Goal: Information Seeking & Learning: Learn about a topic

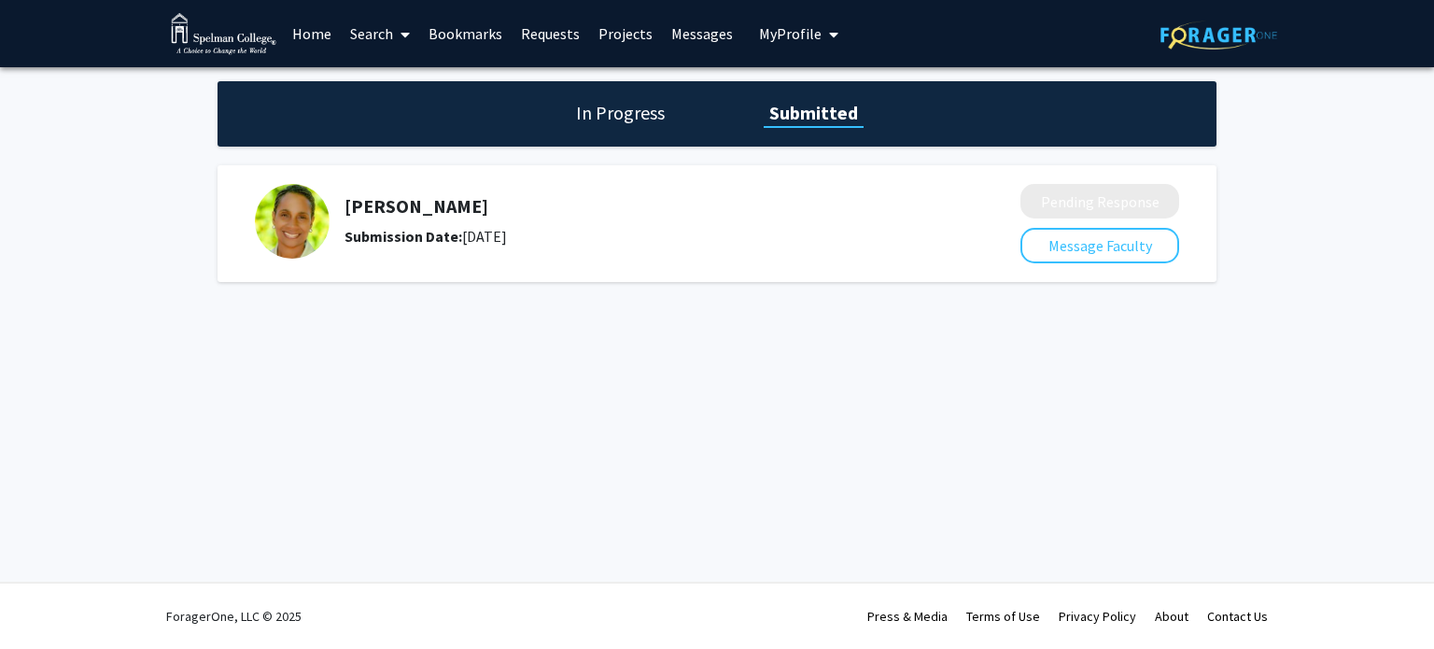
click at [609, 37] on link "Projects" at bounding box center [625, 33] width 73 height 65
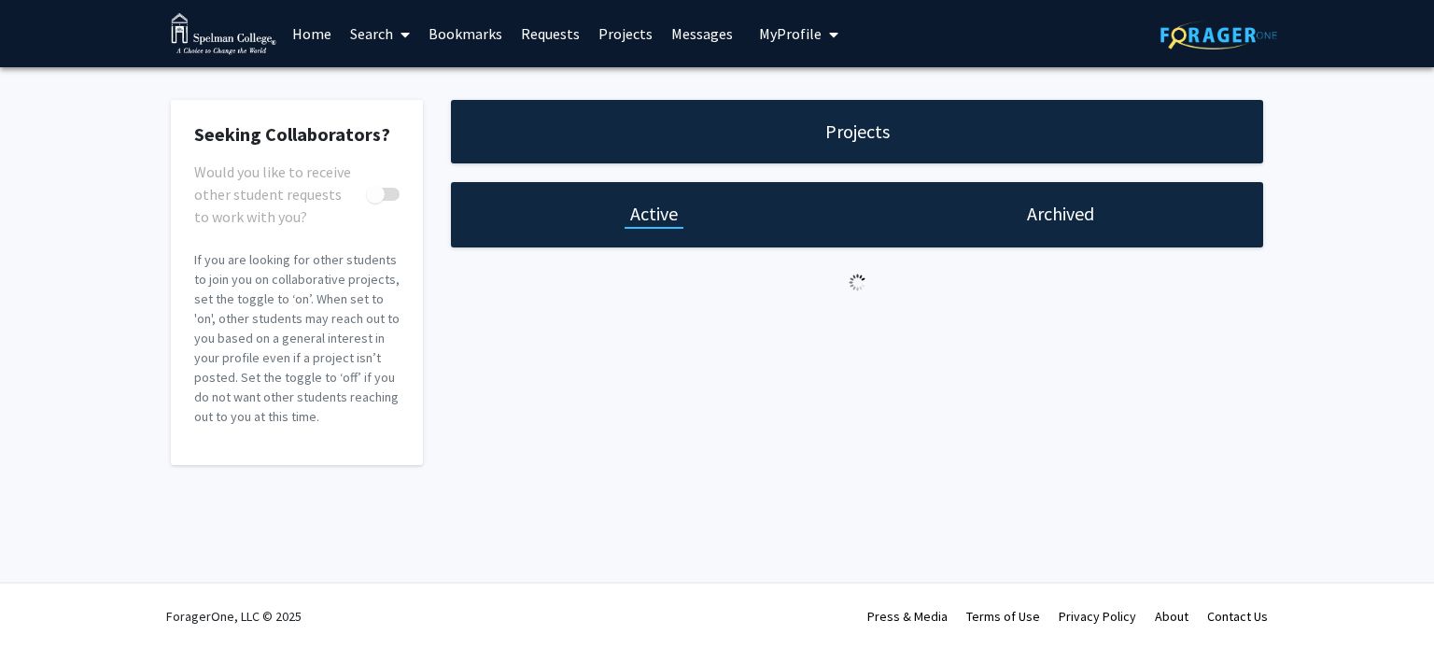
click at [539, 29] on link "Requests" at bounding box center [550, 33] width 77 height 65
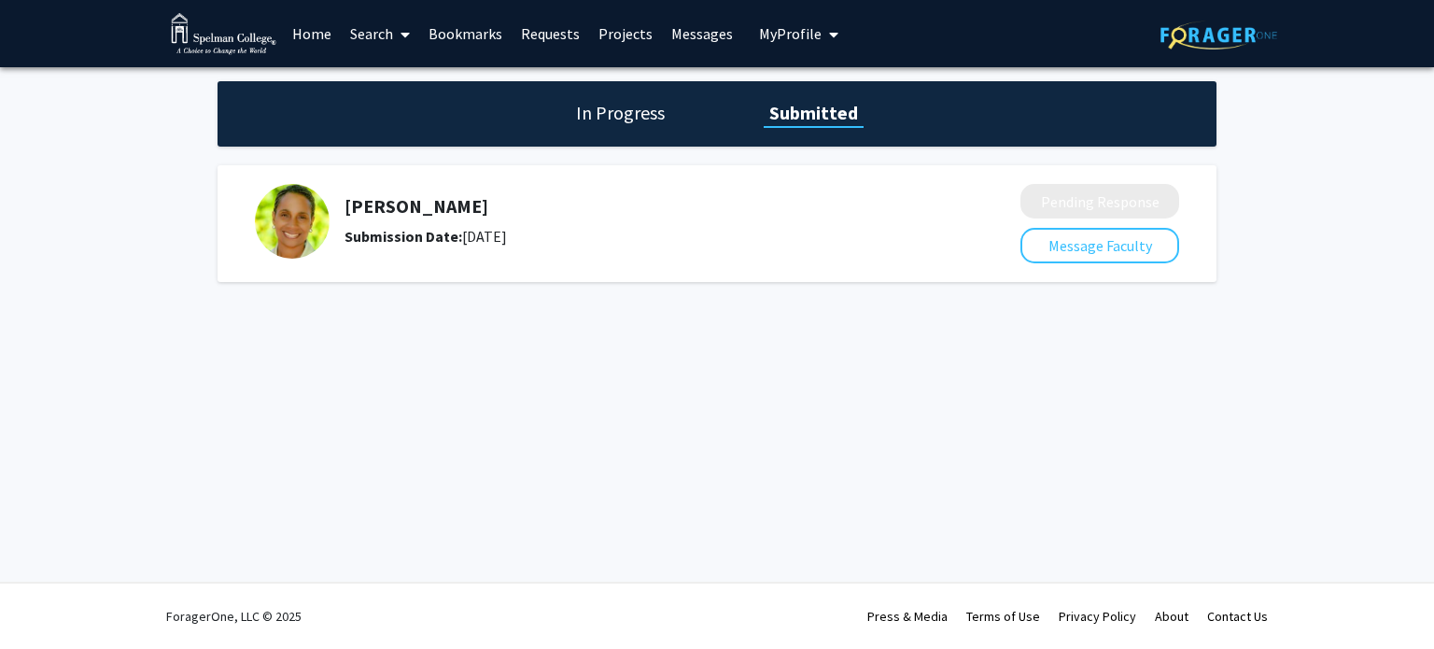
click at [623, 116] on h1 "In Progress" at bounding box center [620, 113] width 100 height 26
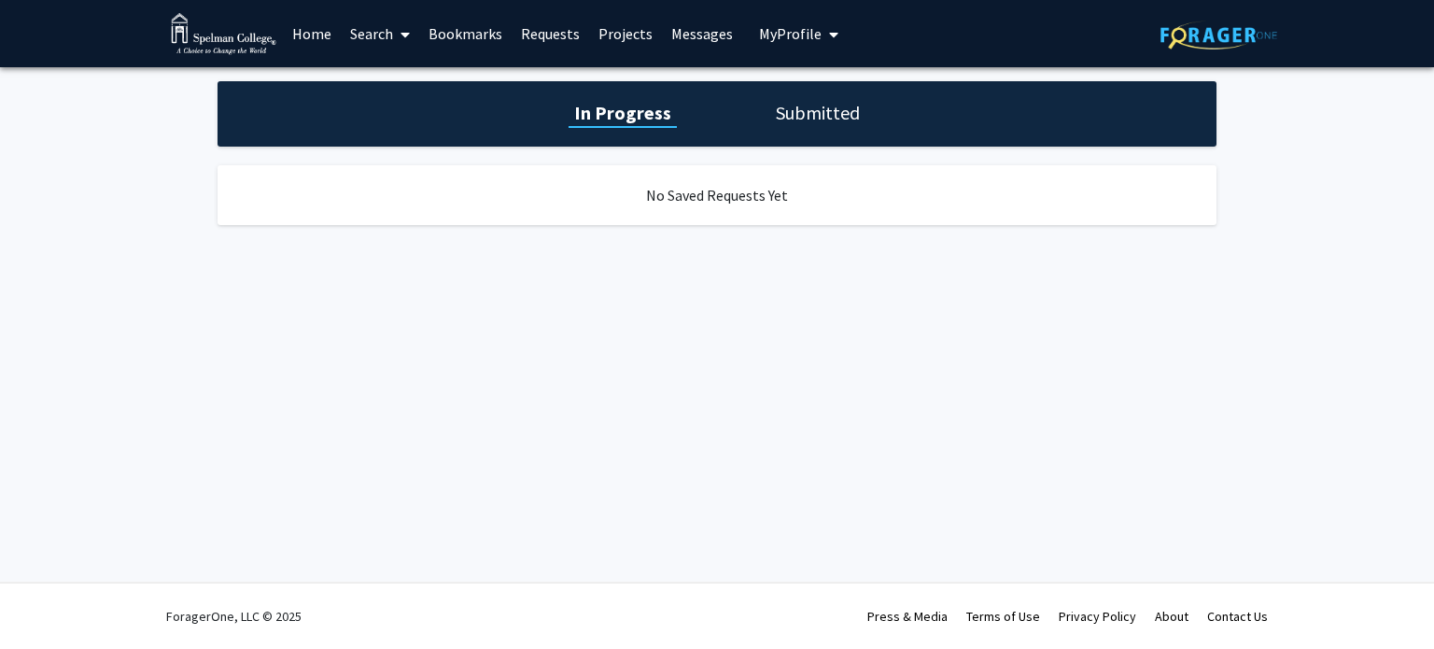
click at [817, 107] on h1 "Submitted" at bounding box center [817, 113] width 95 height 26
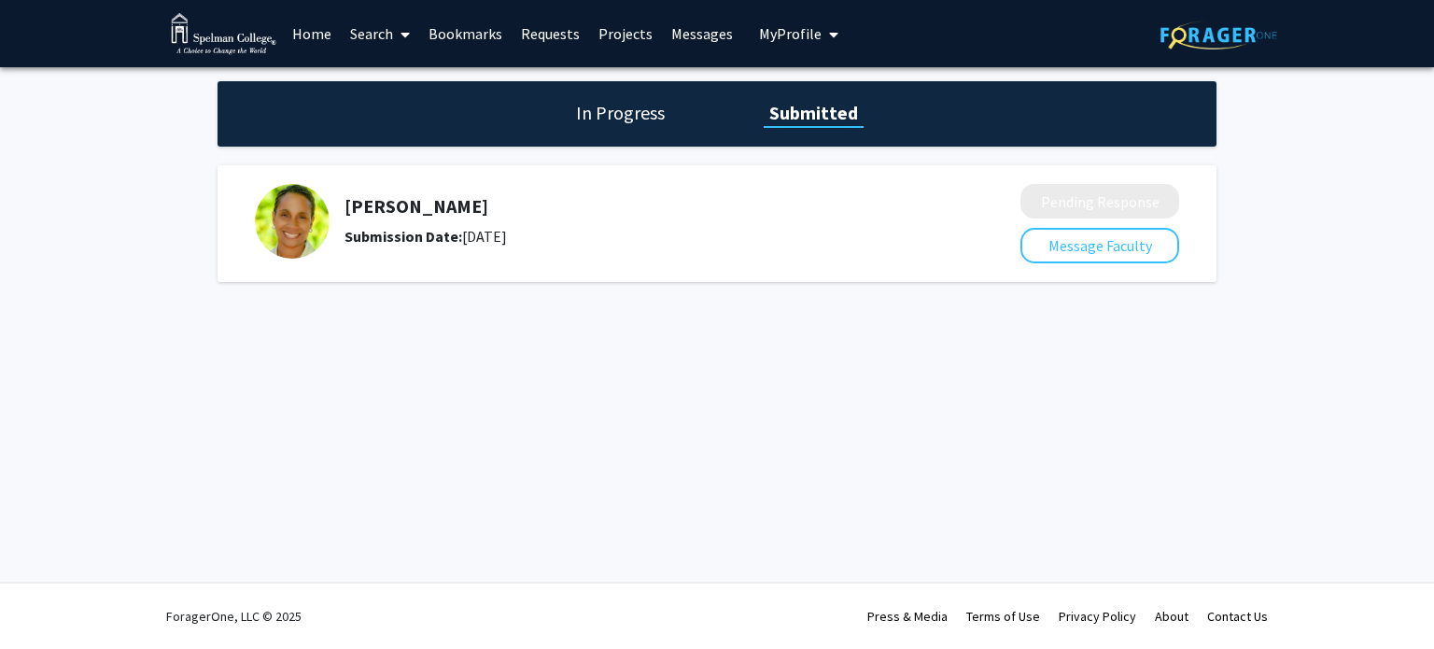
click at [324, 31] on link "Home" at bounding box center [312, 33] width 58 height 65
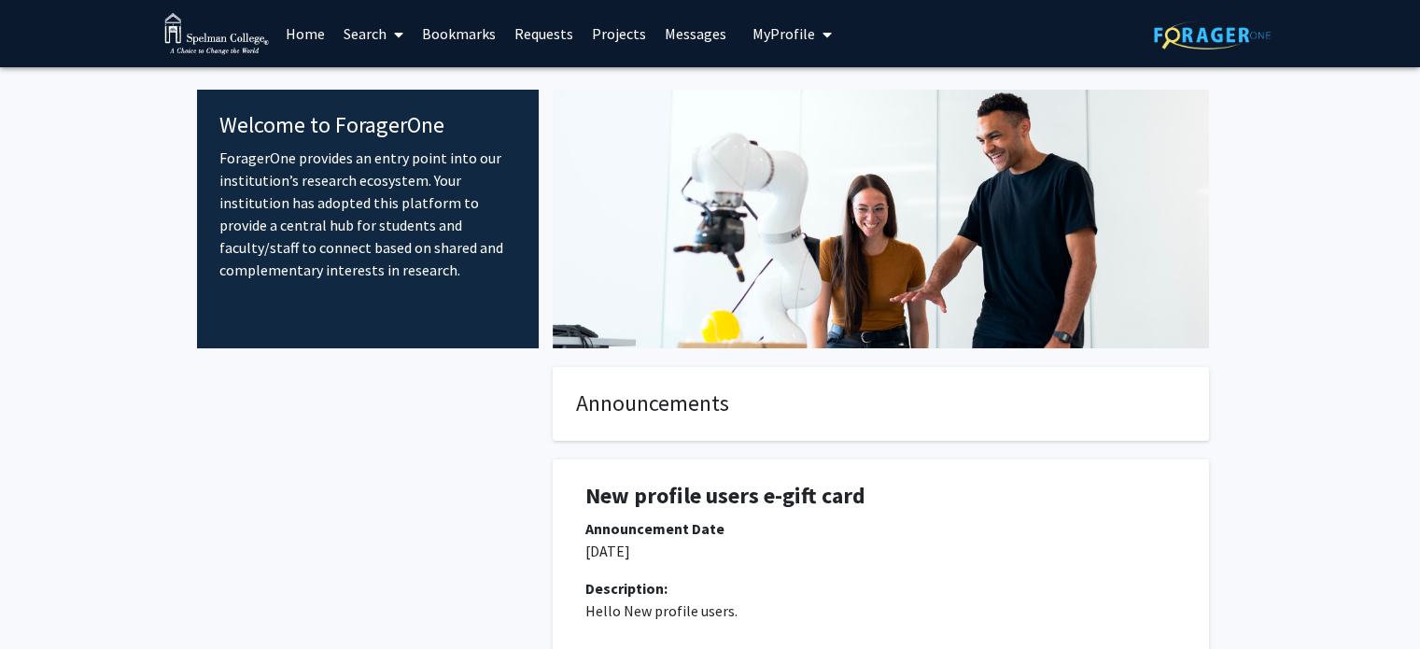
click at [363, 30] on link "Search" at bounding box center [373, 33] width 78 height 65
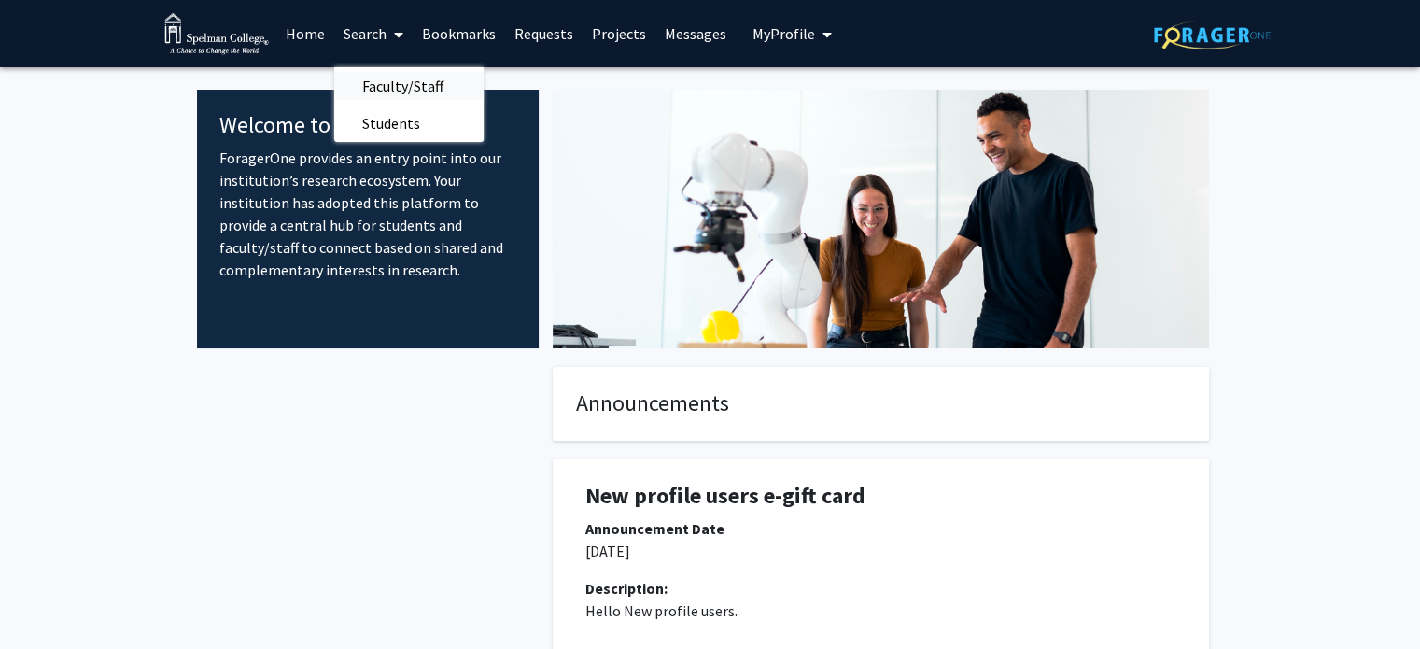
click at [386, 87] on span "Faculty/Staff" at bounding box center [402, 85] width 137 height 37
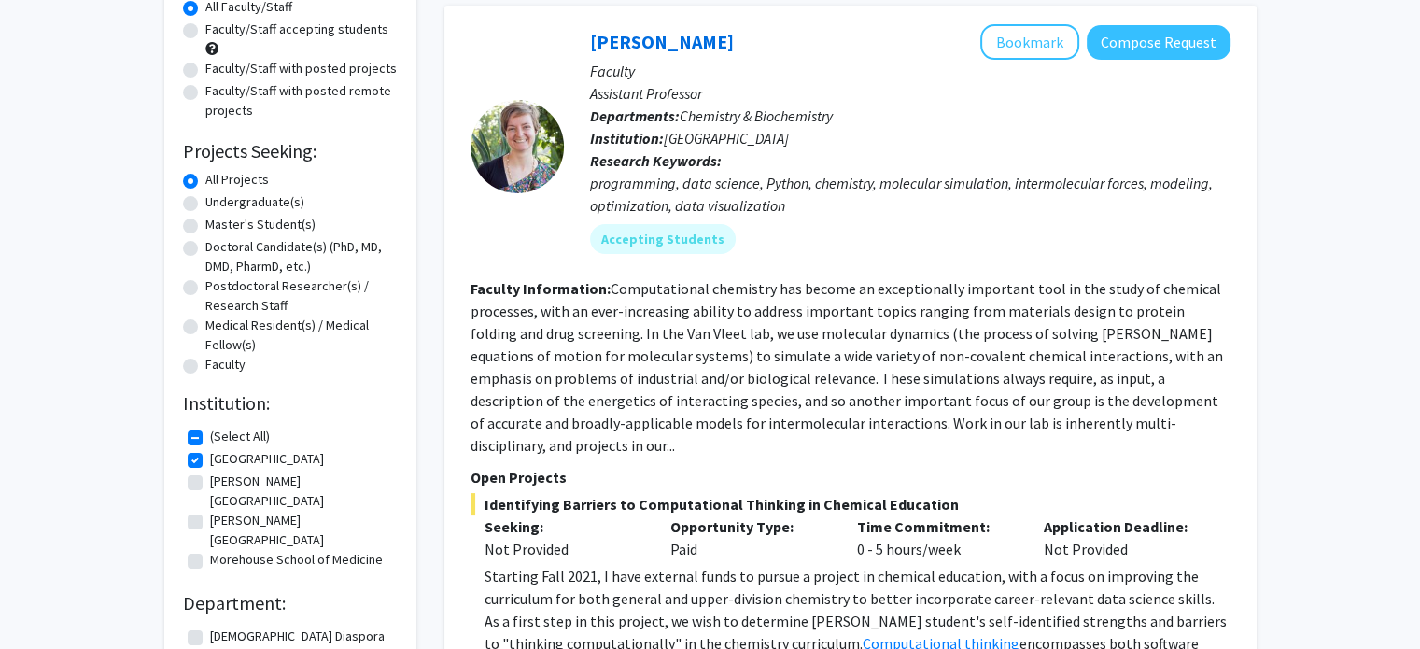
scroll to position [187, 0]
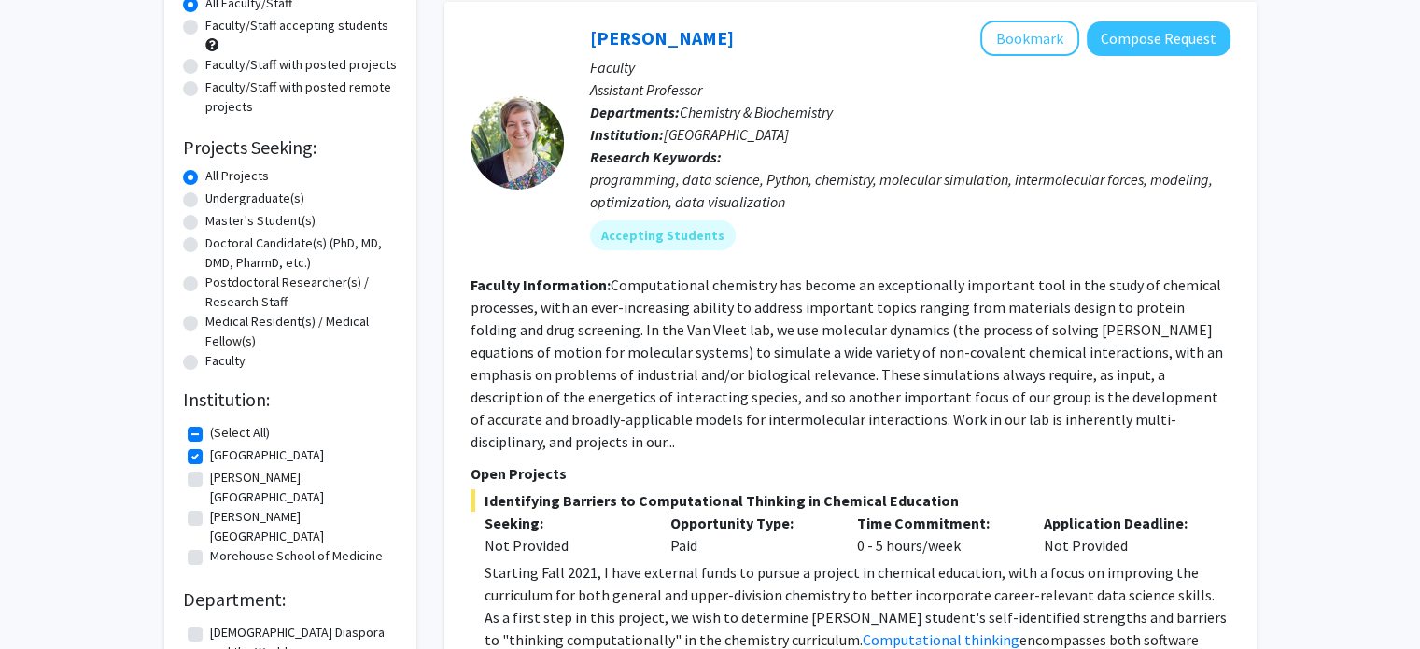
click at [210, 473] on label "[PERSON_NAME][GEOGRAPHIC_DATA]" at bounding box center [301, 487] width 183 height 39
click at [210, 473] on input "[PERSON_NAME][GEOGRAPHIC_DATA]" at bounding box center [216, 474] width 12 height 12
checkbox input "true"
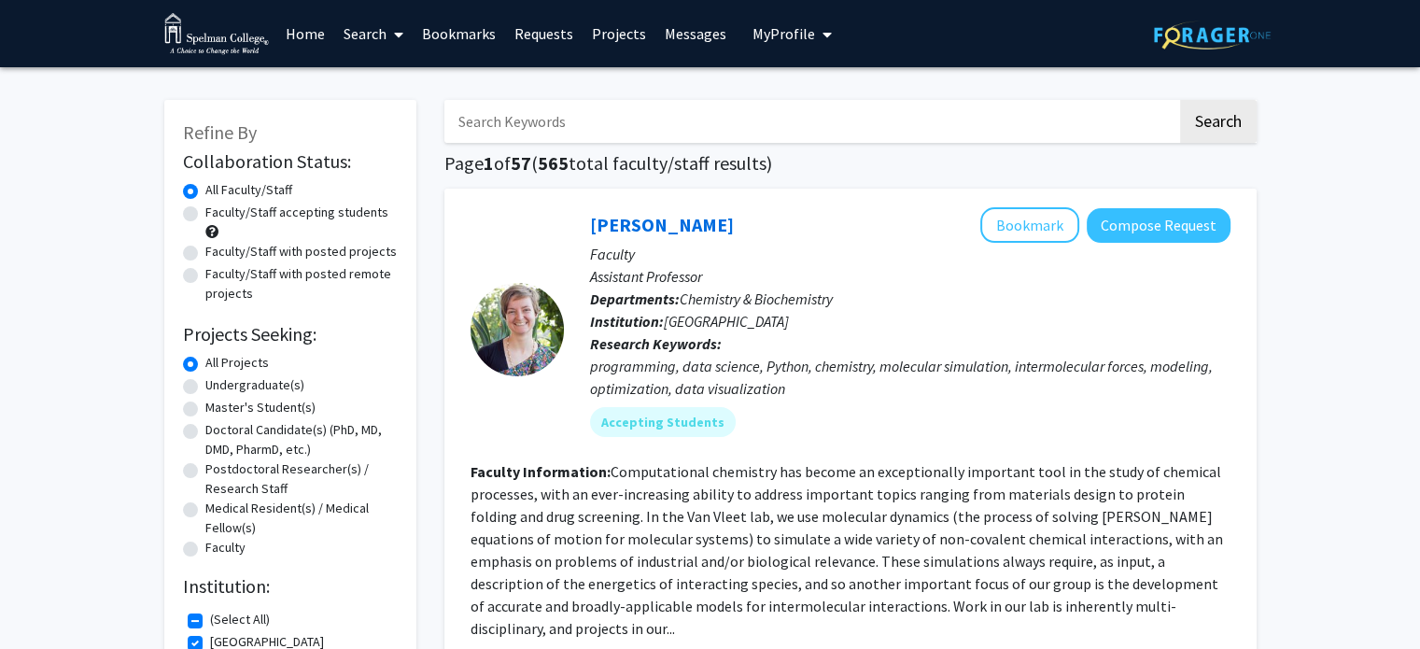
scroll to position [157, 0]
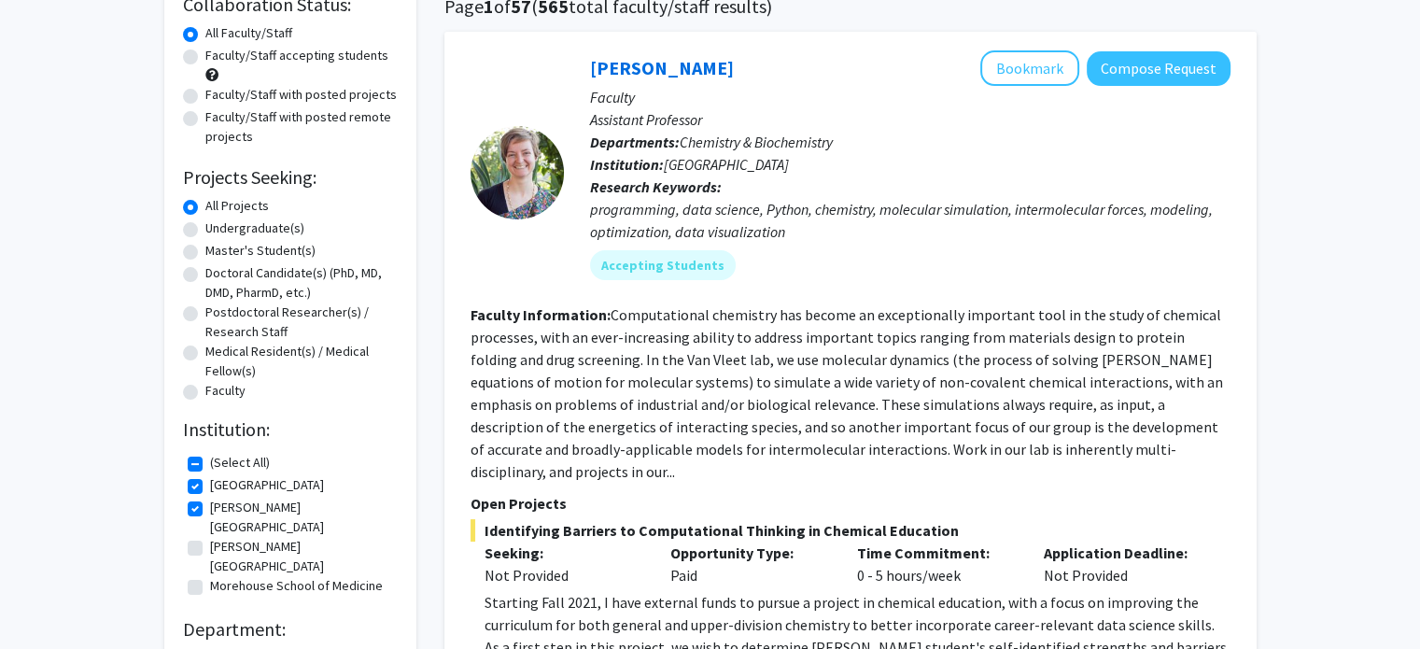
click at [210, 537] on label "[PERSON_NAME][GEOGRAPHIC_DATA]" at bounding box center [301, 556] width 183 height 39
click at [210, 537] on input "[PERSON_NAME][GEOGRAPHIC_DATA]" at bounding box center [216, 543] width 12 height 12
checkbox input "true"
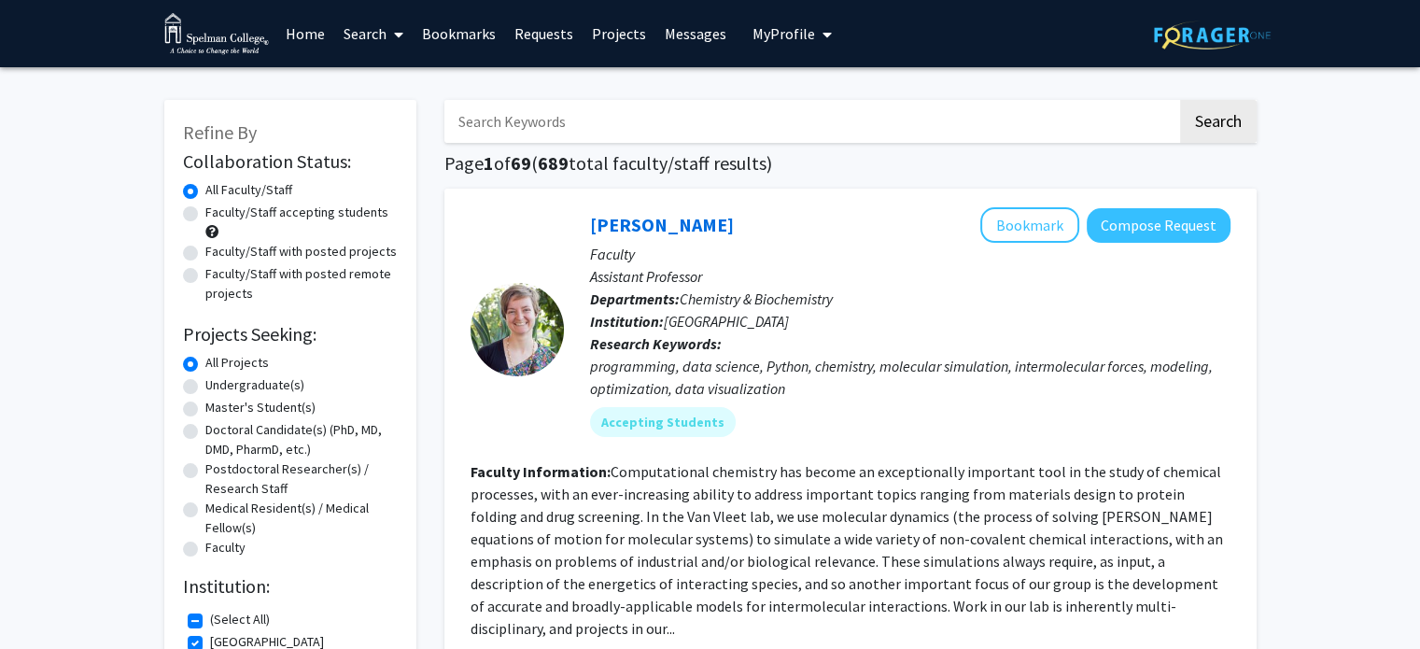
click at [547, 115] on input "Search Keywords" at bounding box center [810, 121] width 733 height 43
type input "Environment"
click at [1224, 121] on button "Search" at bounding box center [1218, 121] width 77 height 43
checkbox input "false"
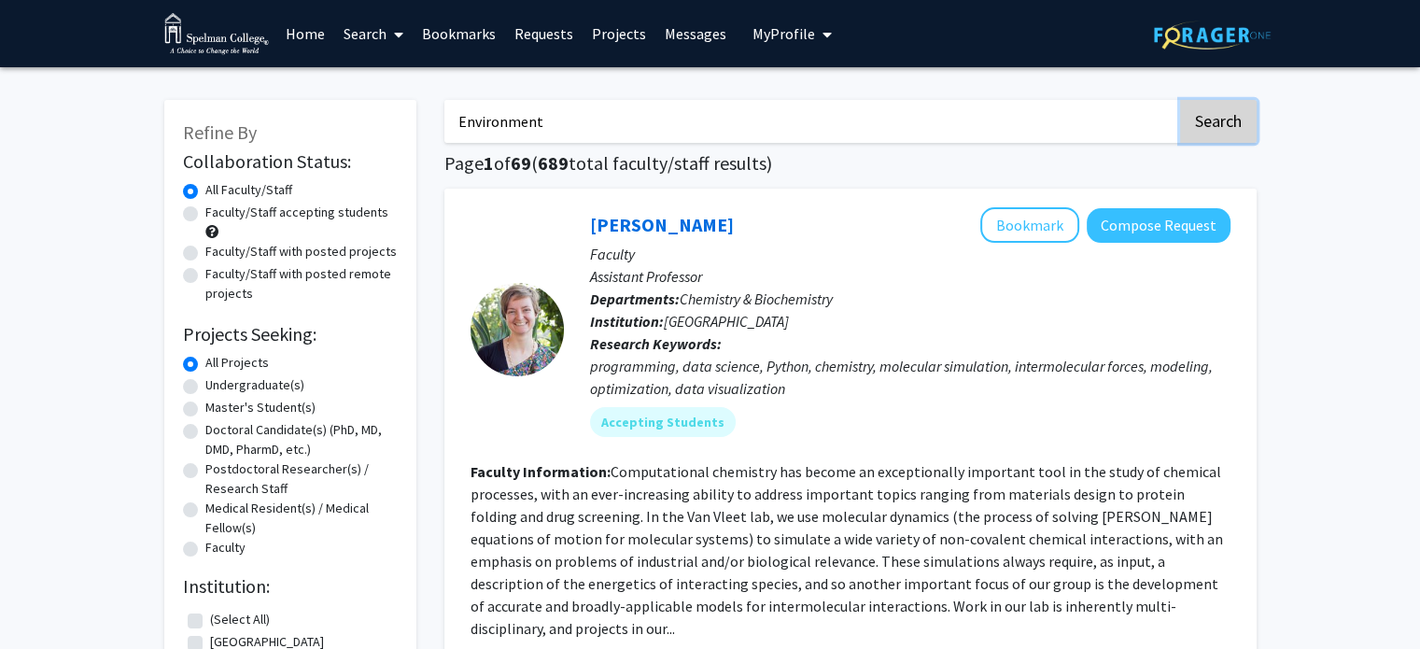
checkbox input "false"
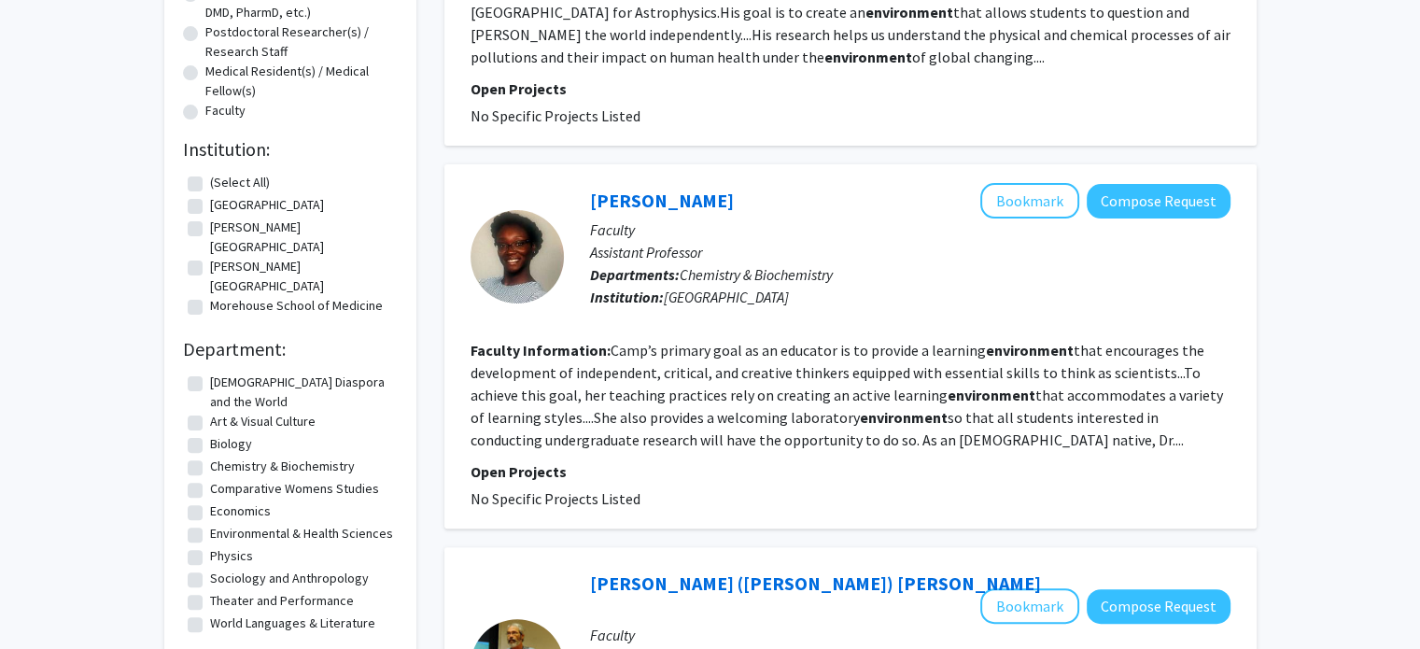
scroll to position [441, 0]
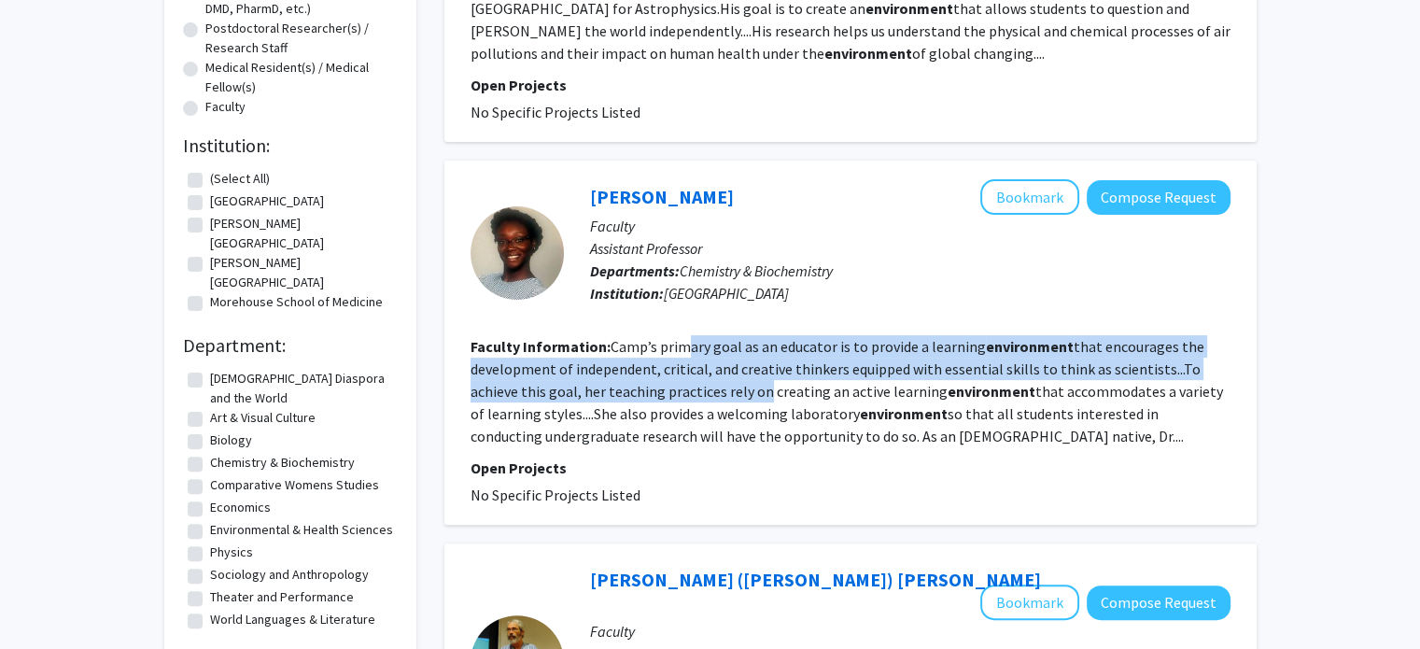
drag, startPoint x: 687, startPoint y: 343, endPoint x: 701, endPoint y: 387, distance: 47.0
click at [701, 387] on fg-read-more "Camp’s primary goal as an educator is to provide a learning environment that en…" at bounding box center [847, 391] width 753 height 108
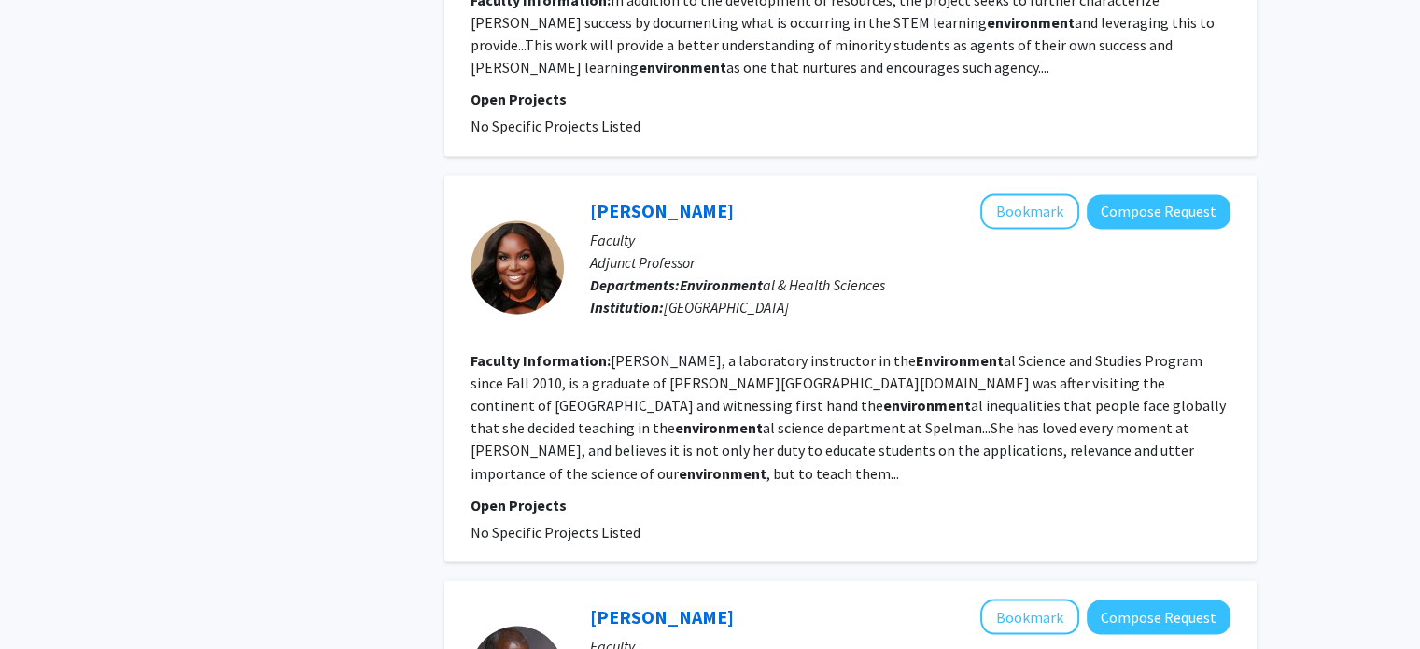
scroll to position [3076, 0]
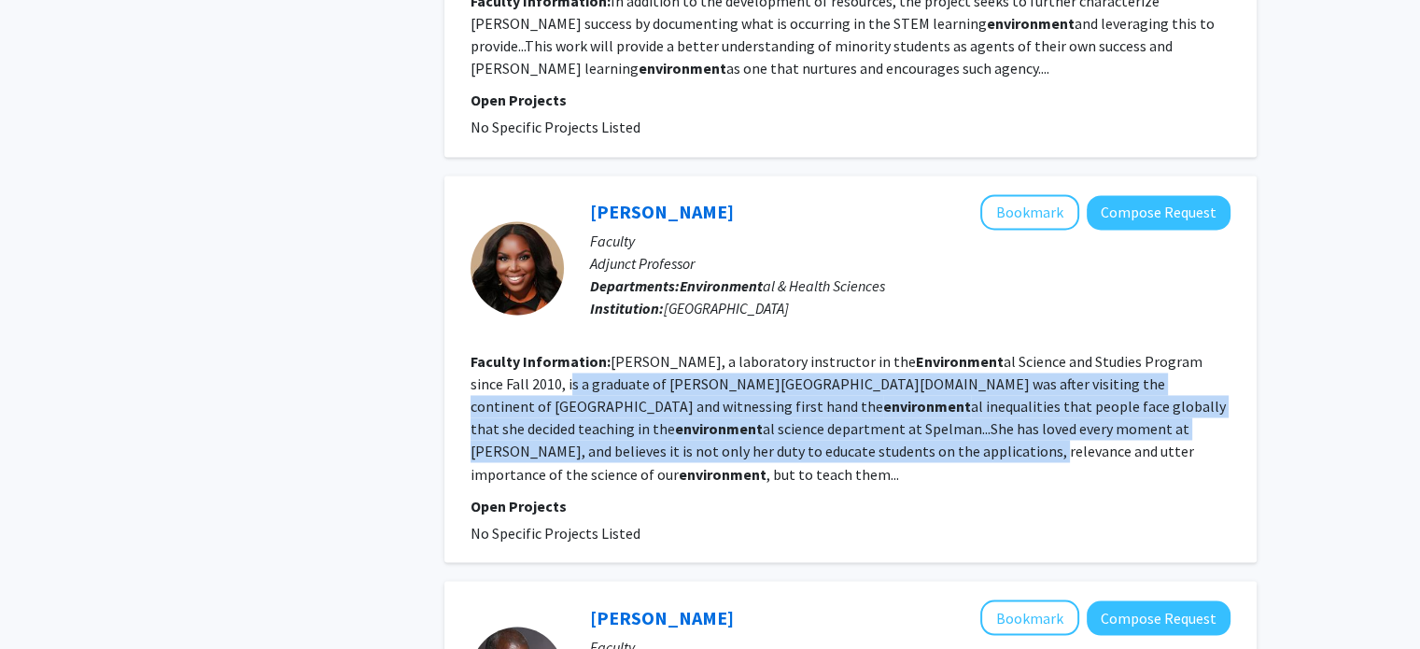
drag, startPoint x: 627, startPoint y: 283, endPoint x: 691, endPoint y: 357, distance: 97.3
click at [691, 357] on fg-read-more "Melanie Jefferson Kankam, a laboratory instructor in the Environment al Science…" at bounding box center [848, 417] width 755 height 131
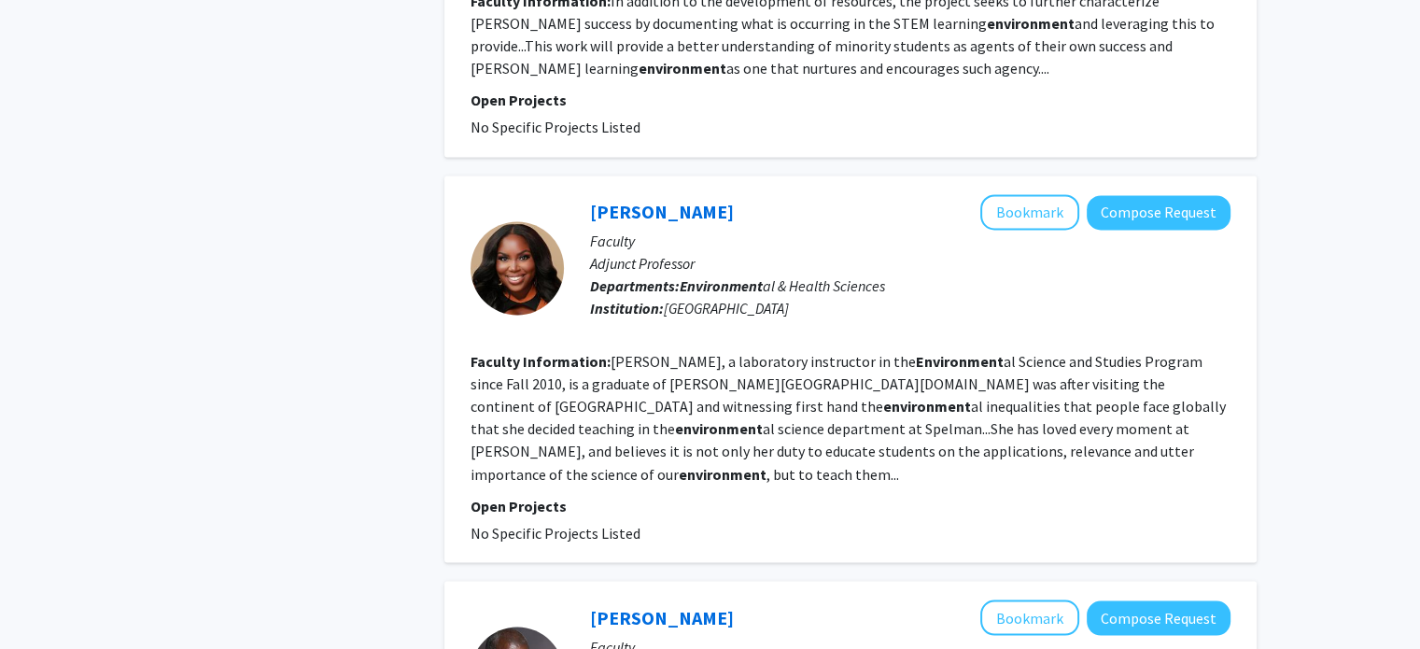
click at [806, 367] on fg-search-faculty "Melanie Jefferson Kankam Bookmark Compose Request Faculty Adjunct Professor Dep…" at bounding box center [851, 368] width 760 height 349
click at [1042, 194] on button "Bookmark" at bounding box center [1029, 211] width 99 height 35
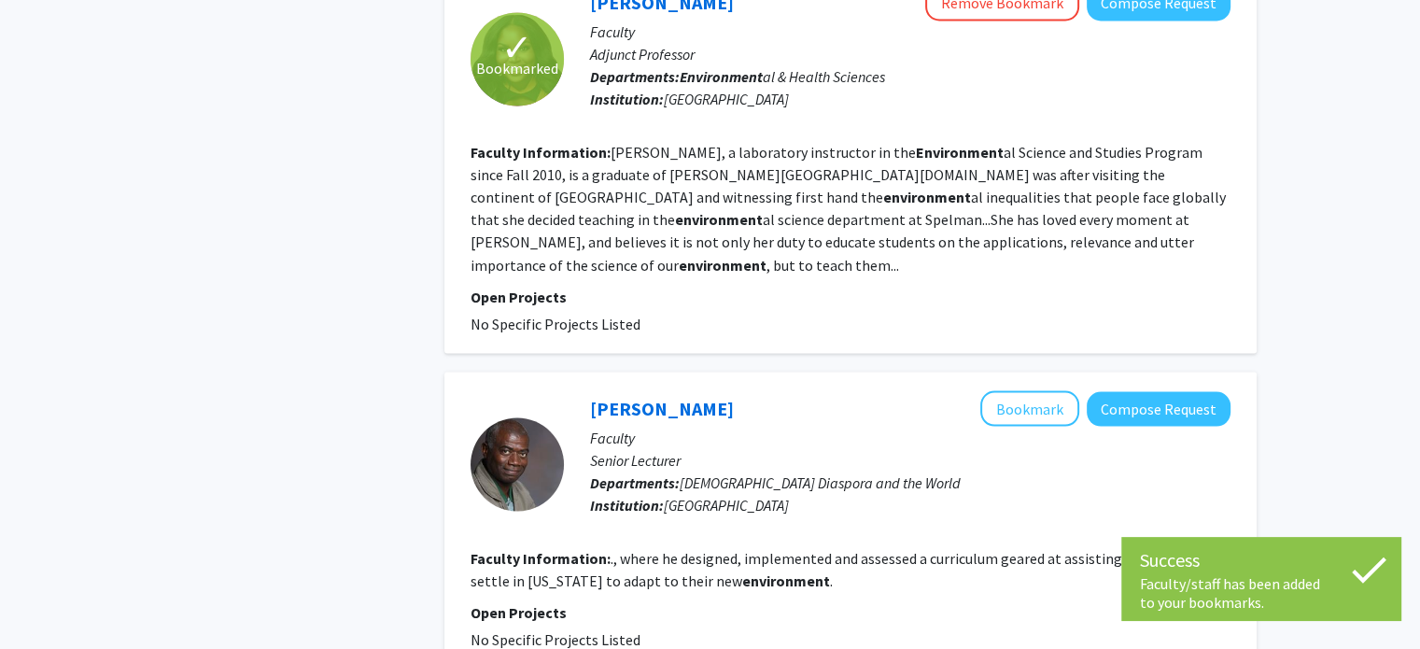
scroll to position [3345, 0]
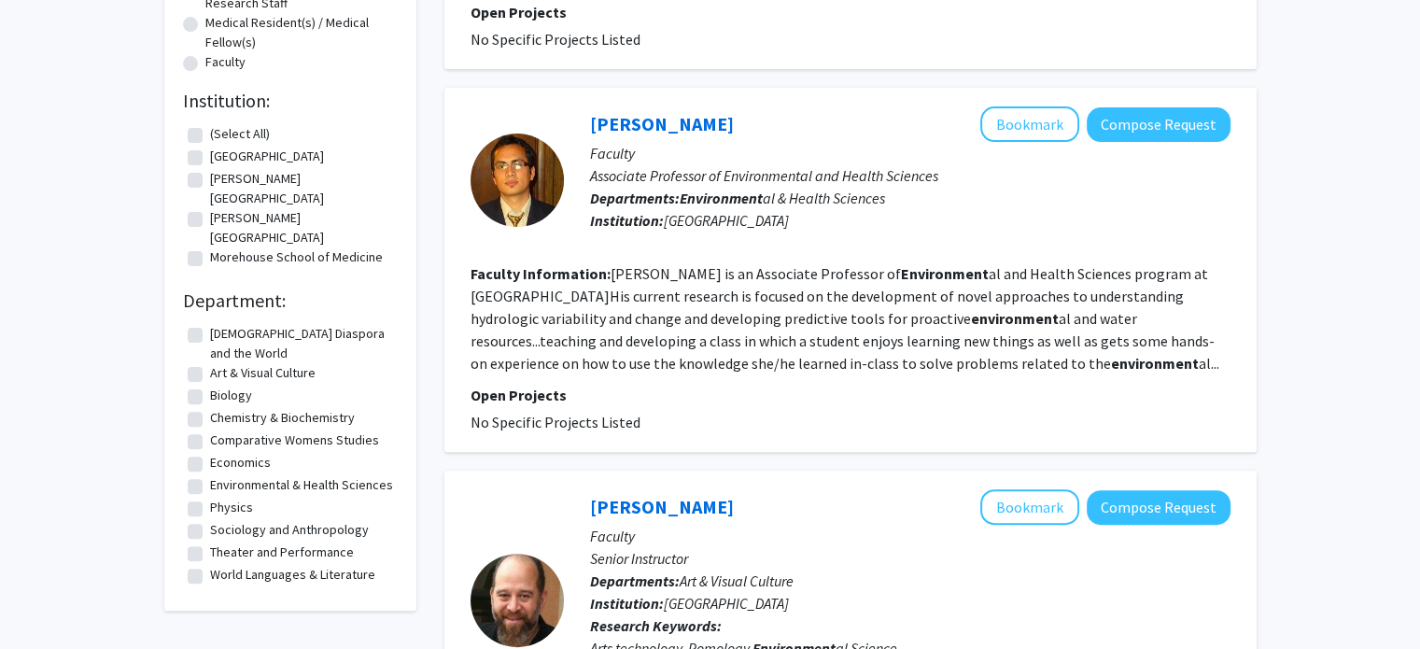
scroll to position [570, 0]
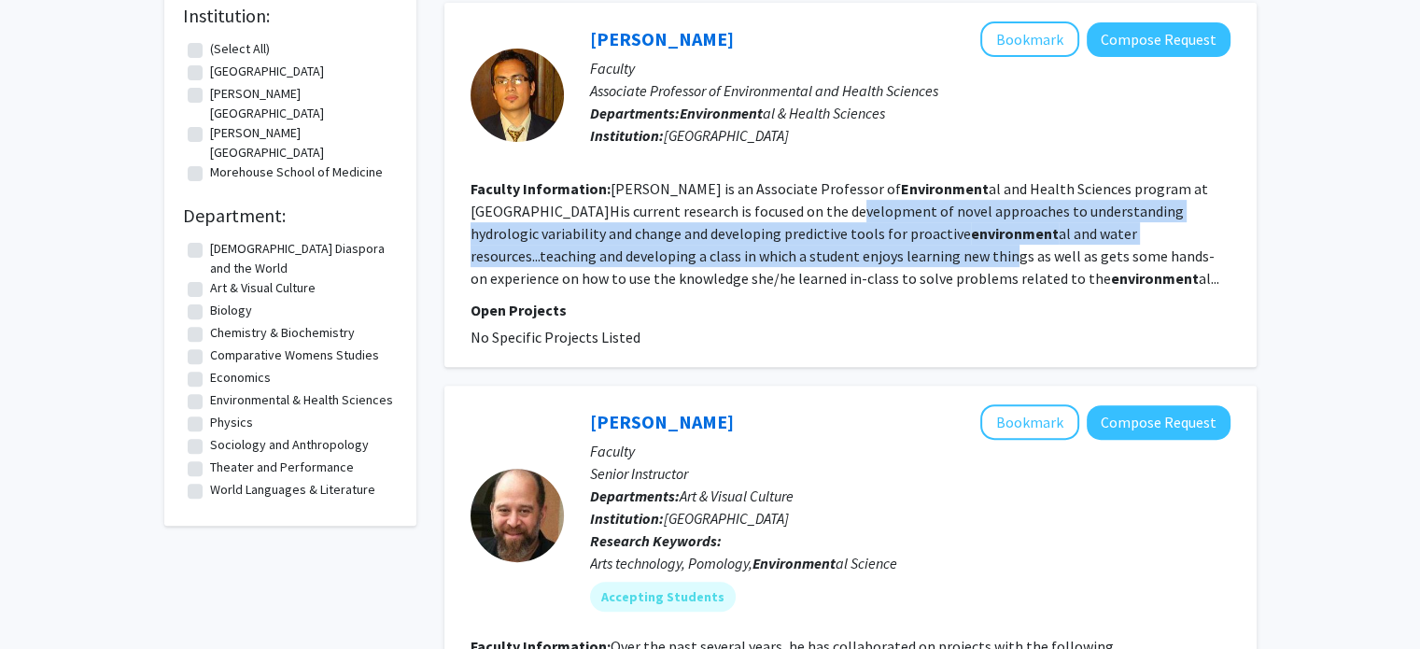
drag, startPoint x: 837, startPoint y: 208, endPoint x: 856, endPoint y: 253, distance: 48.9
click at [856, 253] on fg-read-more "Nirajan Dhakal is an Associate Professor of Environment al and Health Sciences …" at bounding box center [845, 233] width 749 height 108
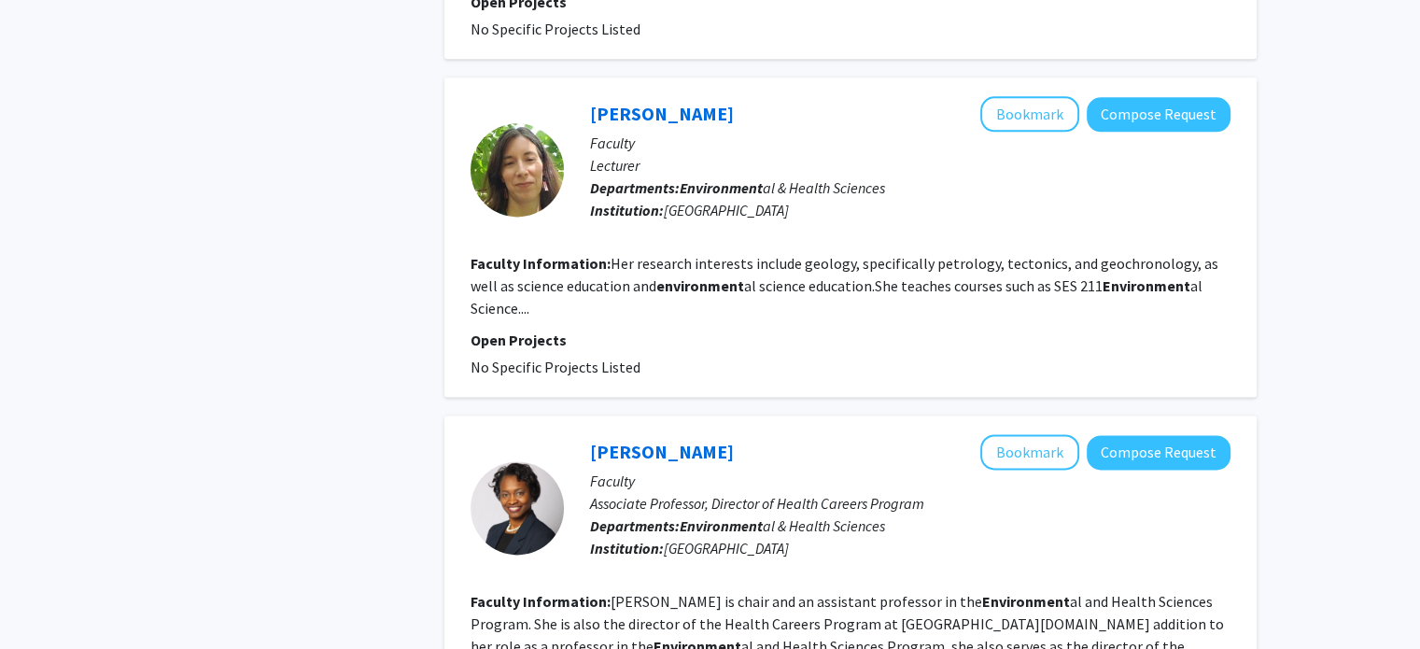
scroll to position [2480, 0]
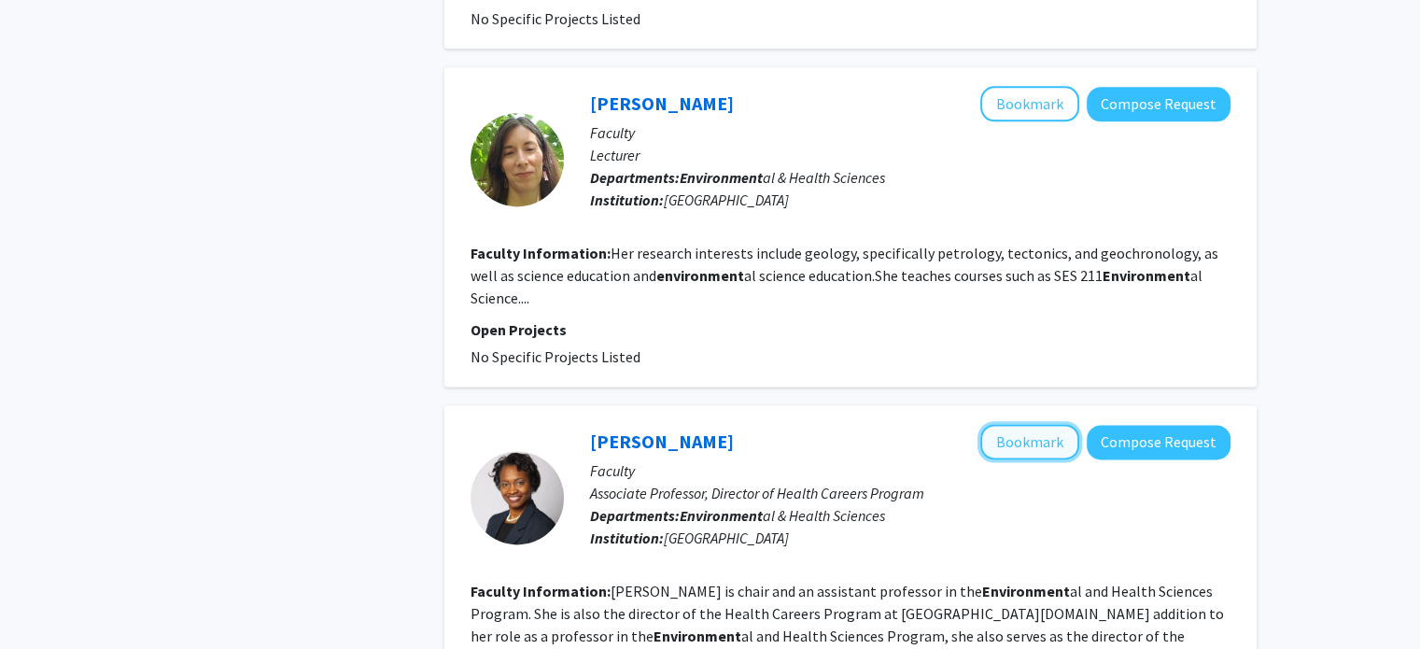
click at [1021, 424] on button "Bookmark" at bounding box center [1029, 441] width 99 height 35
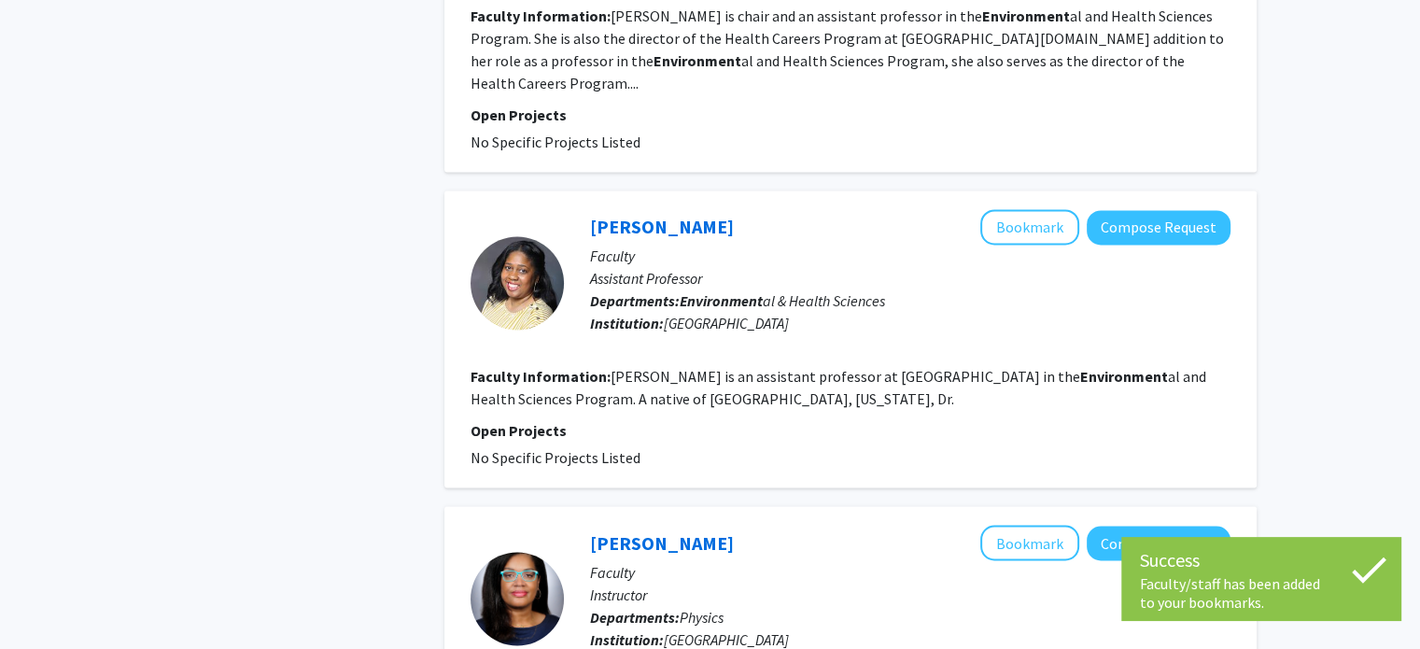
scroll to position [3341, 0]
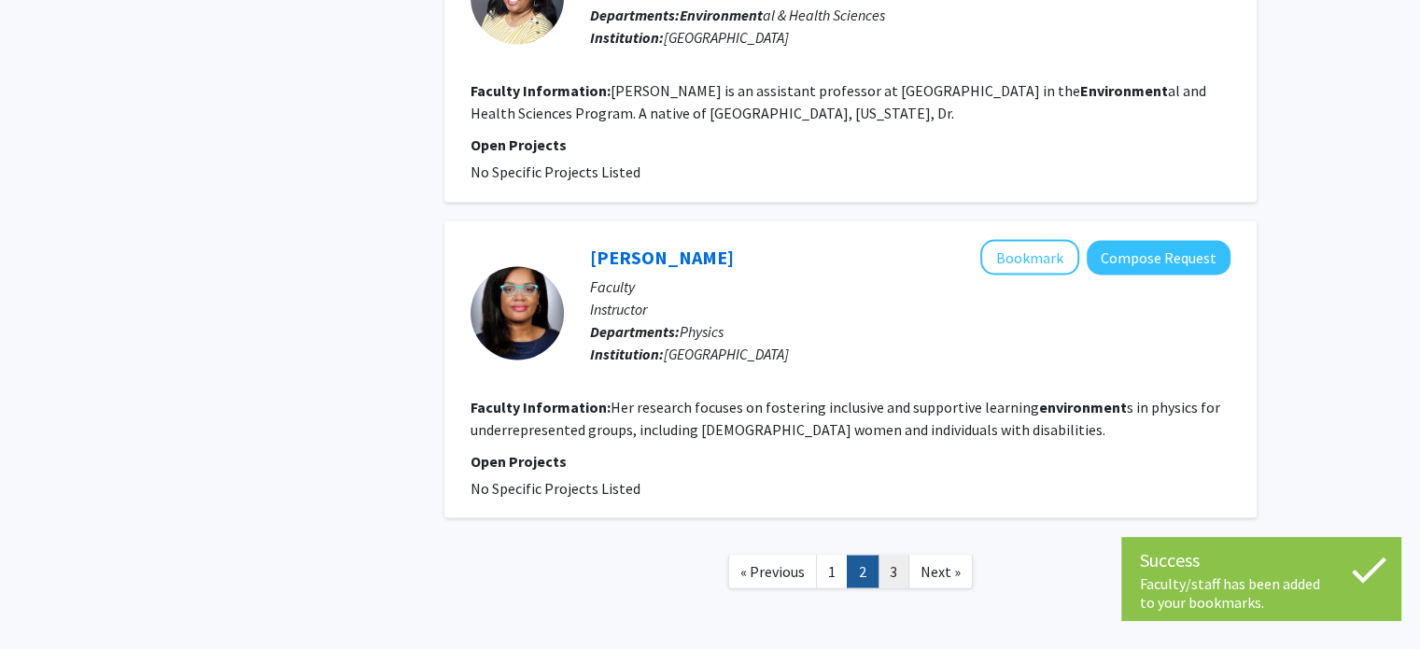
click at [893, 555] on link "3" at bounding box center [894, 571] width 32 height 33
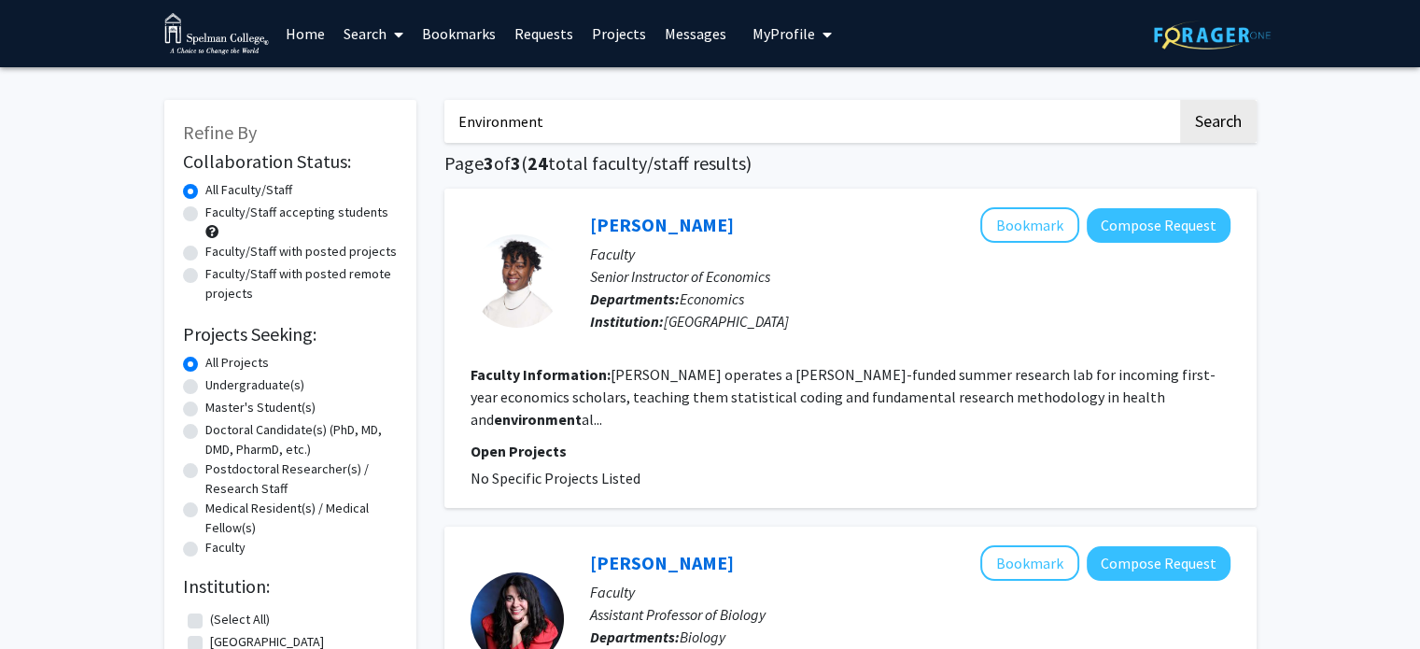
click at [768, 31] on span "My Profile" at bounding box center [784, 33] width 63 height 19
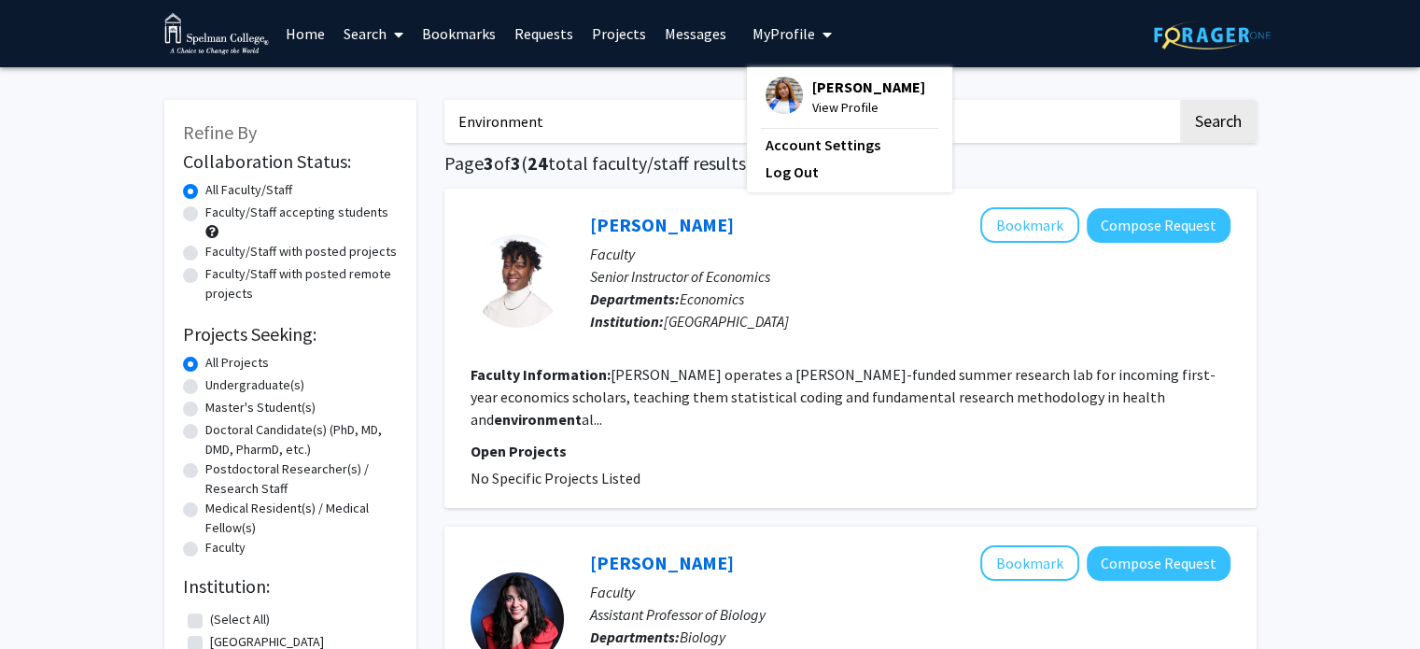
click at [812, 96] on span "[PERSON_NAME]" at bounding box center [868, 87] width 113 height 21
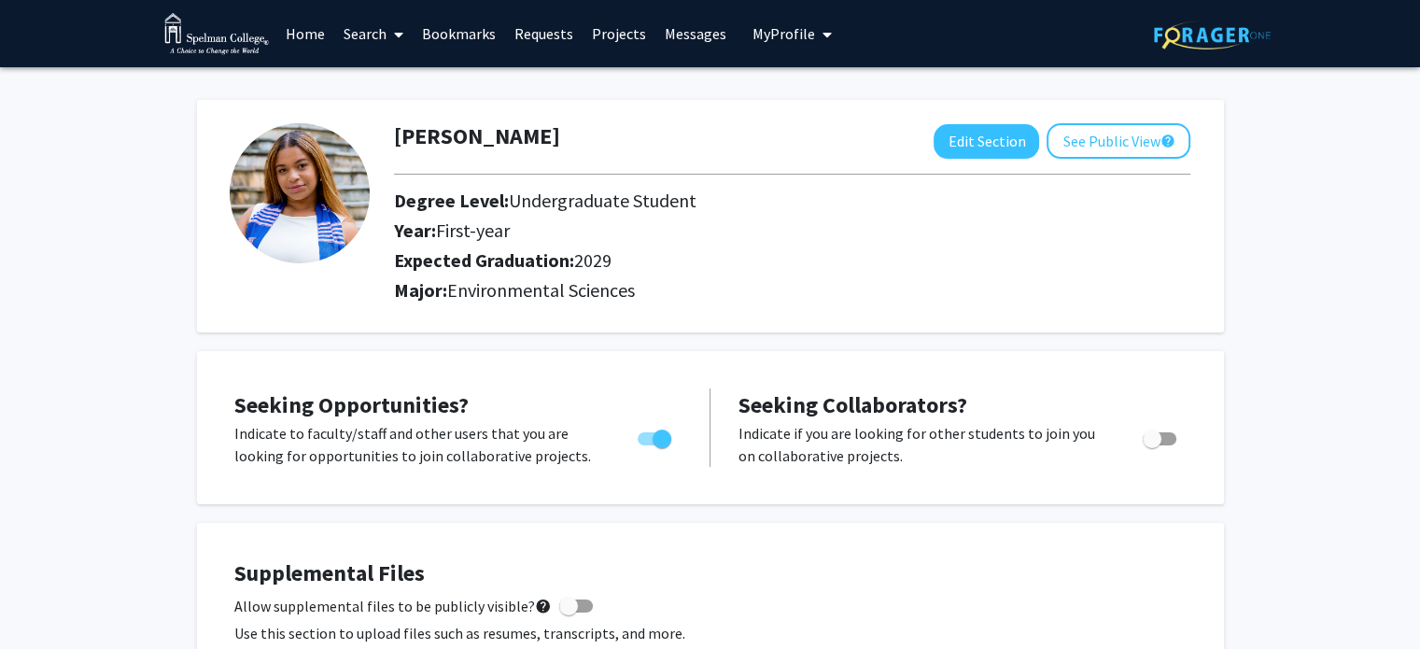
click at [522, 34] on link "Requests" at bounding box center [543, 33] width 77 height 65
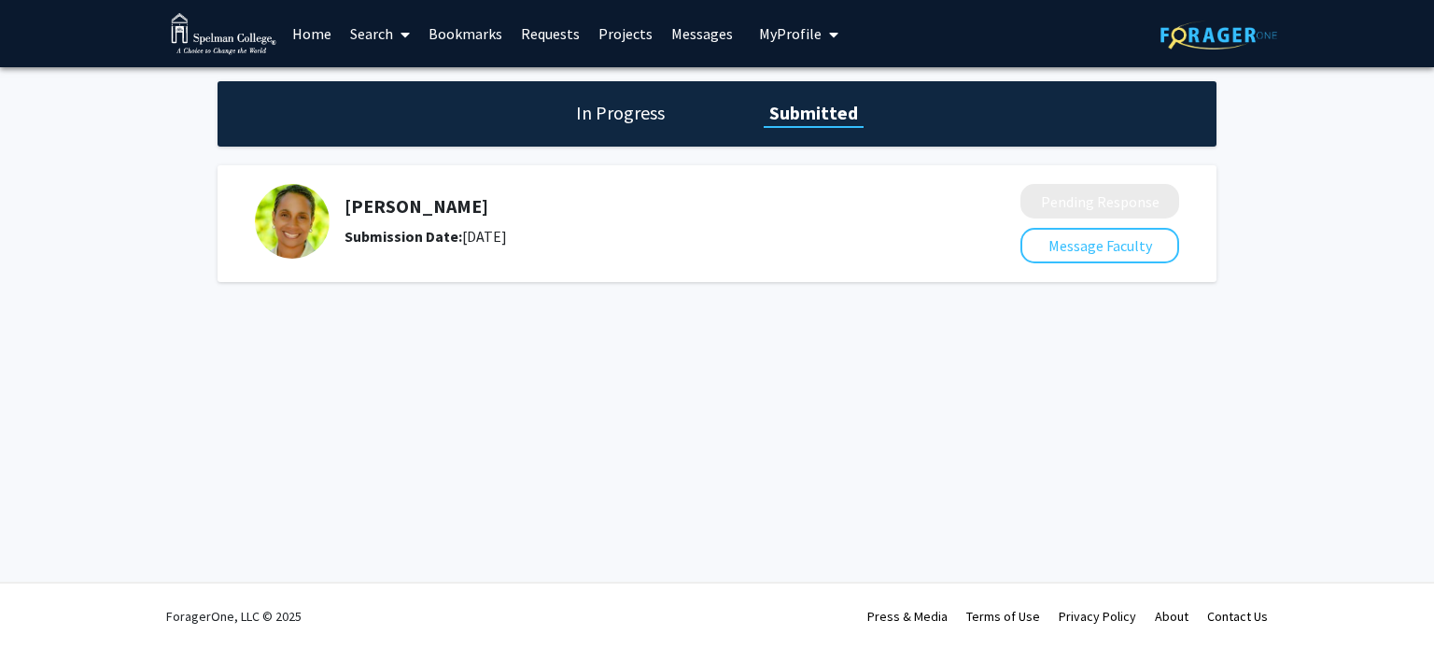
click at [467, 44] on link "Bookmarks" at bounding box center [465, 33] width 92 height 65
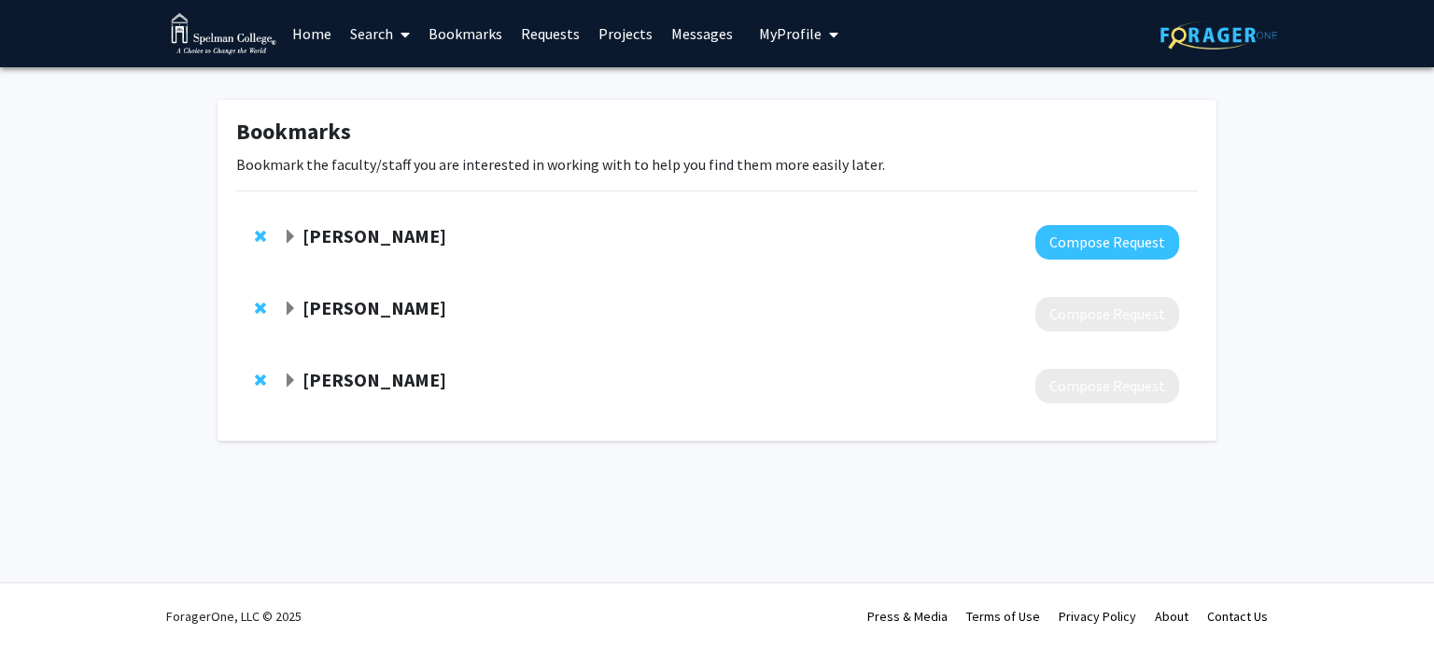
click at [289, 308] on span "Expand Melanie Jefferson Kankam Bookmark" at bounding box center [290, 309] width 15 height 15
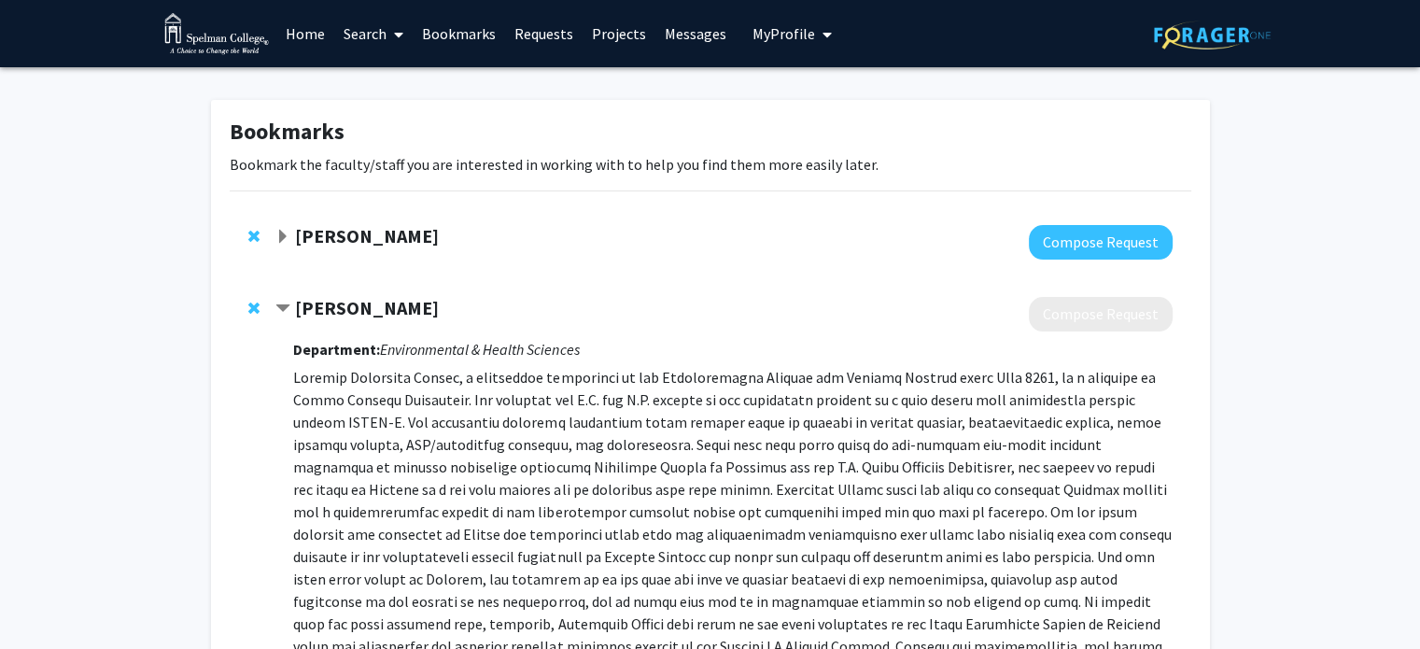
click at [289, 307] on span "Contract Melanie Jefferson Kankam Bookmark" at bounding box center [282, 309] width 15 height 15
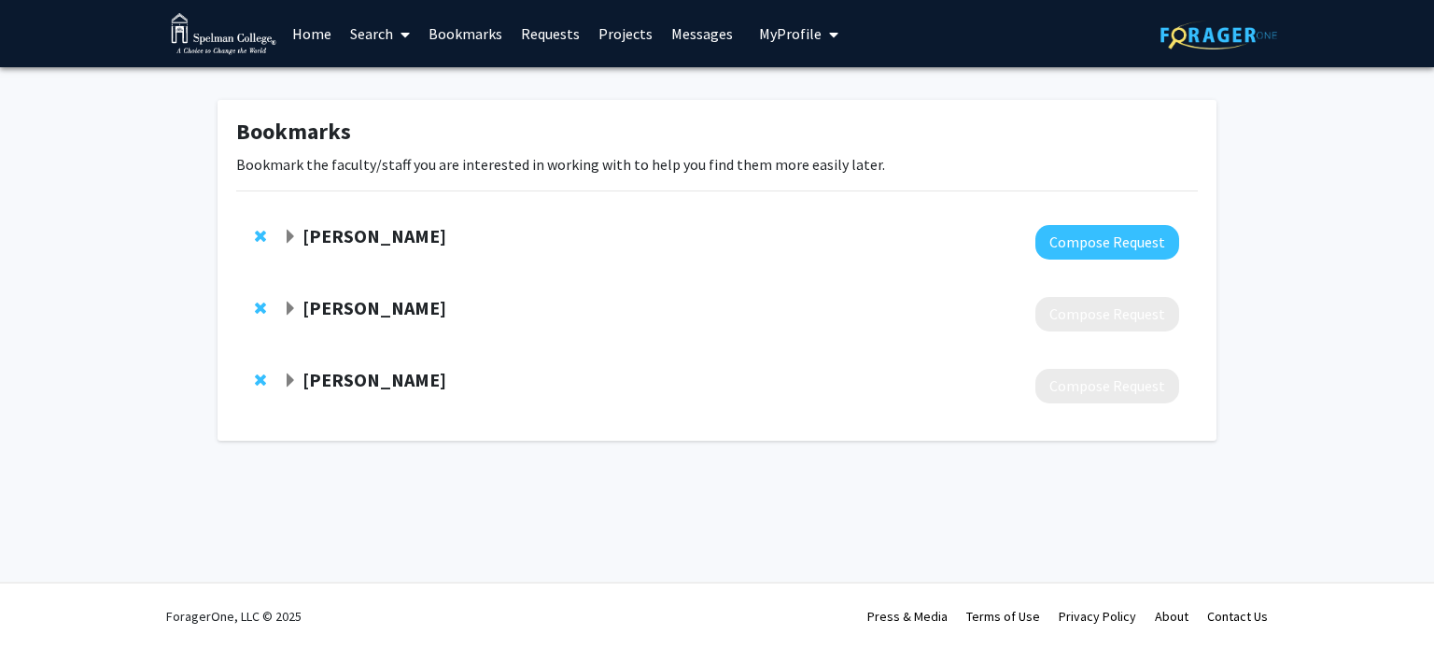
click at [453, 40] on link "Bookmarks" at bounding box center [465, 33] width 92 height 65
click at [345, 232] on strong "Na'Taki Osborne Jelks" at bounding box center [375, 235] width 144 height 23
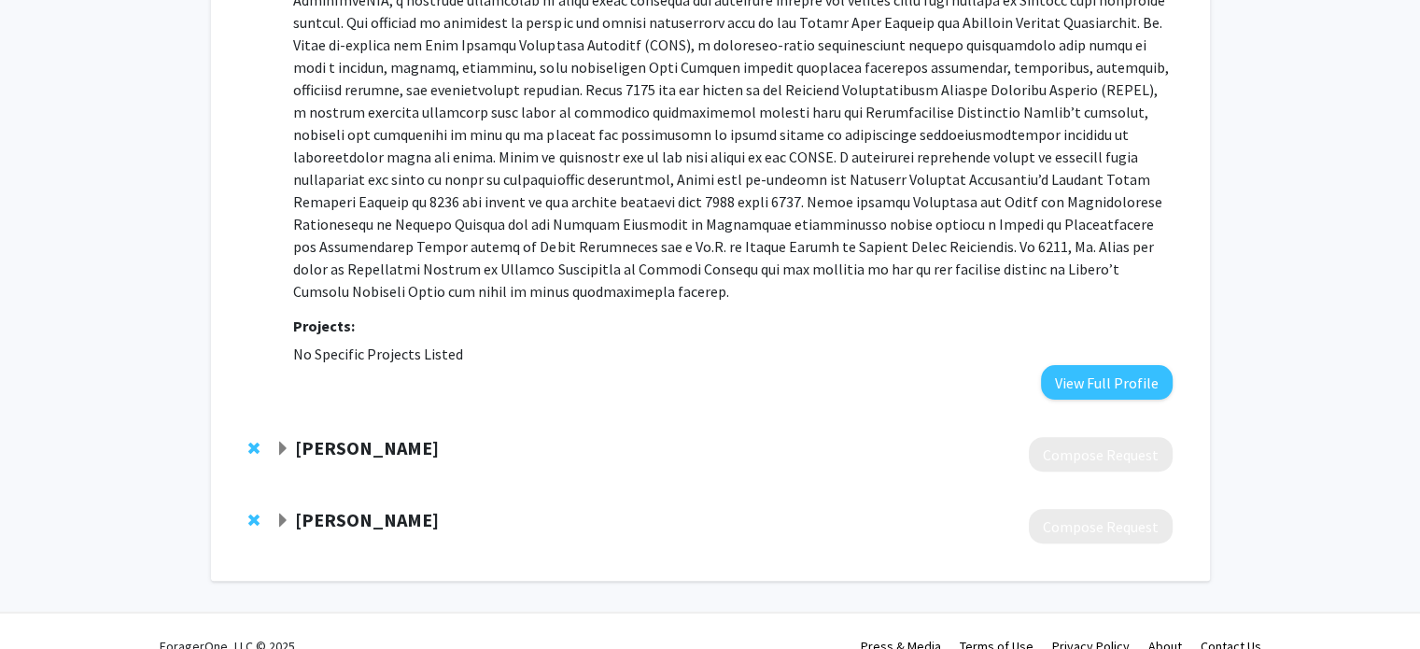
scroll to position [492, 0]
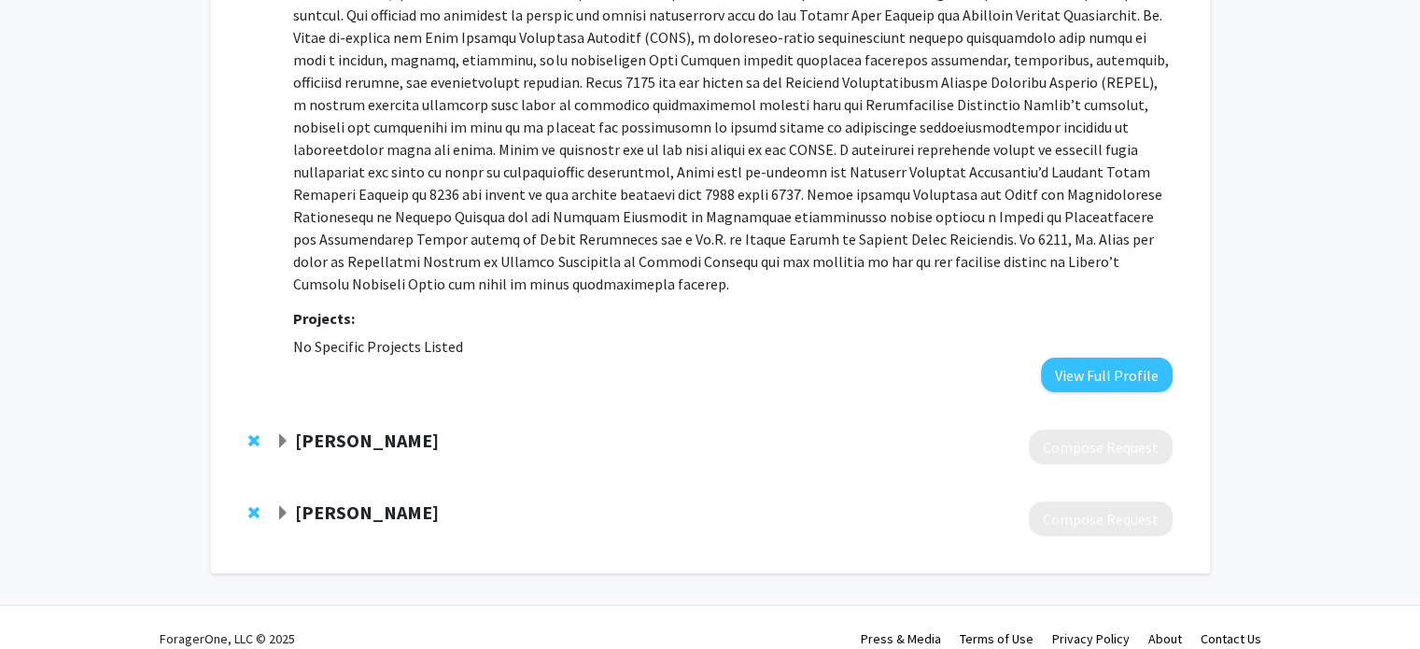
click at [284, 434] on span "Expand Melanie Jefferson Kankam Bookmark" at bounding box center [282, 441] width 15 height 15
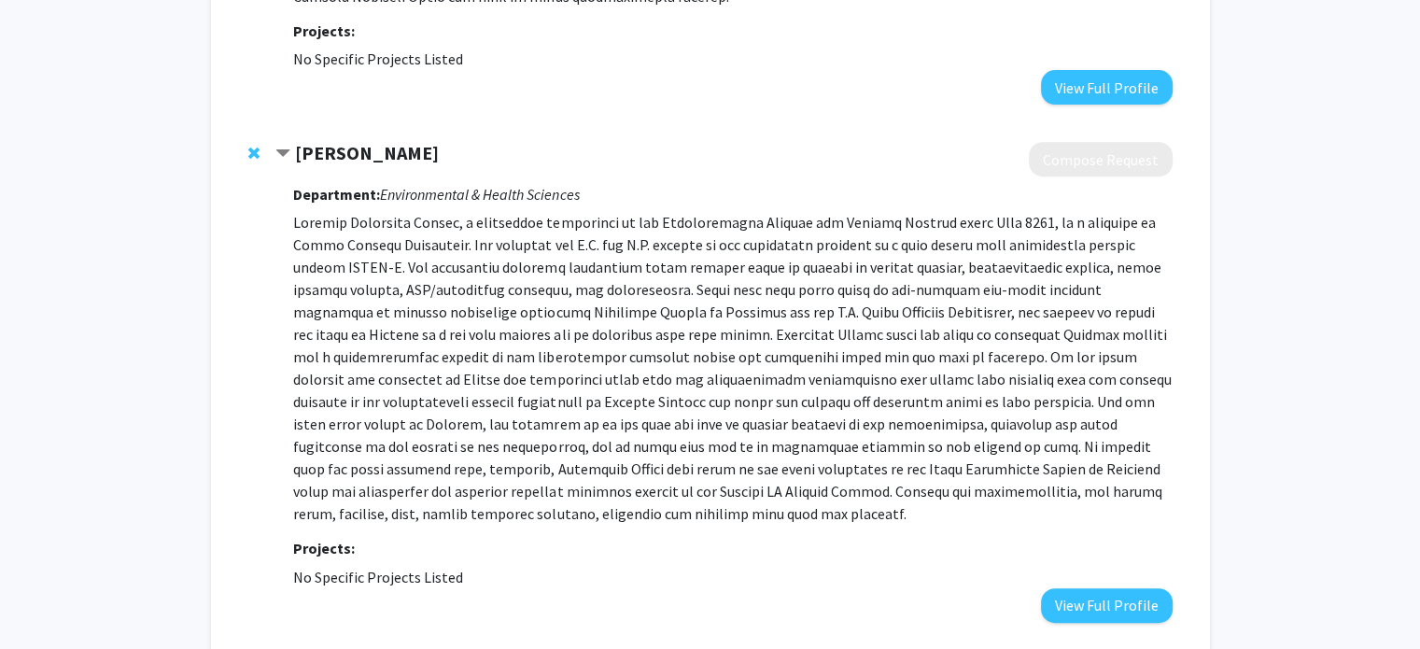
scroll to position [937, 0]
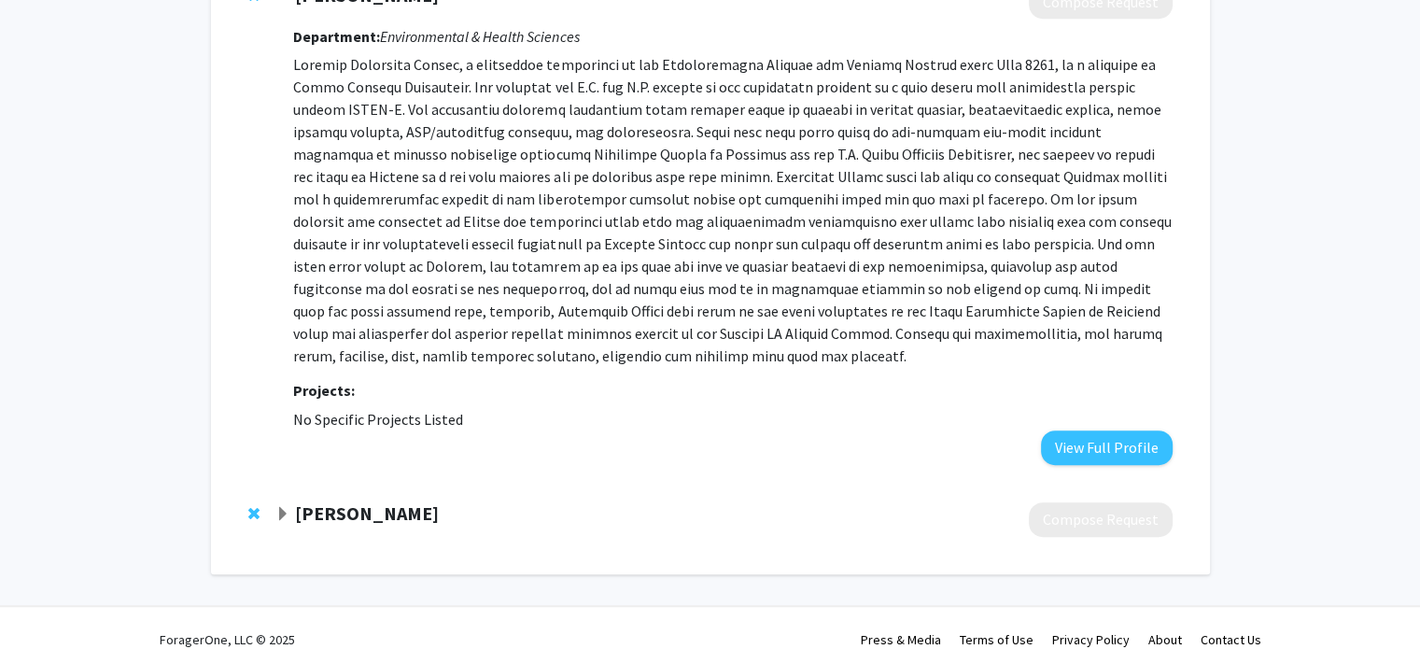
click at [278, 507] on span "Expand Rosalind Gregory-Bass Bookmark" at bounding box center [282, 514] width 15 height 15
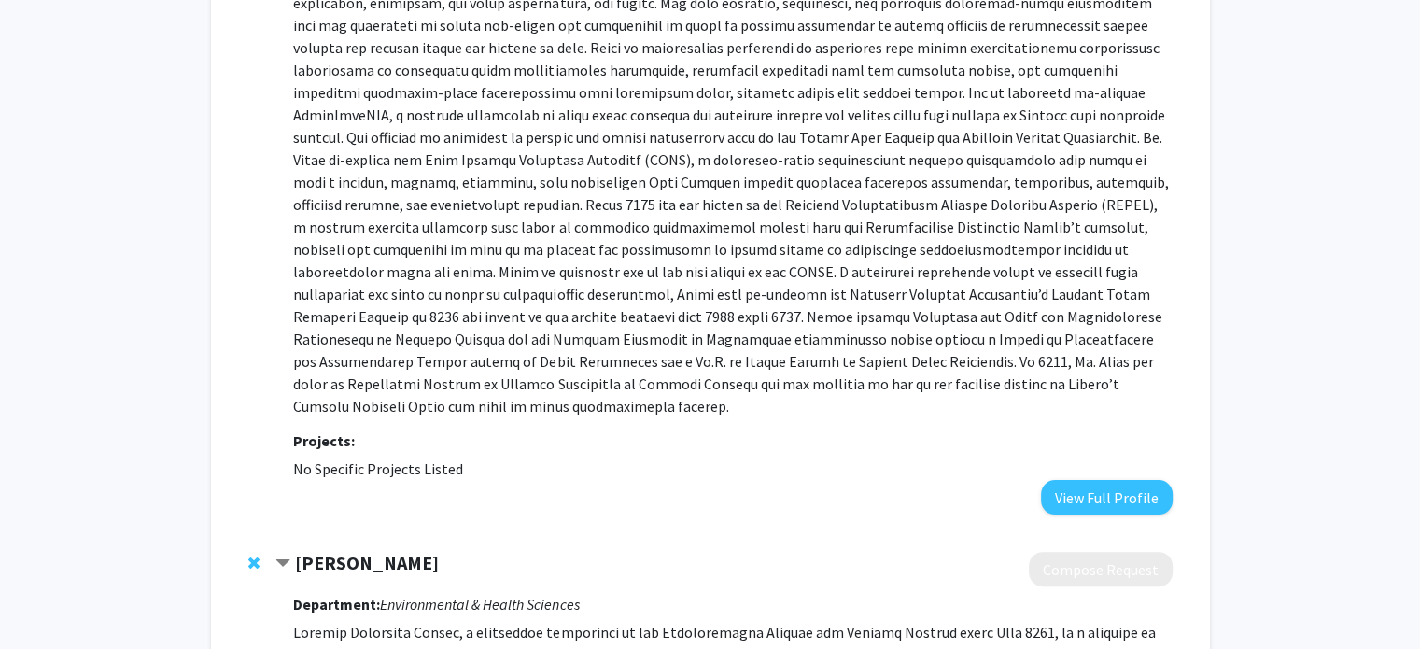
scroll to position [0, 0]
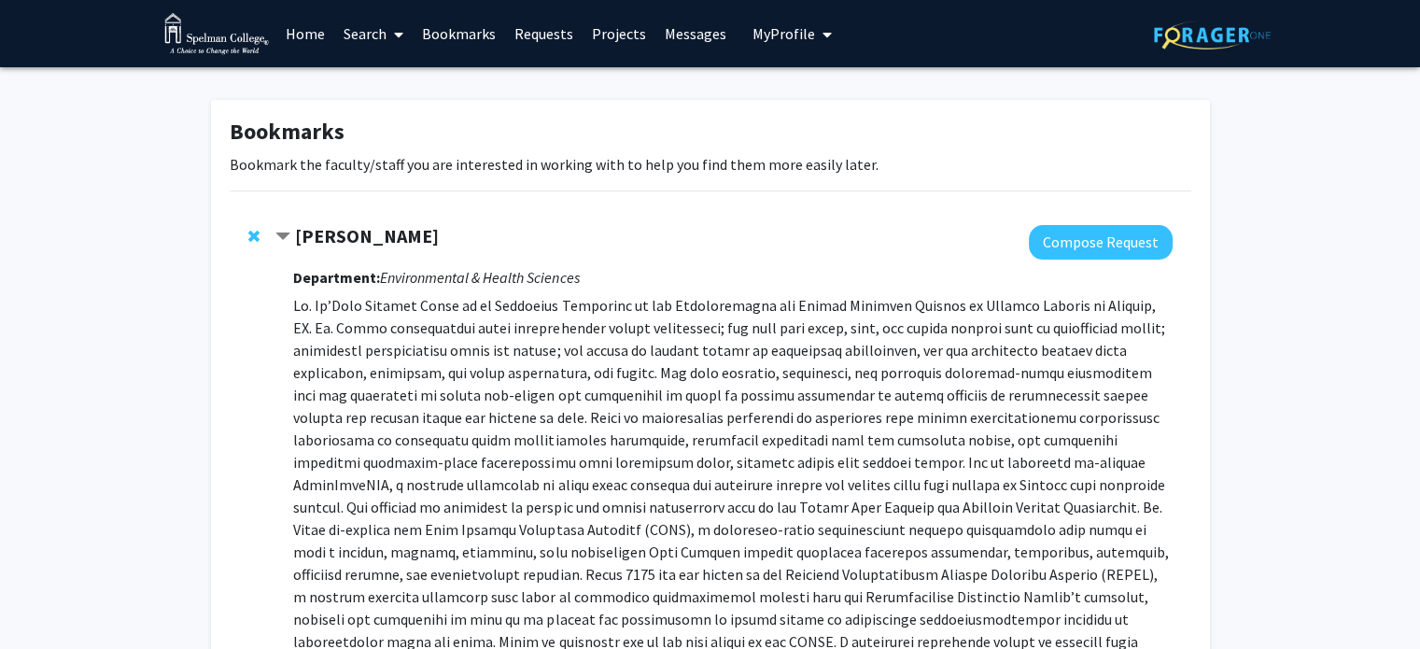
click at [400, 36] on icon at bounding box center [398, 34] width 9 height 15
click at [396, 88] on span "Faculty/Staff" at bounding box center [402, 85] width 137 height 37
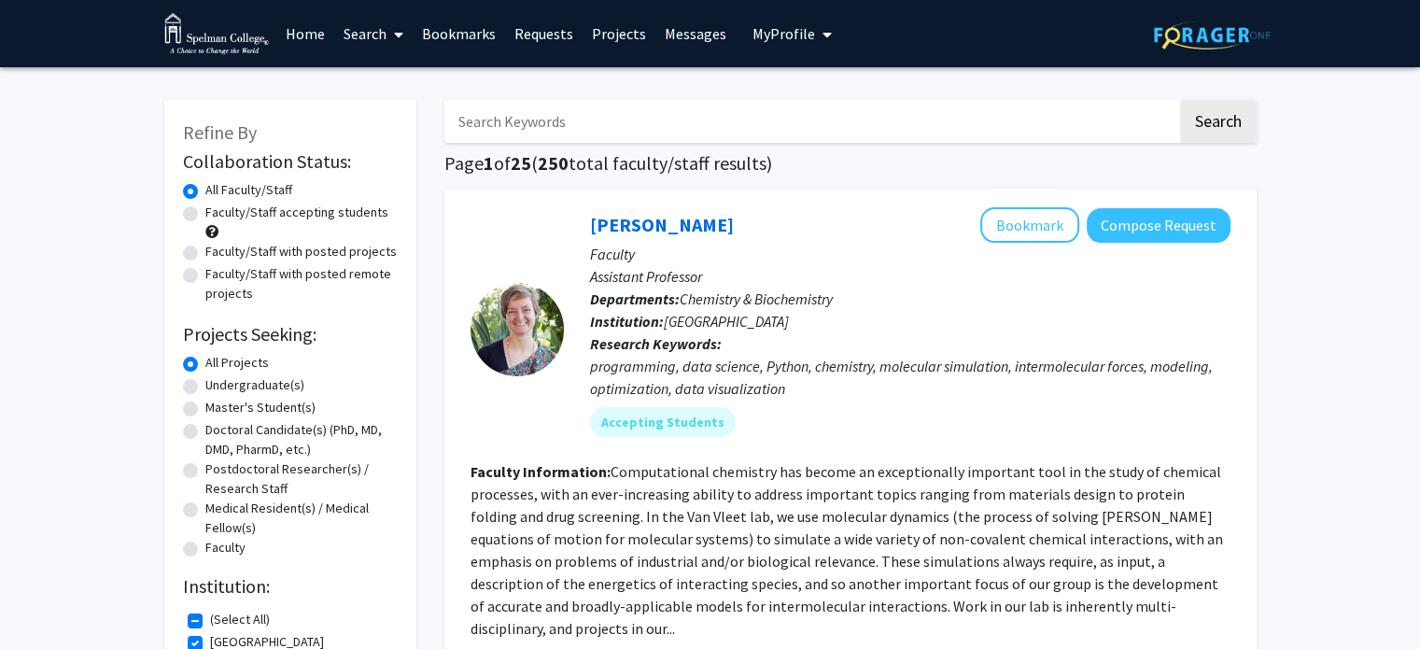
click at [520, 113] on input "Search Keywords" at bounding box center [810, 121] width 733 height 43
type input "Environment"
click at [1180, 100] on button "Search" at bounding box center [1218, 121] width 77 height 43
checkbox input "false"
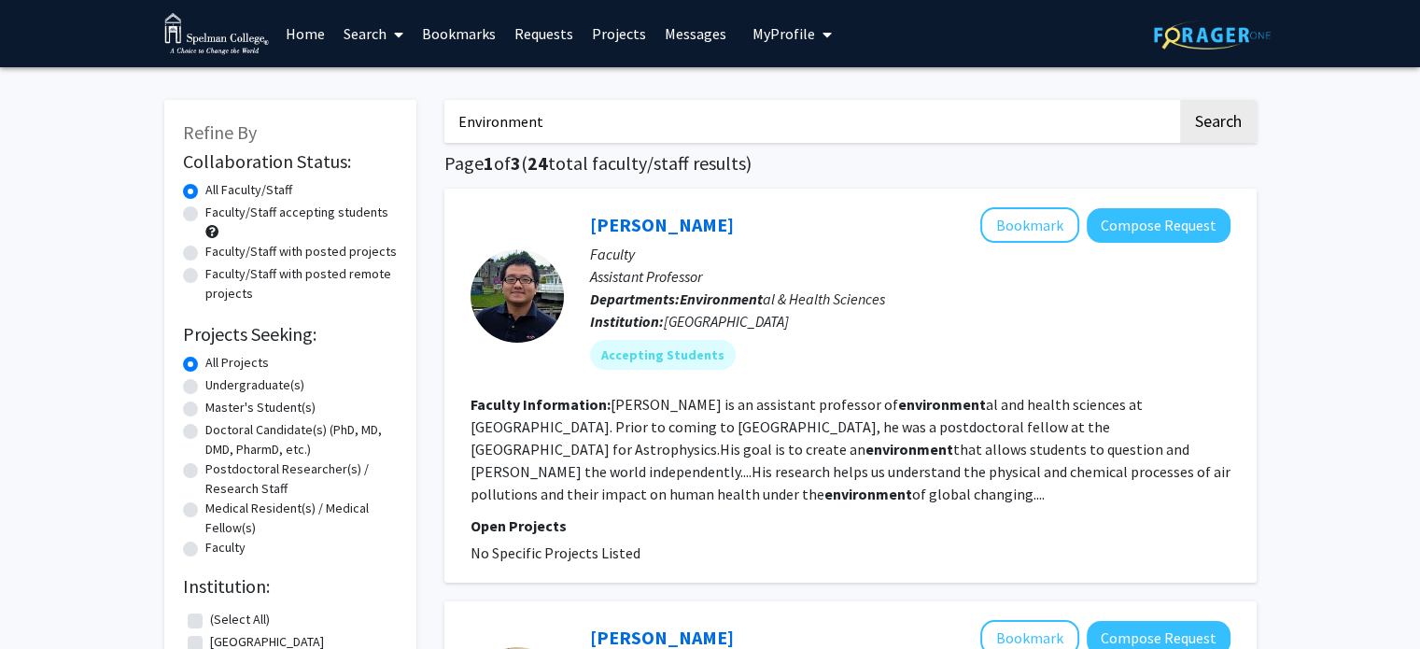
drag, startPoint x: 554, startPoint y: 128, endPoint x: 470, endPoint y: 124, distance: 84.1
click at [470, 124] on input "Environment" at bounding box center [810, 121] width 733 height 43
type input "Engineering"
click at [1180, 100] on button "Search" at bounding box center [1218, 121] width 77 height 43
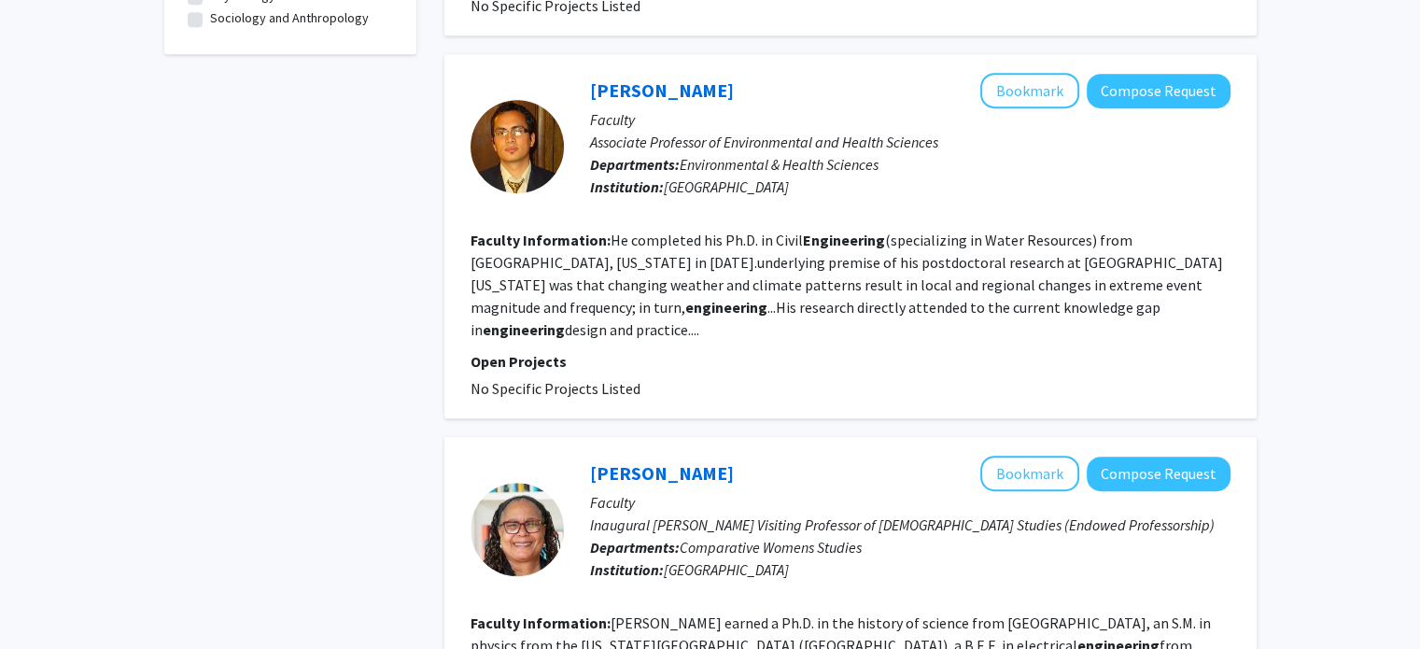
scroll to position [1021, 0]
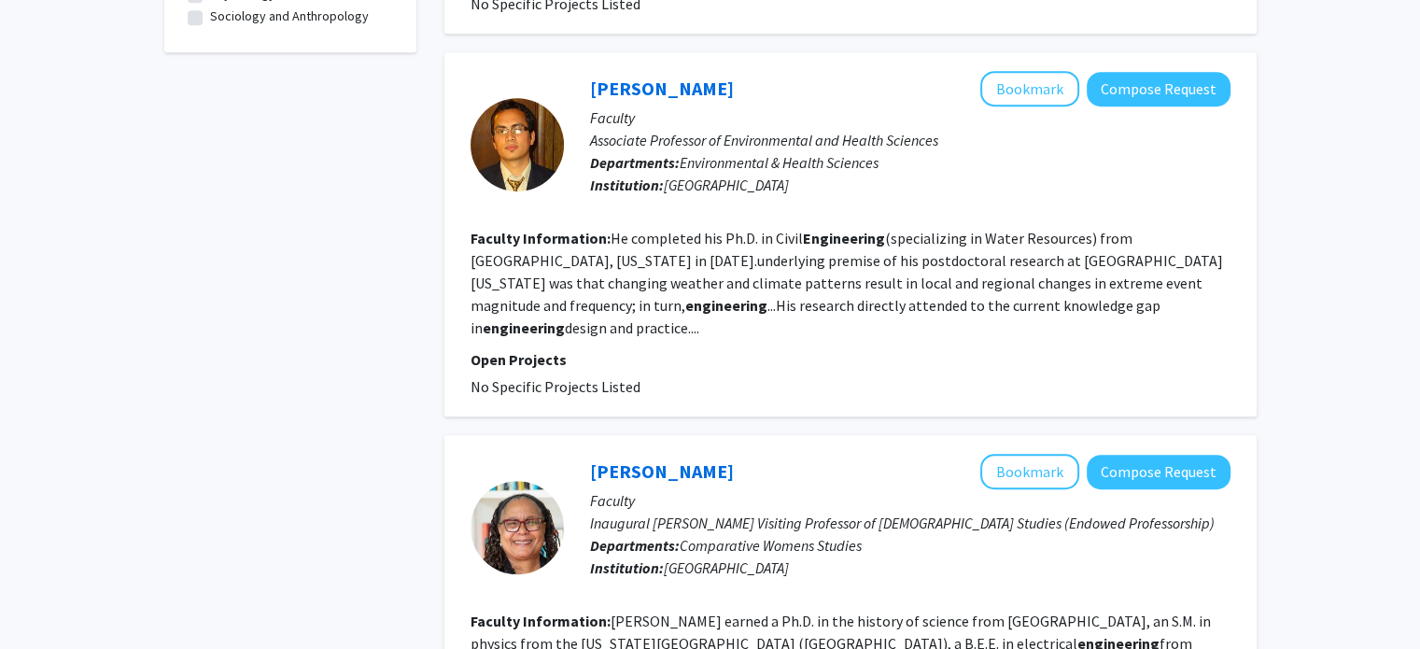
click at [1089, 246] on section "Faculty Information: He completed his Ph.D. in Civil Engineering (specializing …" at bounding box center [851, 283] width 760 height 112
click at [1157, 261] on fg-read-more "He completed his Ph.D. in Civil Engineering (specializing in Water Resources) f…" at bounding box center [847, 283] width 753 height 108
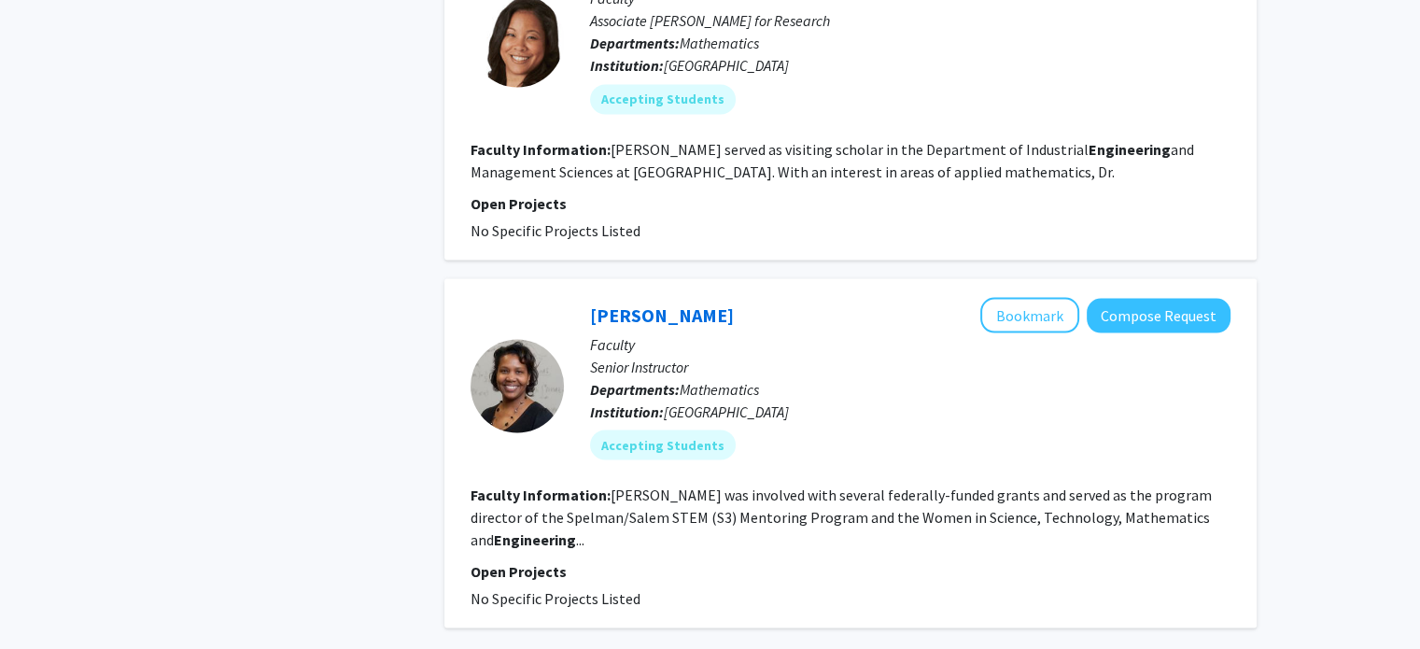
scroll to position [3425, 0]
click at [1015, 297] on button "Bookmark" at bounding box center [1029, 314] width 99 height 35
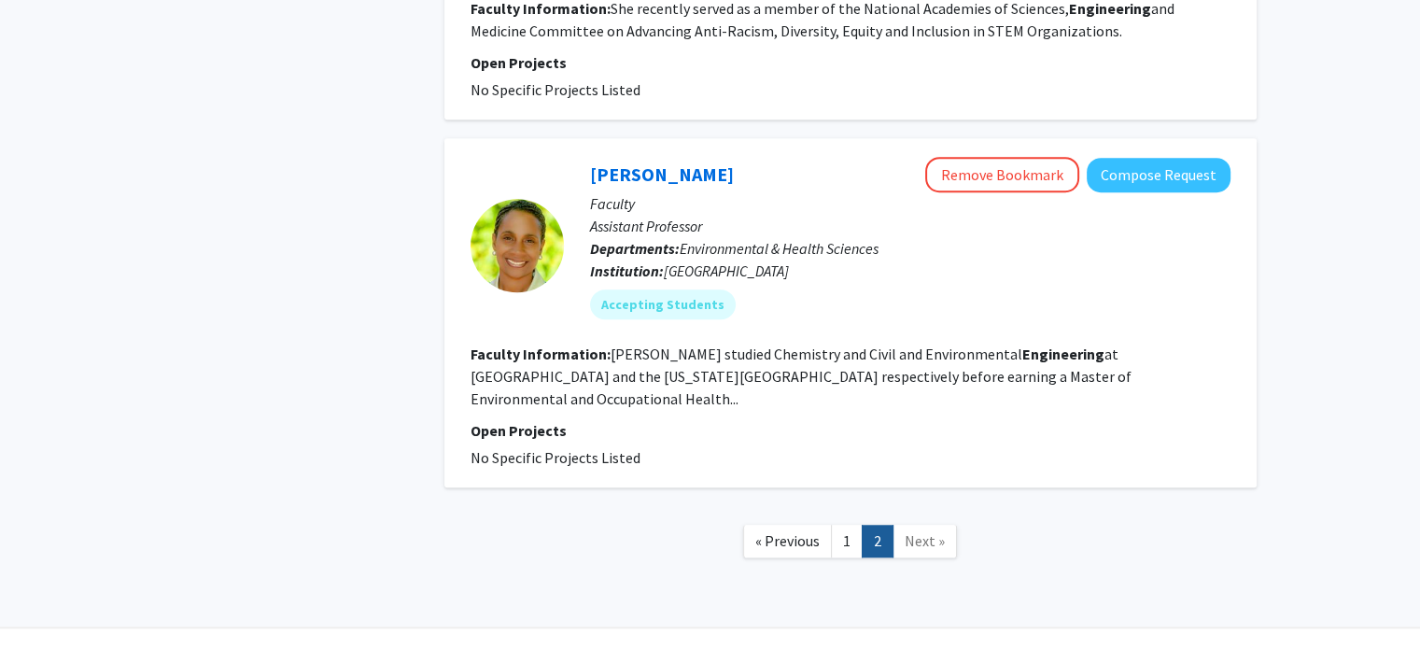
scroll to position [1386, 0]
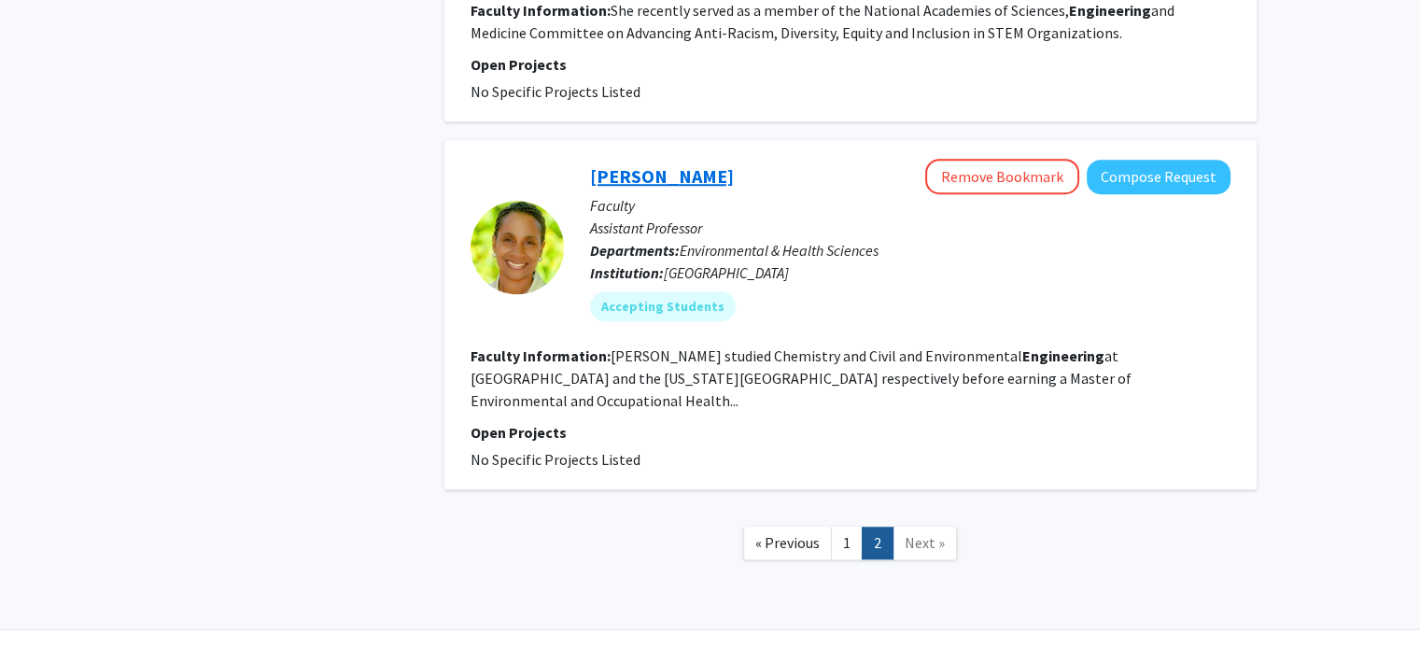
click at [685, 178] on link "Na'Taki Osborne Jelks" at bounding box center [662, 175] width 144 height 23
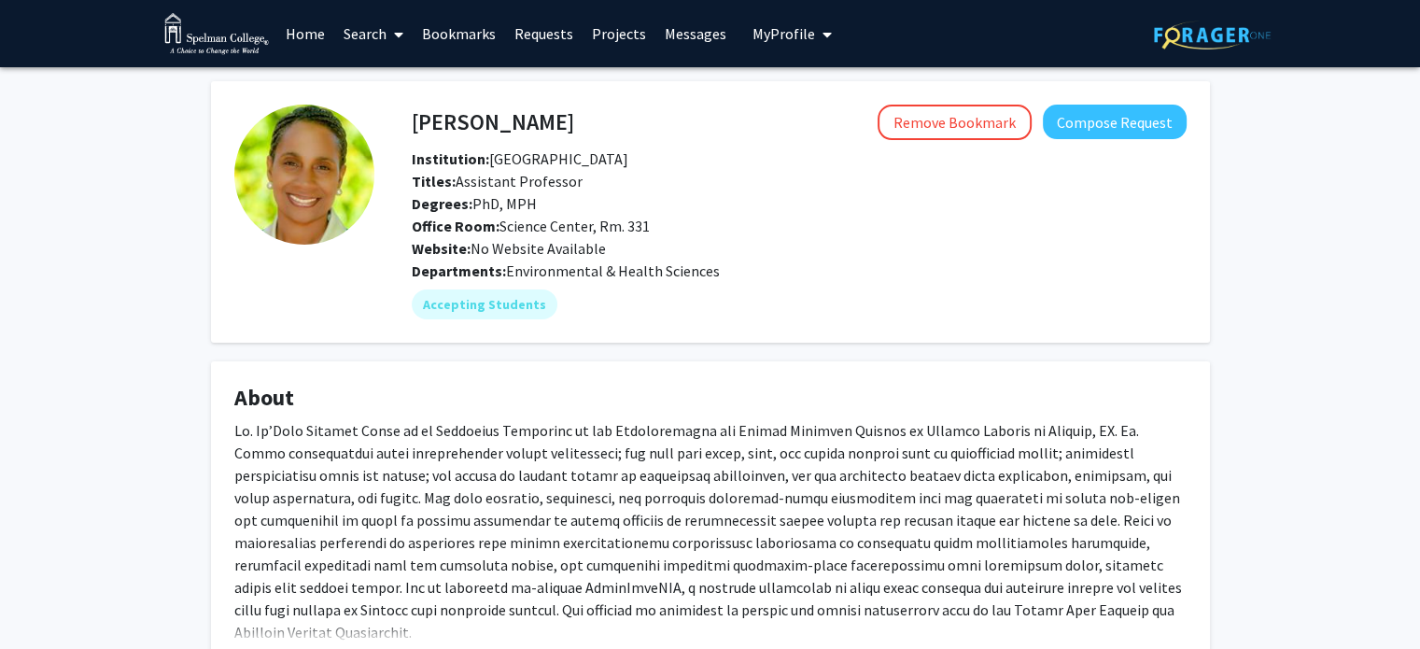
click at [444, 35] on link "Bookmarks" at bounding box center [459, 33] width 92 height 65
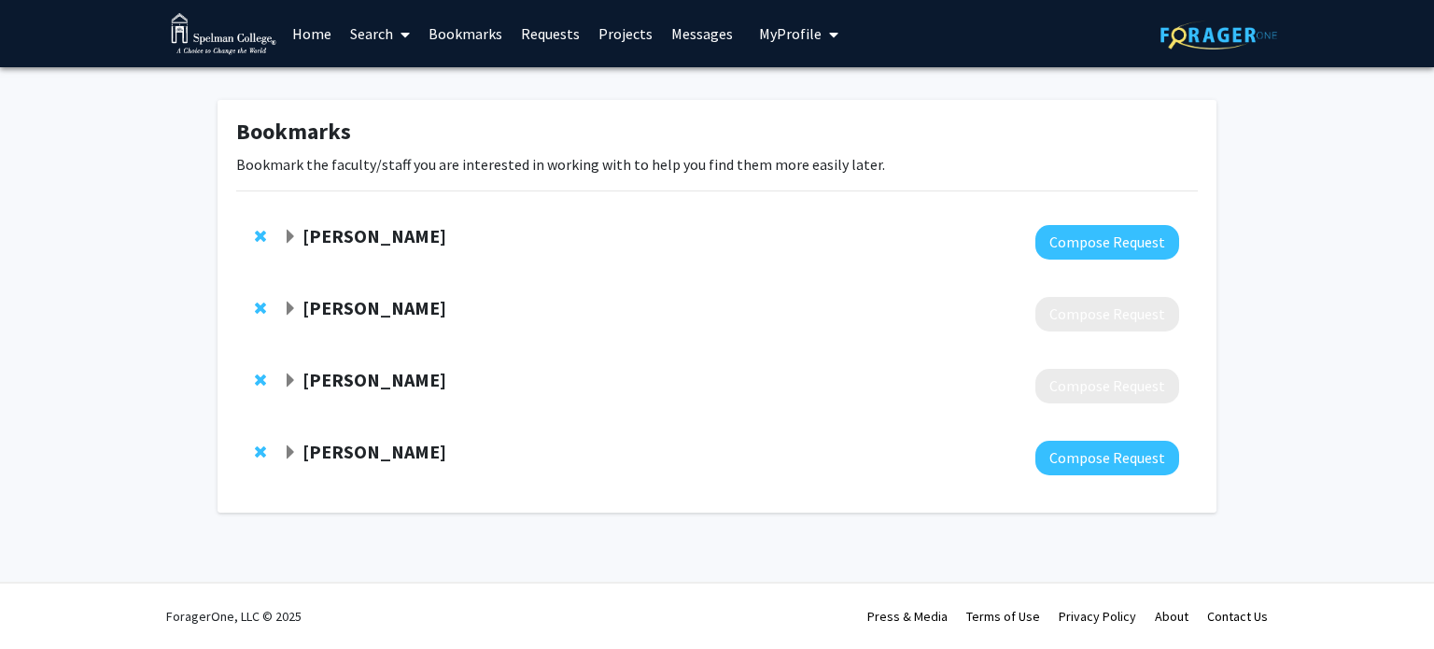
click at [289, 451] on span "Expand Joycelyn Wilson Bookmark" at bounding box center [290, 452] width 15 height 15
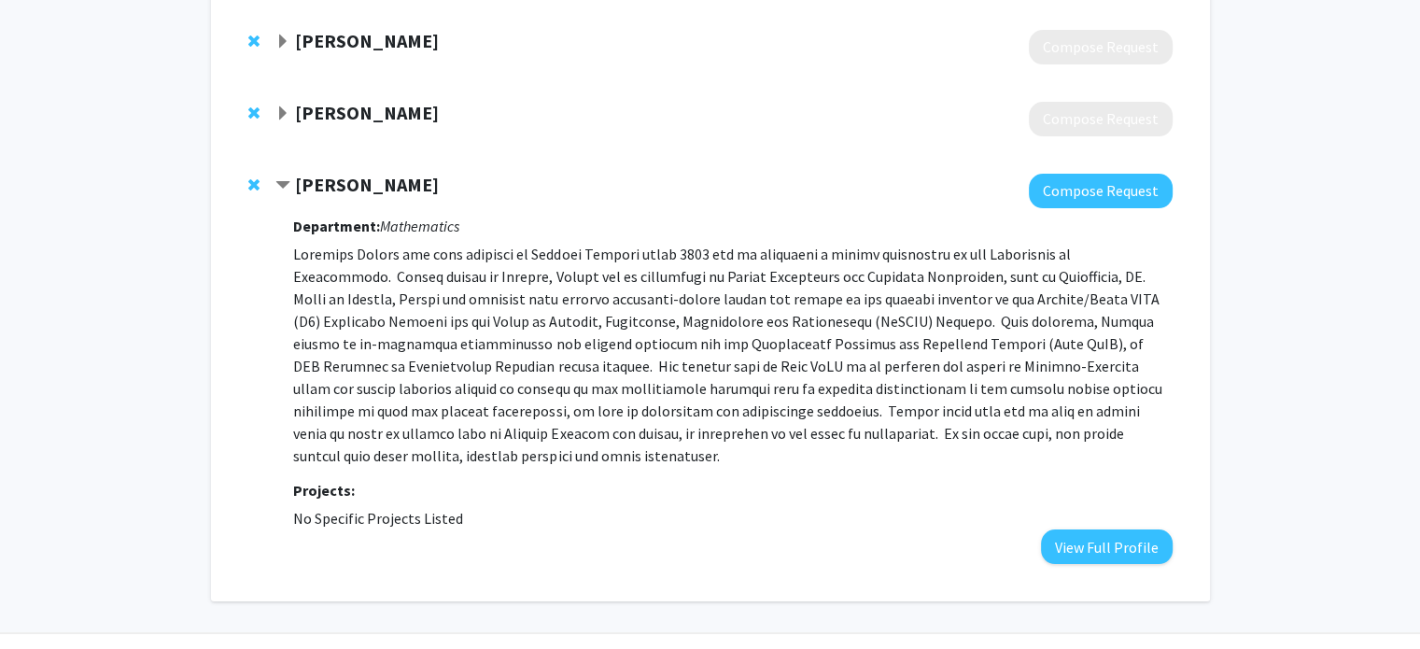
scroll to position [268, 0]
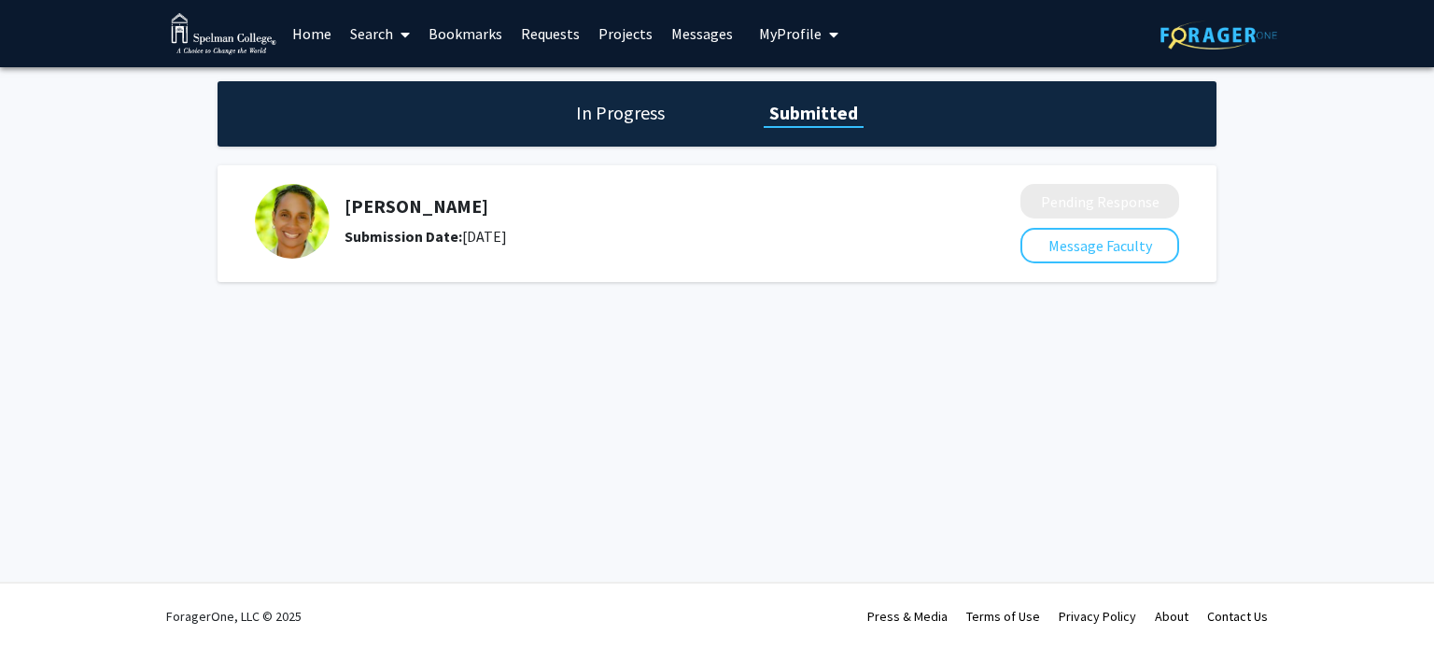
click at [822, 33] on span "My profile dropdown to access profile and logout" at bounding box center [830, 34] width 17 height 65
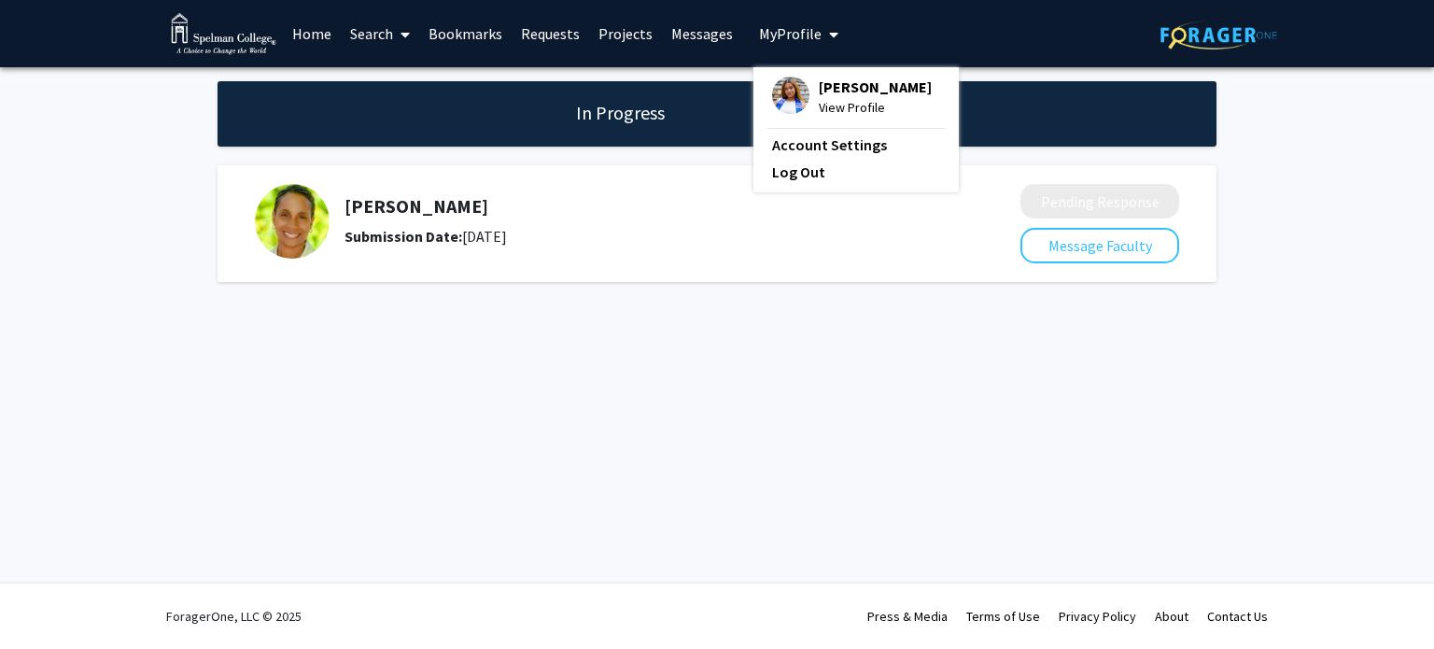
click at [799, 98] on img at bounding box center [790, 95] width 37 height 37
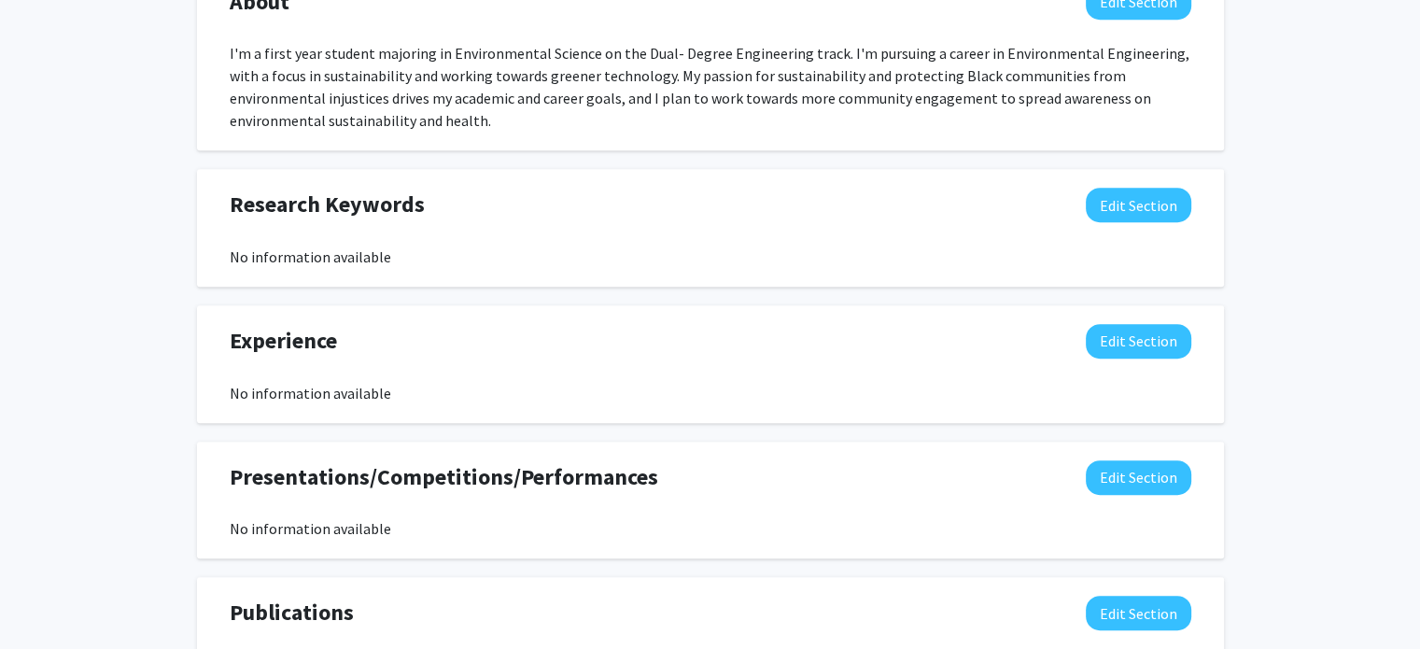
scroll to position [904, 0]
click at [1105, 202] on button "Edit Section" at bounding box center [1139, 204] width 106 height 35
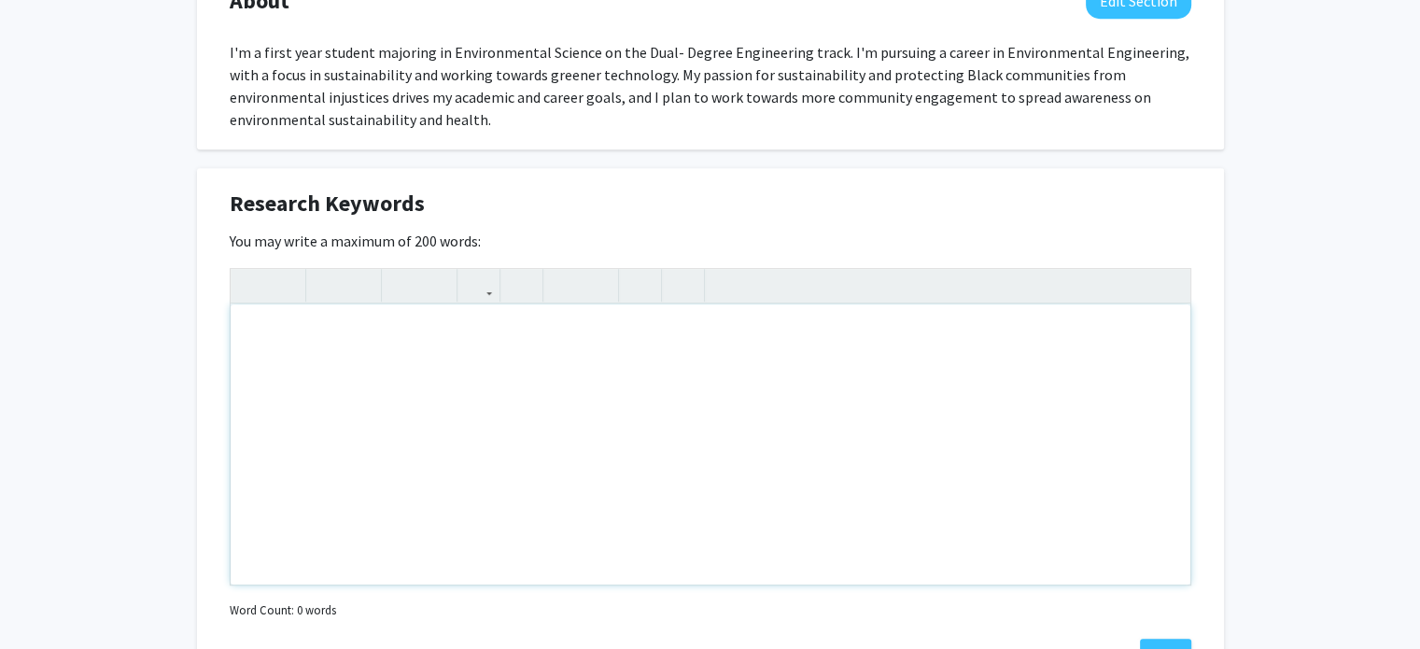
click at [407, 326] on div "Note to users with screen readers: Please deactivate our accessibility plugin f…" at bounding box center [711, 444] width 960 height 280
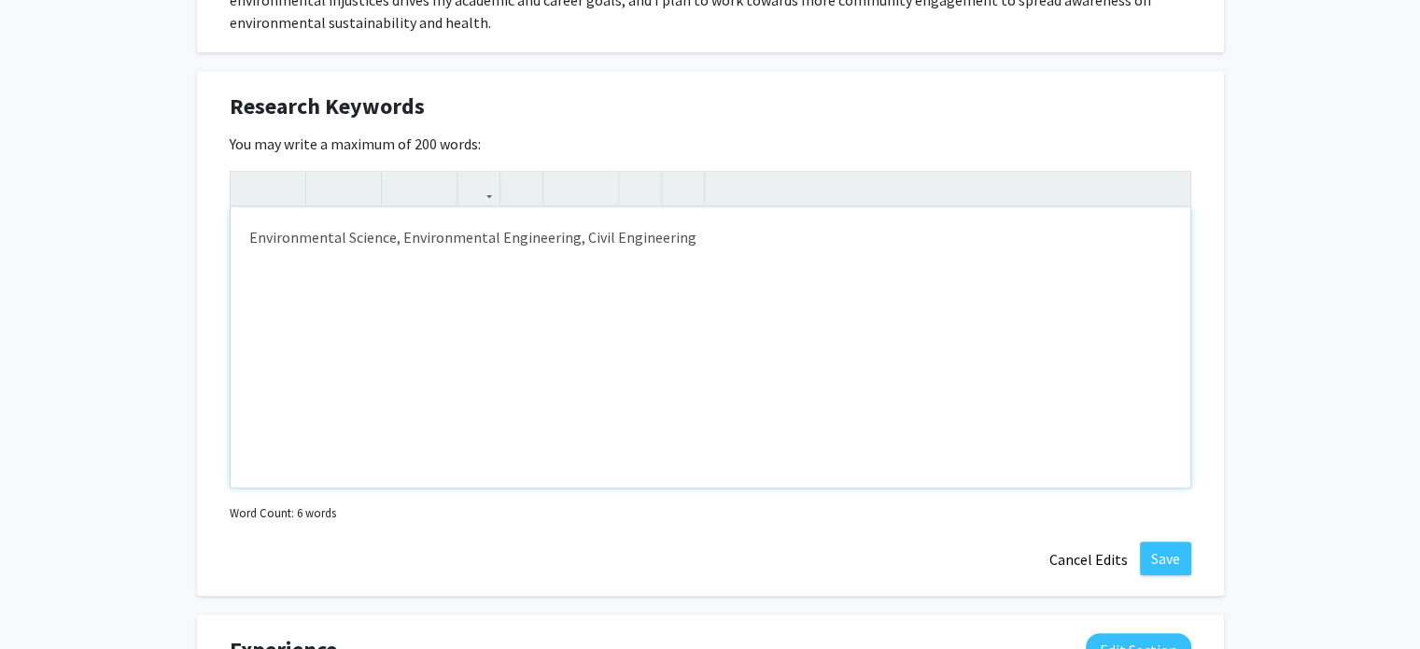
scroll to position [1012, 0]
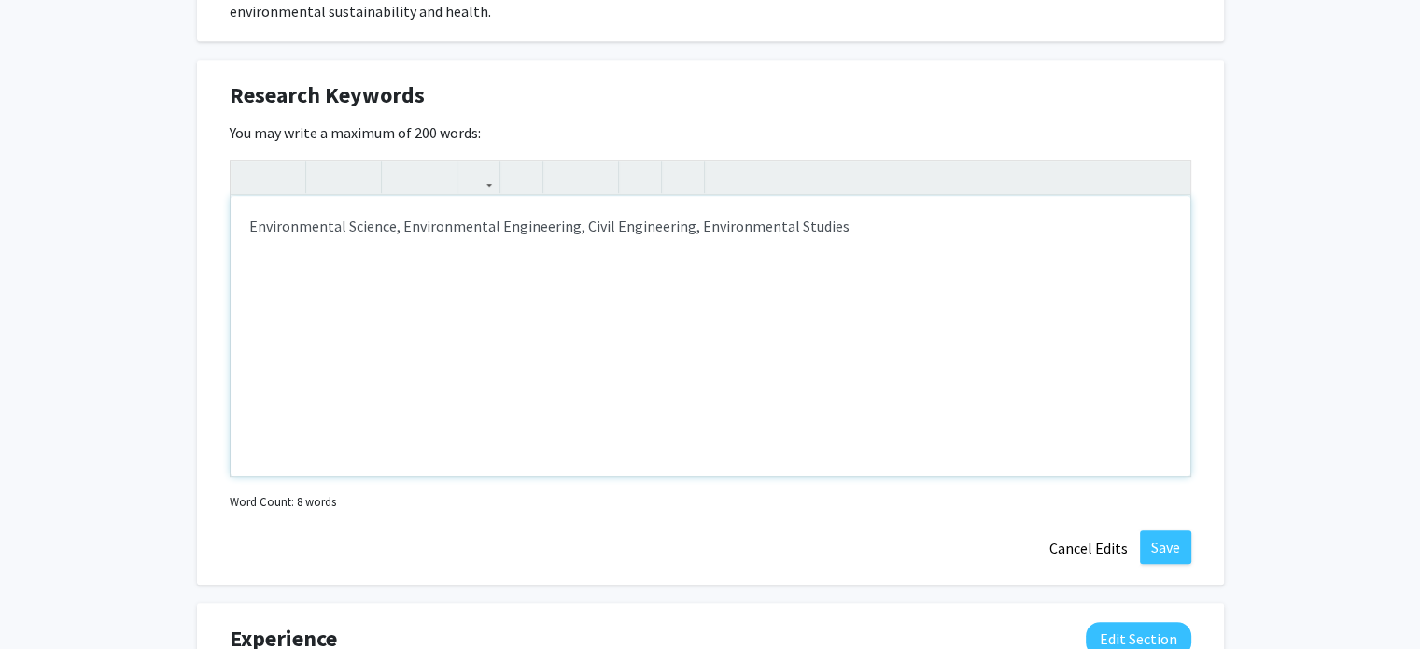
type textarea "Environmental Science, Environmental Engineering, Civil Engineering, Environmen…"
click at [1163, 537] on button "Save" at bounding box center [1165, 547] width 51 height 34
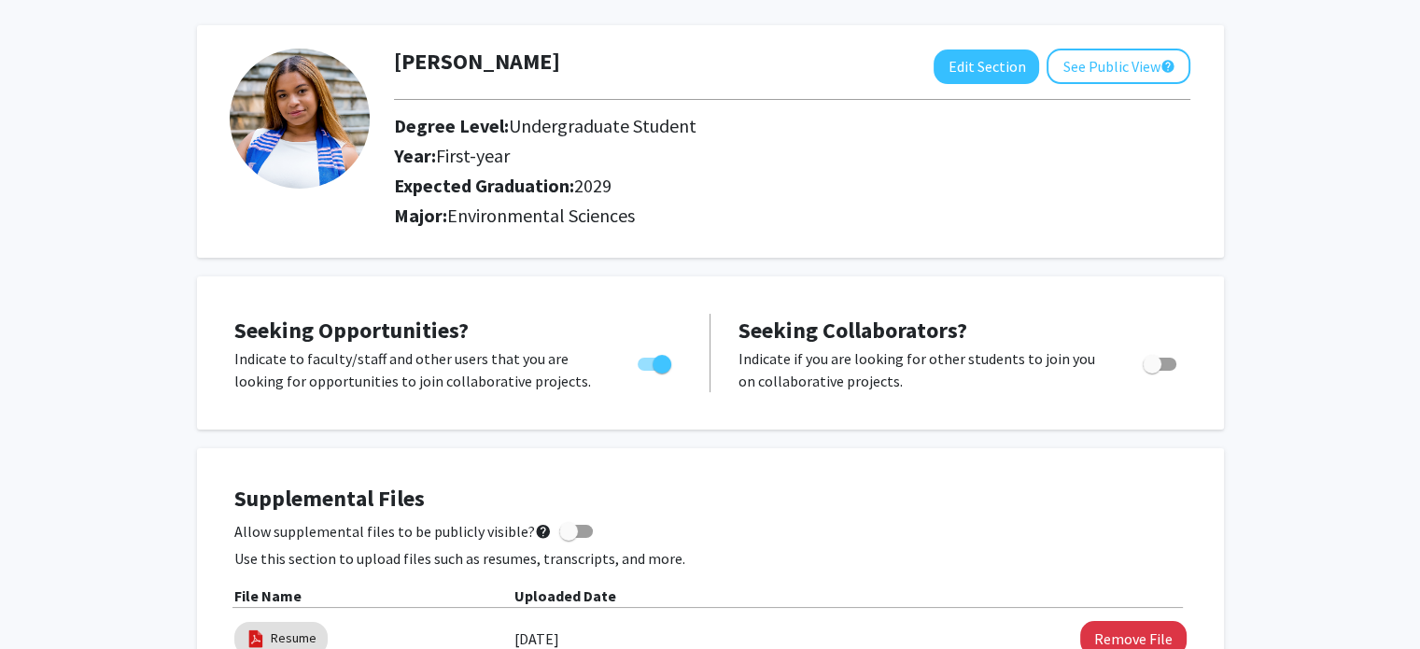
scroll to position [0, 0]
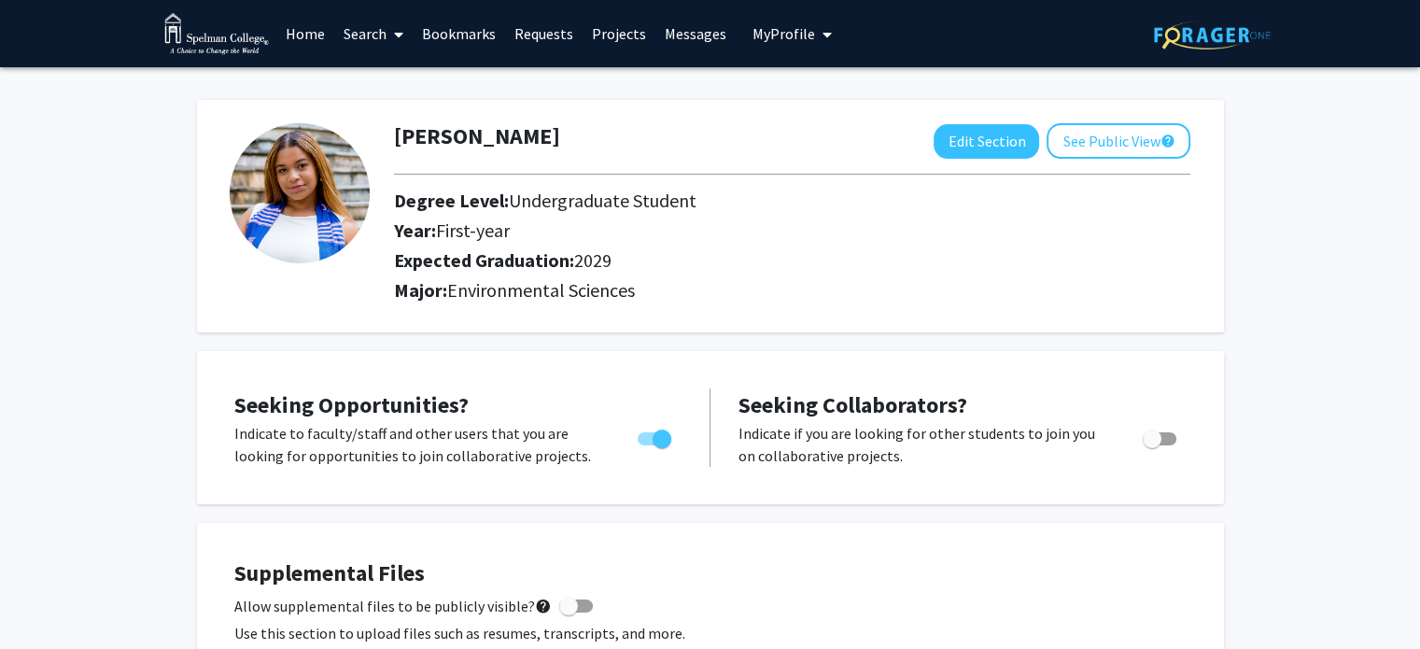
click at [453, 37] on link "Bookmarks" at bounding box center [459, 33] width 92 height 65
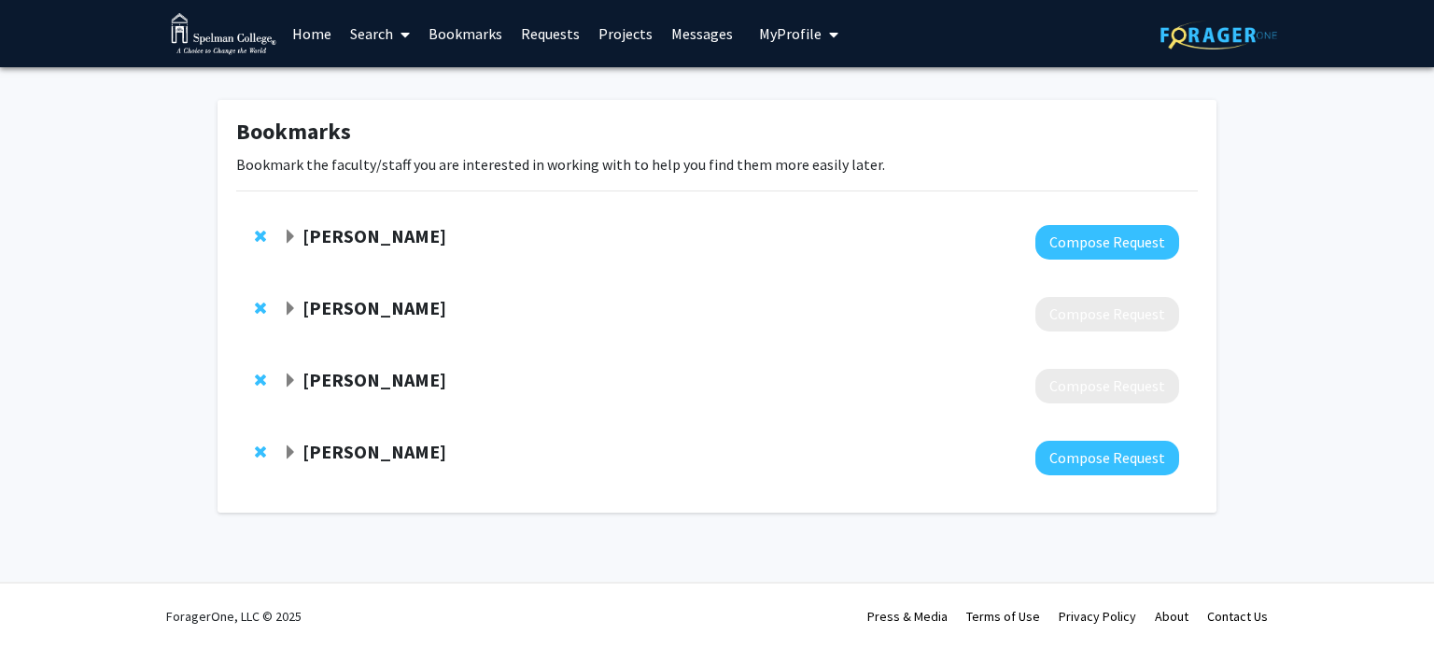
click at [293, 447] on span "Expand Joycelyn Wilson Bookmark" at bounding box center [290, 452] width 15 height 15
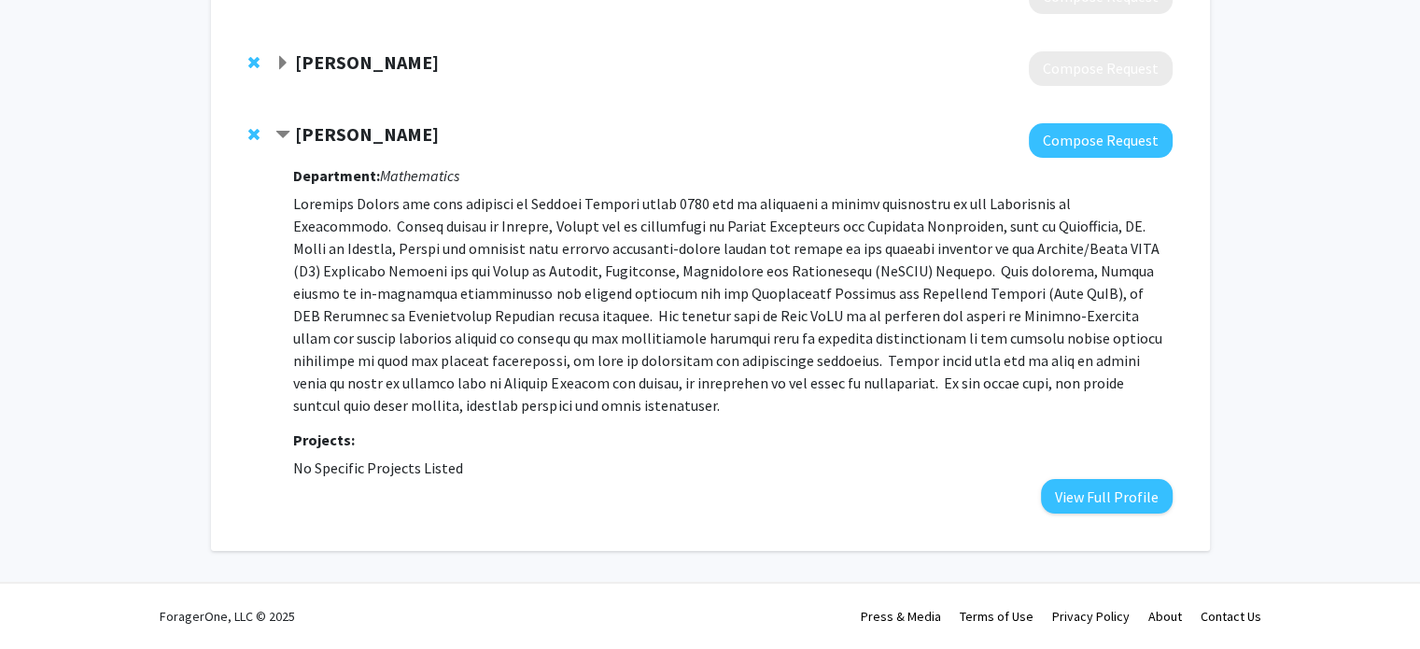
scroll to position [317, 0]
click at [1083, 487] on button "View Full Profile" at bounding box center [1107, 497] width 132 height 35
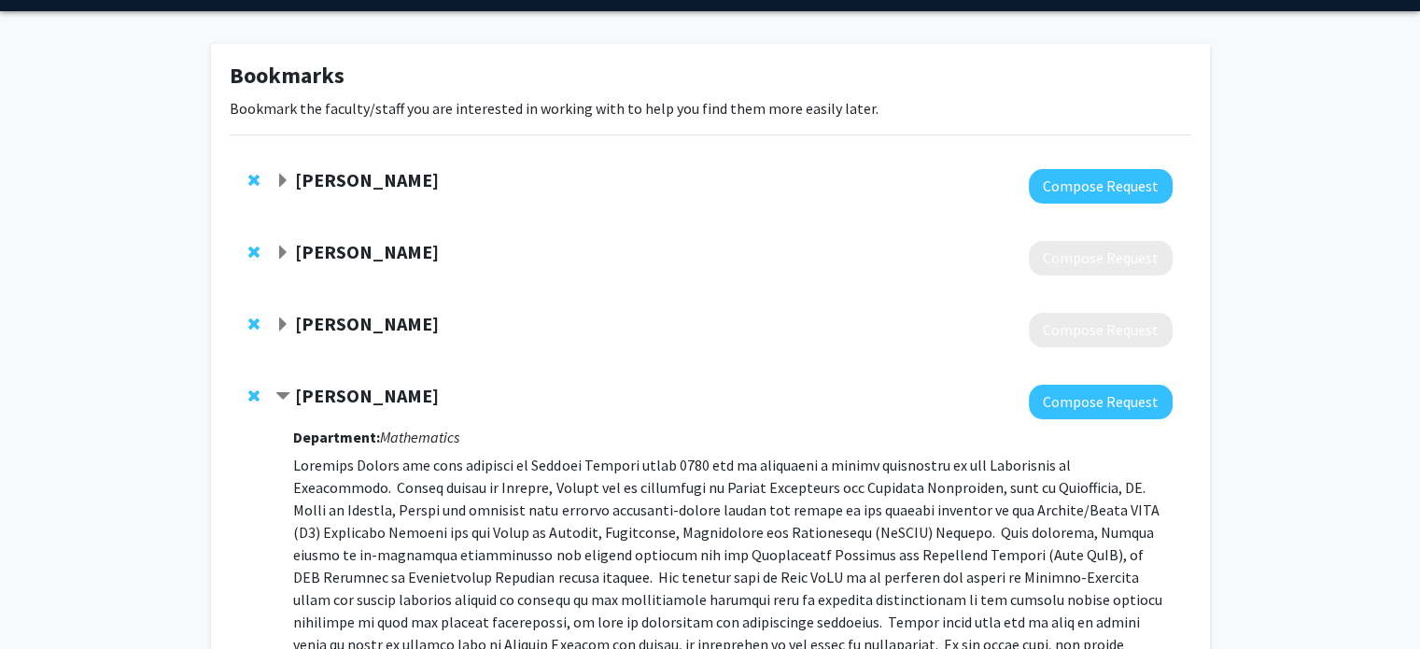
scroll to position [0, 0]
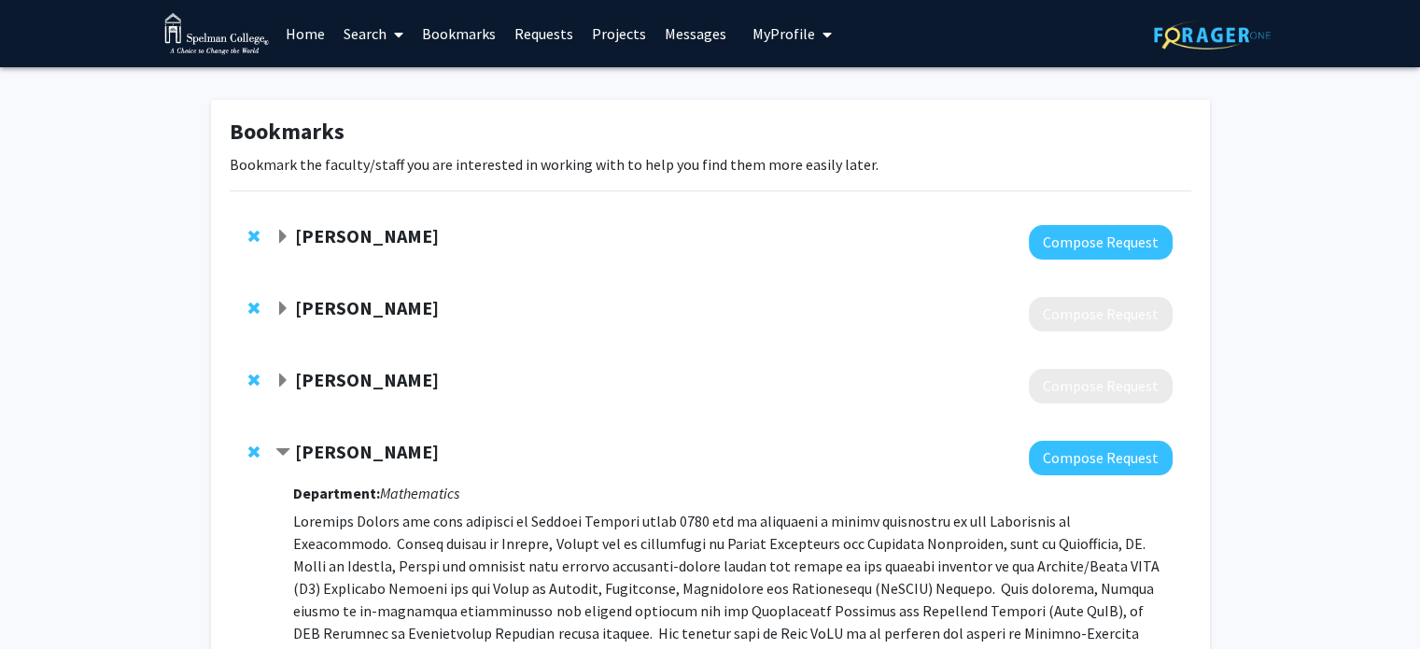
click at [384, 37] on link "Search" at bounding box center [373, 33] width 78 height 65
click at [383, 79] on span "Faculty/Staff" at bounding box center [402, 85] width 137 height 37
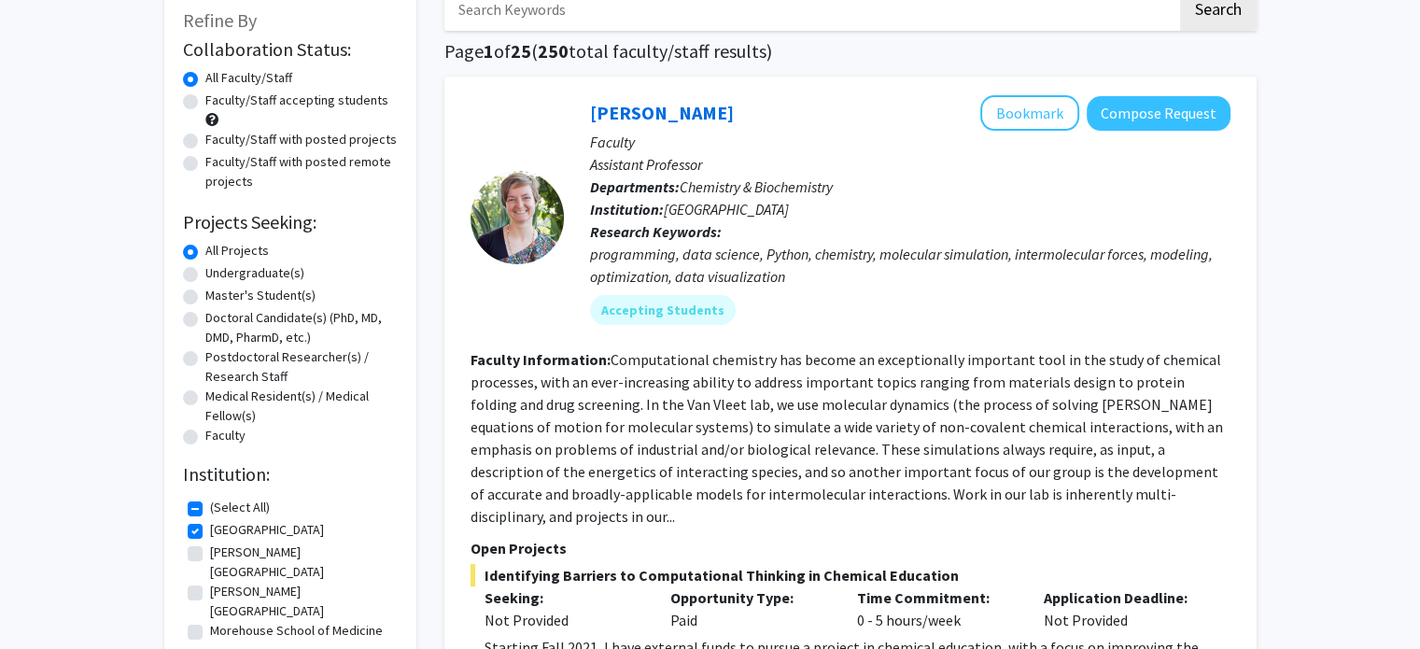
scroll to position [155, 0]
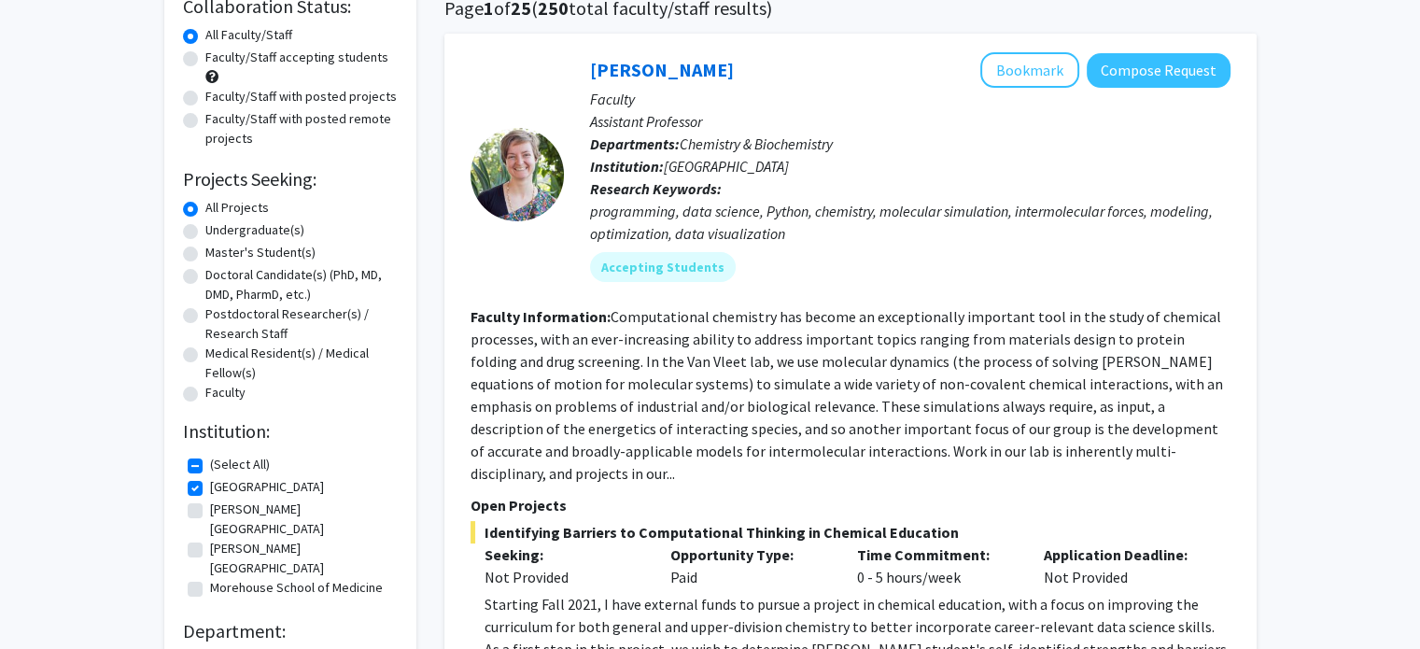
click at [210, 468] on label "(Select All)" at bounding box center [240, 465] width 60 height 20
click at [210, 467] on input "(Select All)" at bounding box center [216, 461] width 12 height 12
checkbox input "false"
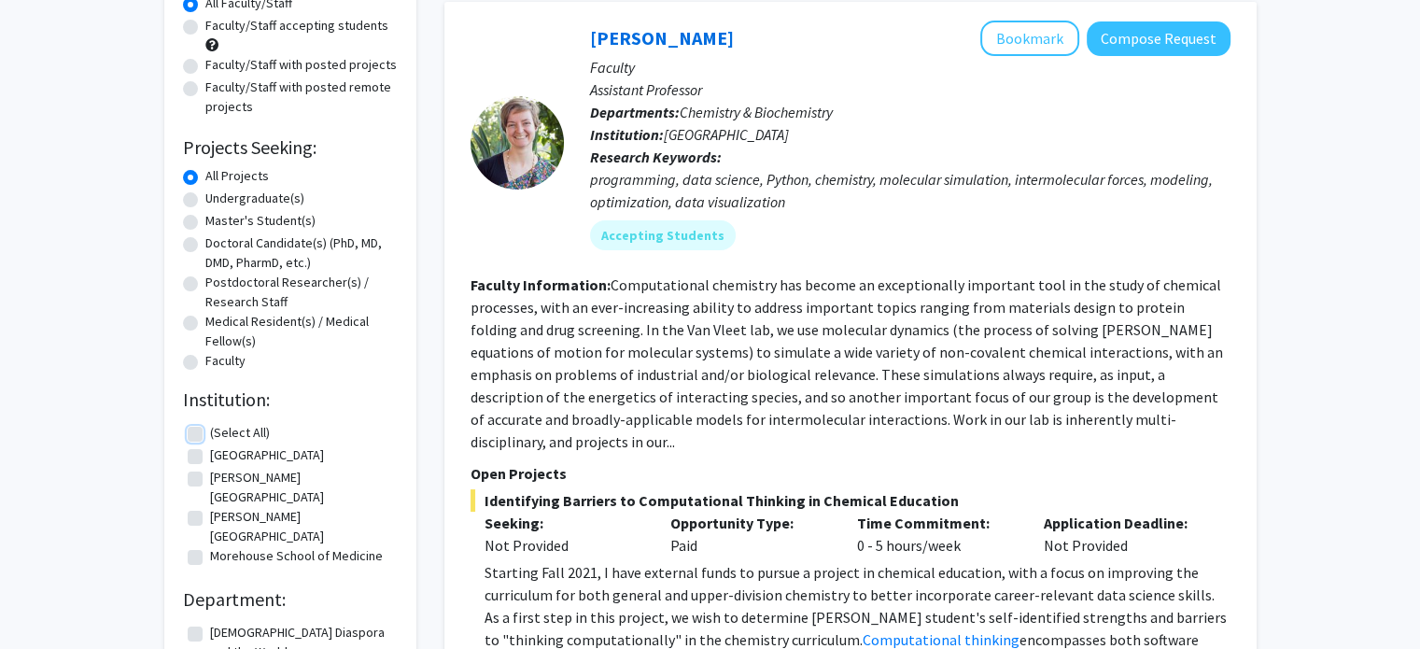
scroll to position [189, 0]
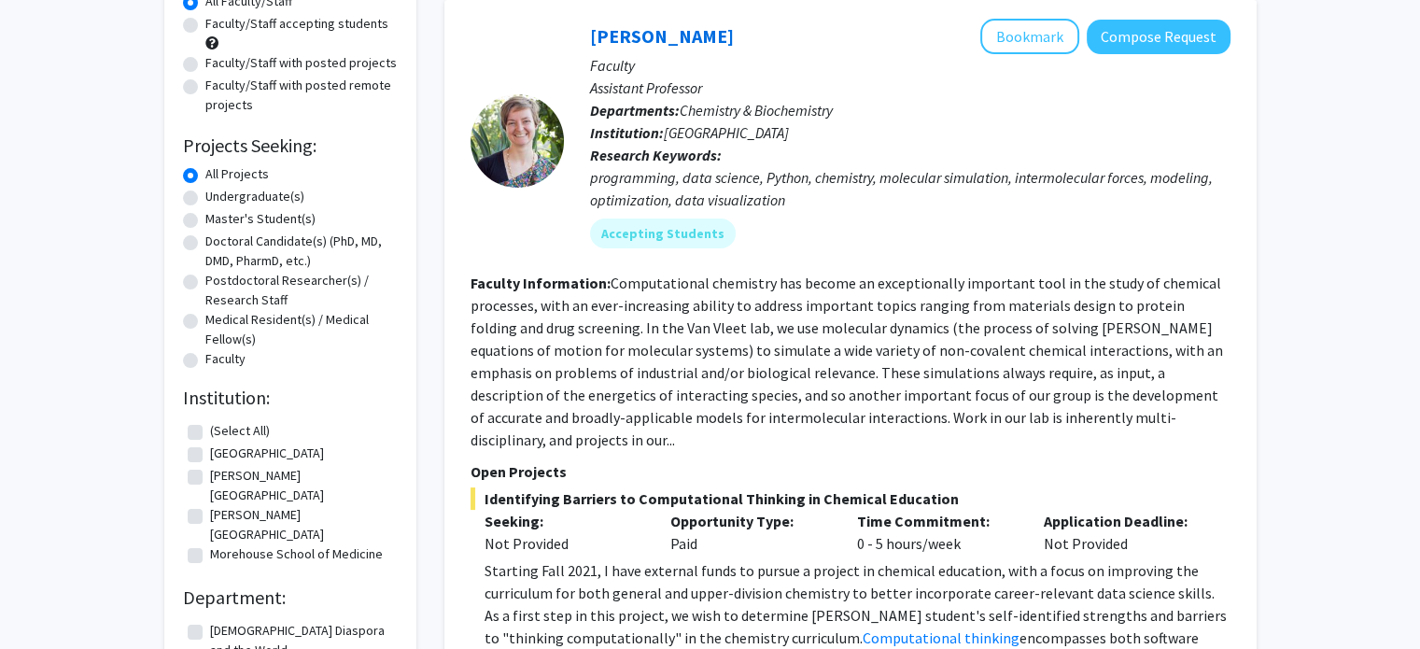
click at [210, 430] on label "(Select All)" at bounding box center [240, 431] width 60 height 20
click at [210, 430] on input "(Select All)" at bounding box center [216, 427] width 12 height 12
checkbox input "true"
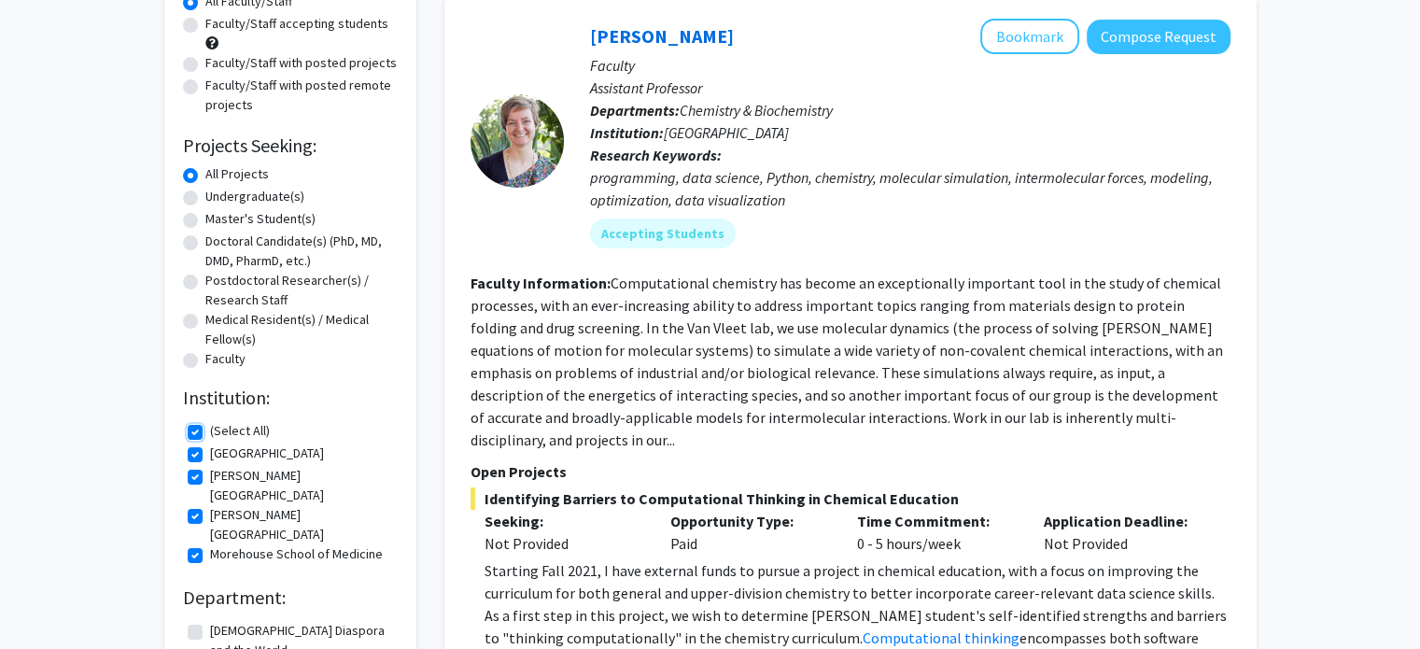
checkbox input "true"
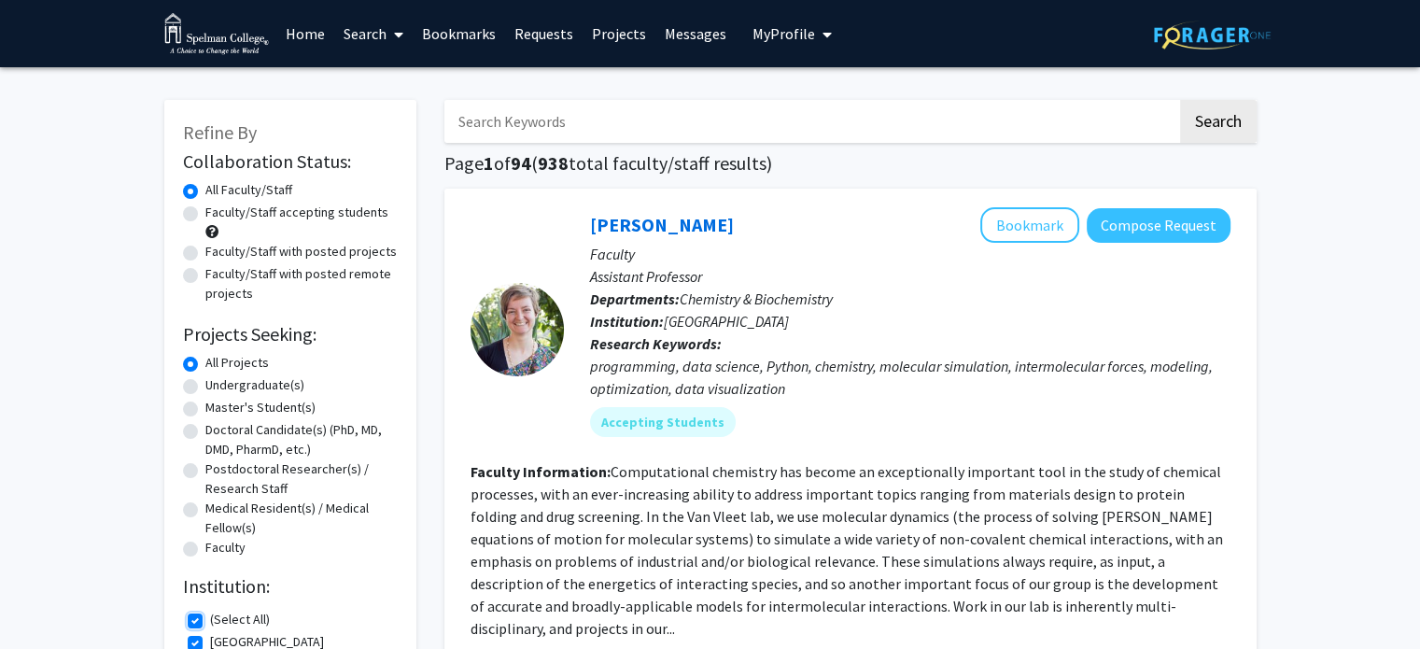
scroll to position [131, 0]
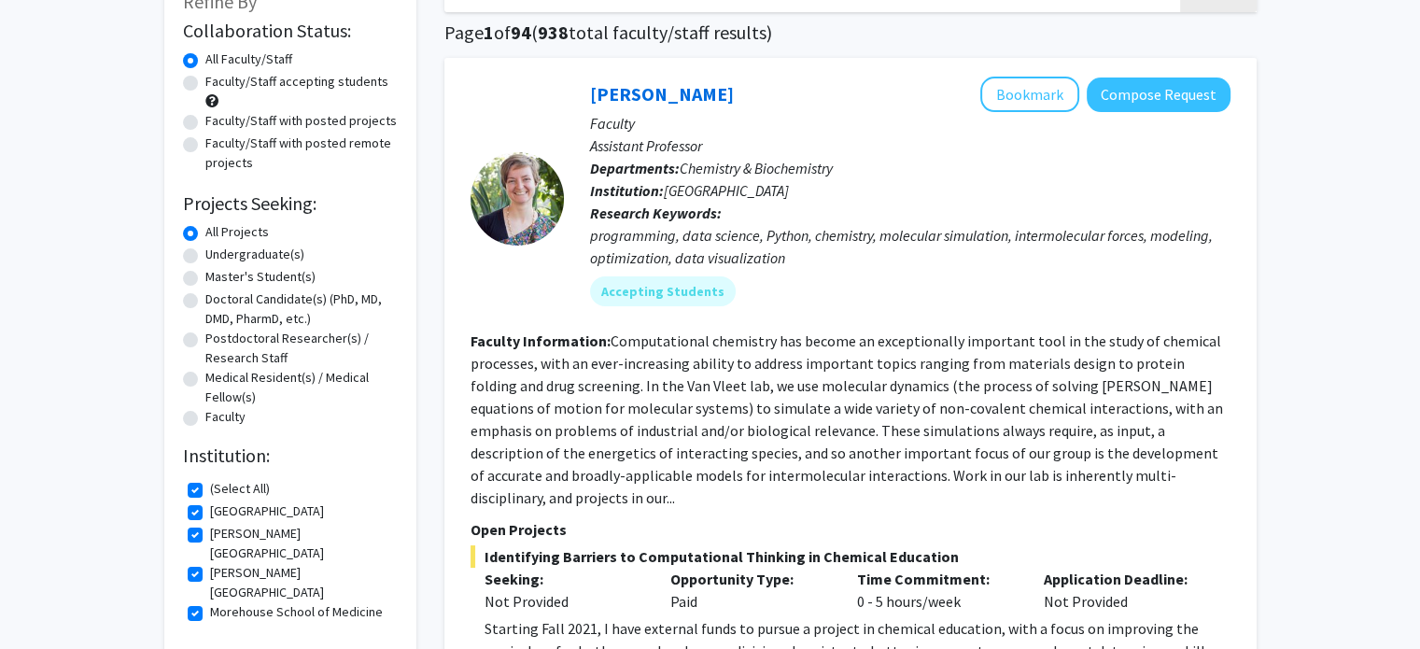
click at [210, 602] on label "Morehouse School of Medicine" at bounding box center [296, 612] width 173 height 20
click at [210, 602] on input "Morehouse School of Medicine" at bounding box center [216, 608] width 12 height 12
checkbox input "false"
checkbox input "true"
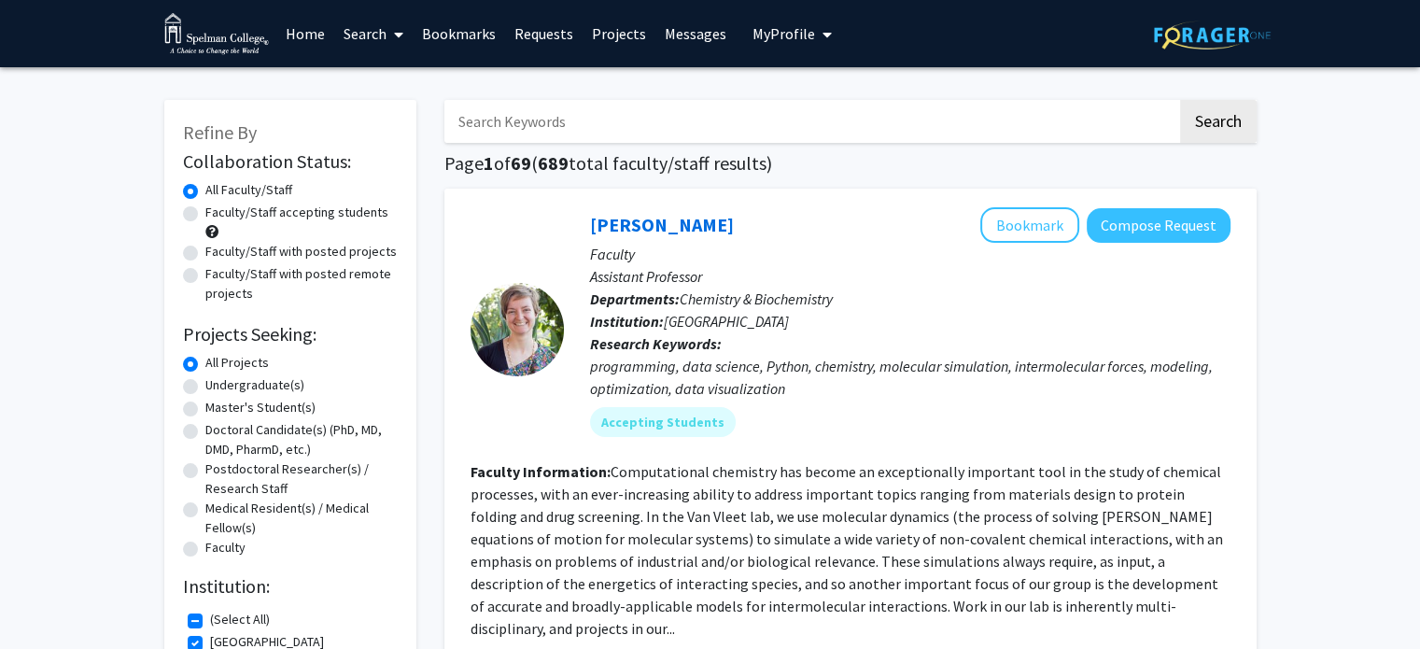
click at [205, 383] on label "Undergraduate(s)" at bounding box center [254, 385] width 99 height 20
click at [205, 383] on input "Undergraduate(s)" at bounding box center [211, 381] width 12 height 12
radio input "true"
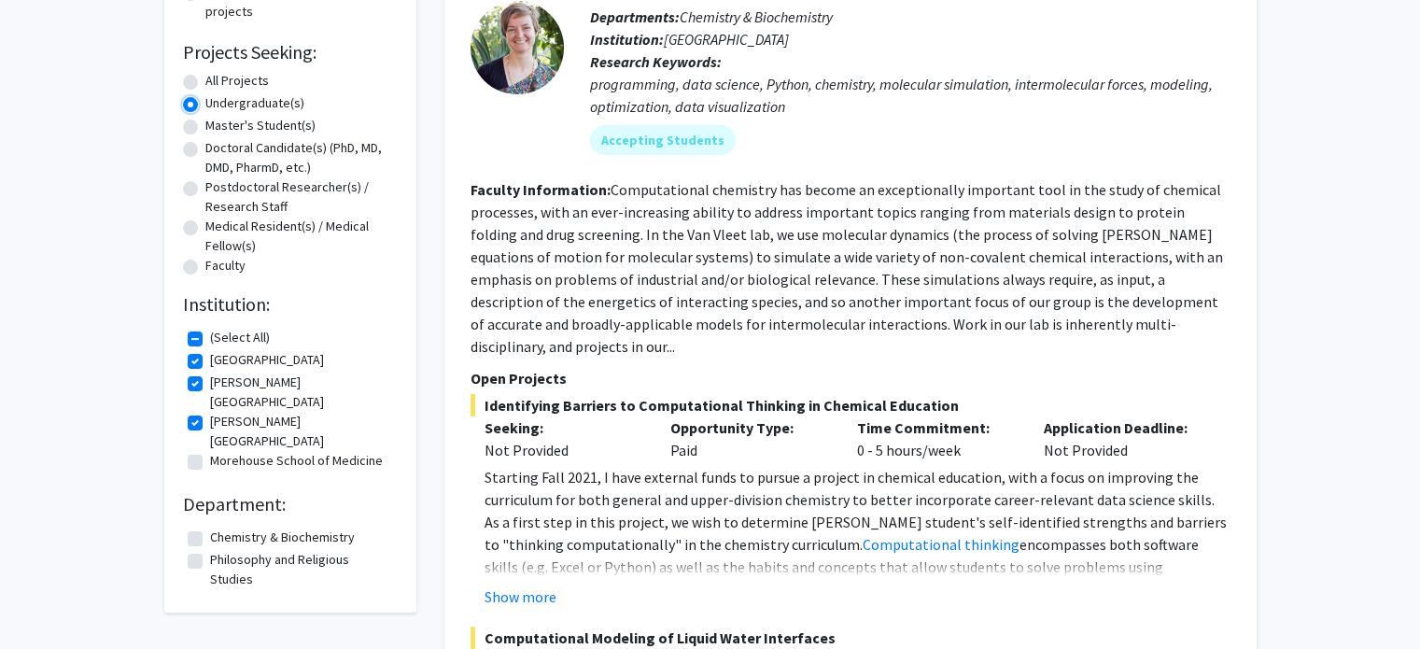
scroll to position [167, 0]
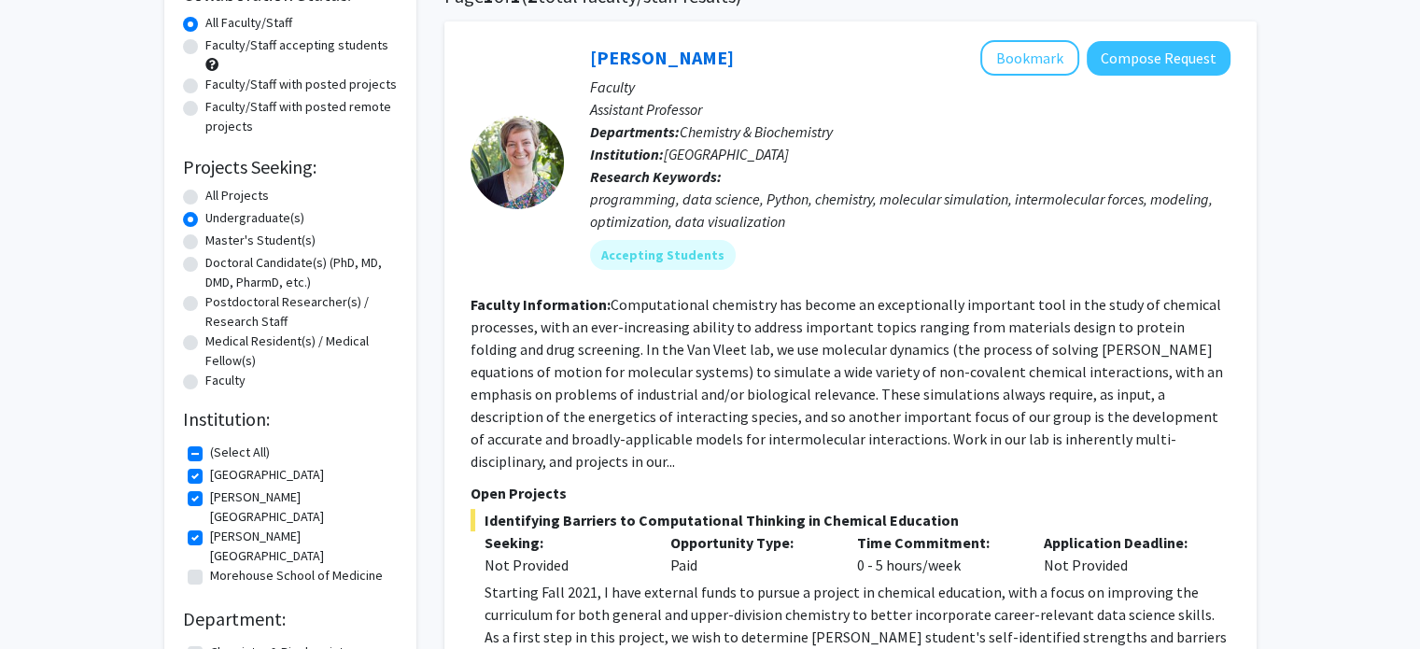
click at [205, 192] on label "All Projects" at bounding box center [236, 196] width 63 height 20
click at [205, 192] on input "All Projects" at bounding box center [211, 192] width 12 height 12
radio input "true"
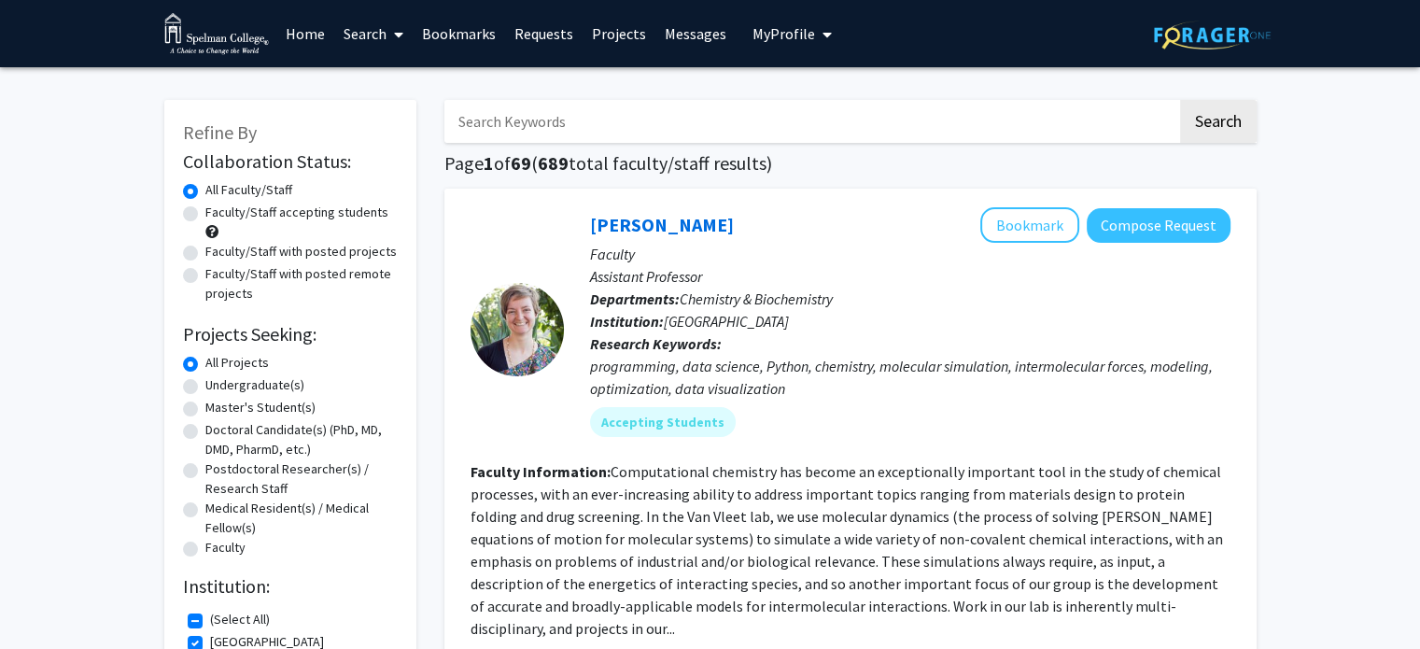
click at [564, 116] on input "Search Keywords" at bounding box center [810, 121] width 733 height 43
type input "Environment"
click at [1180, 100] on button "Search" at bounding box center [1218, 121] width 77 height 43
checkbox input "false"
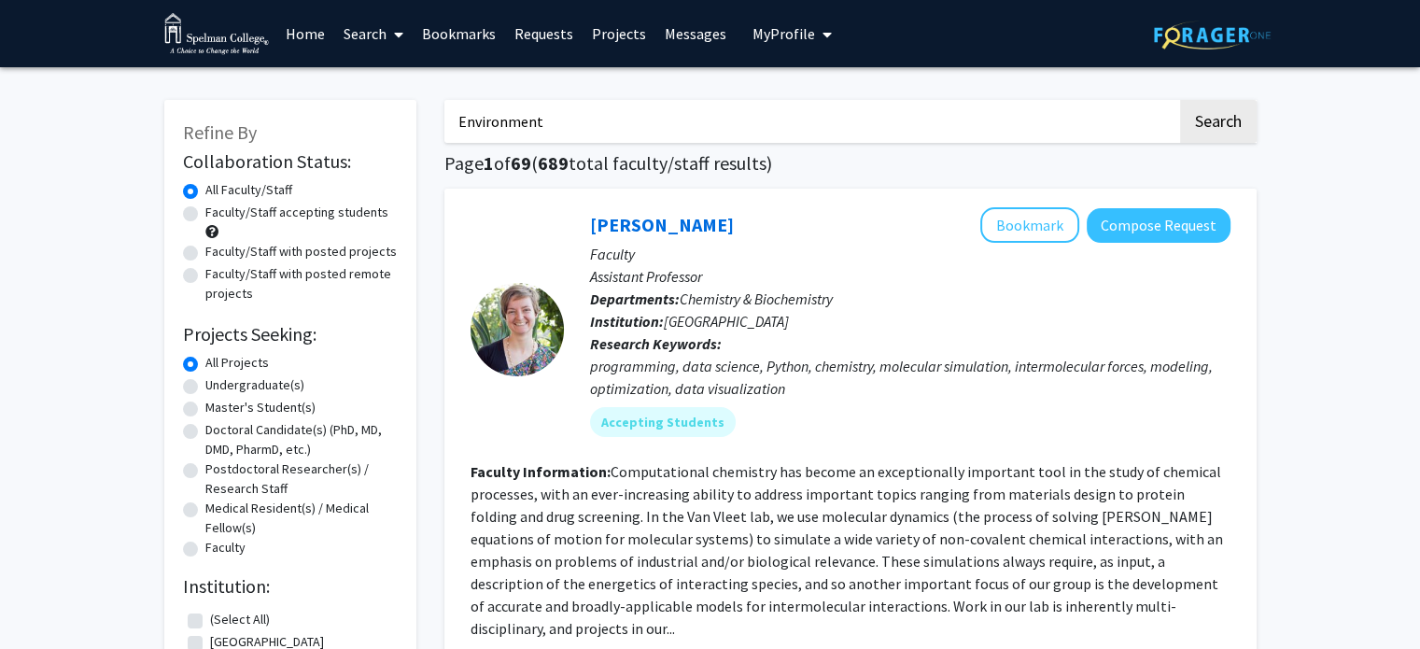
checkbox input "false"
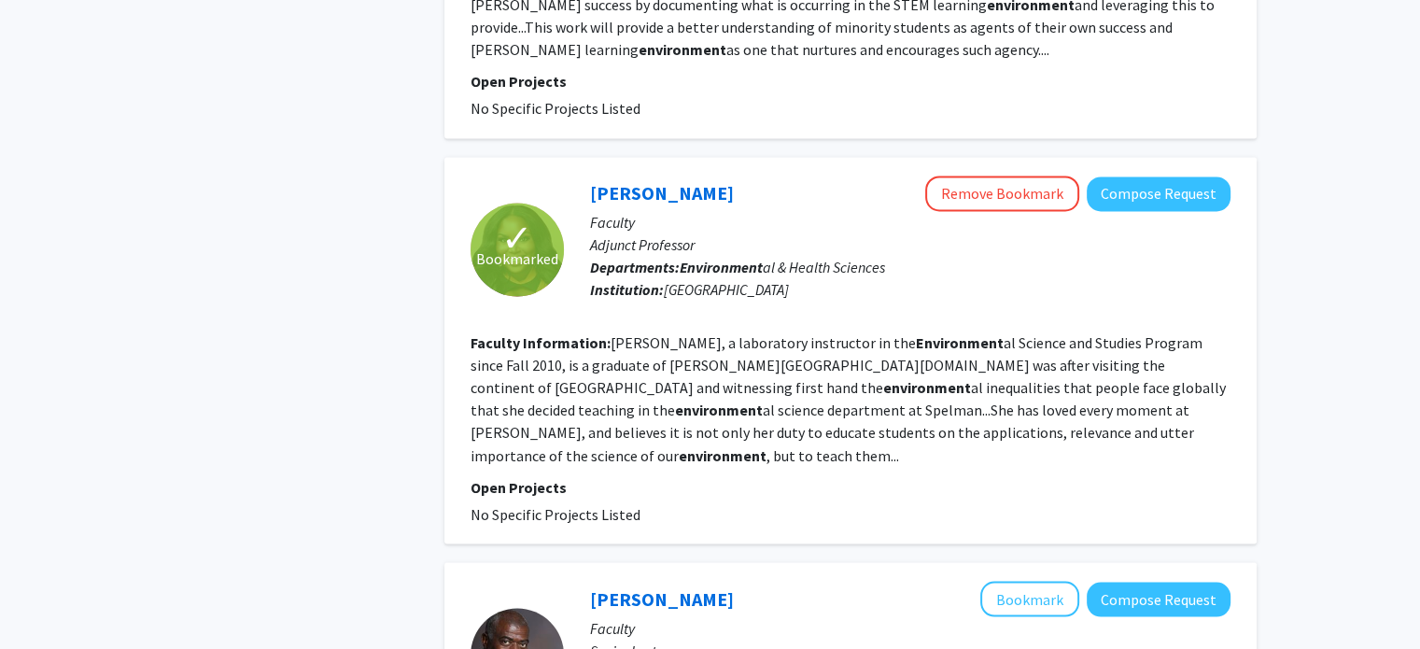
scroll to position [3092, 0]
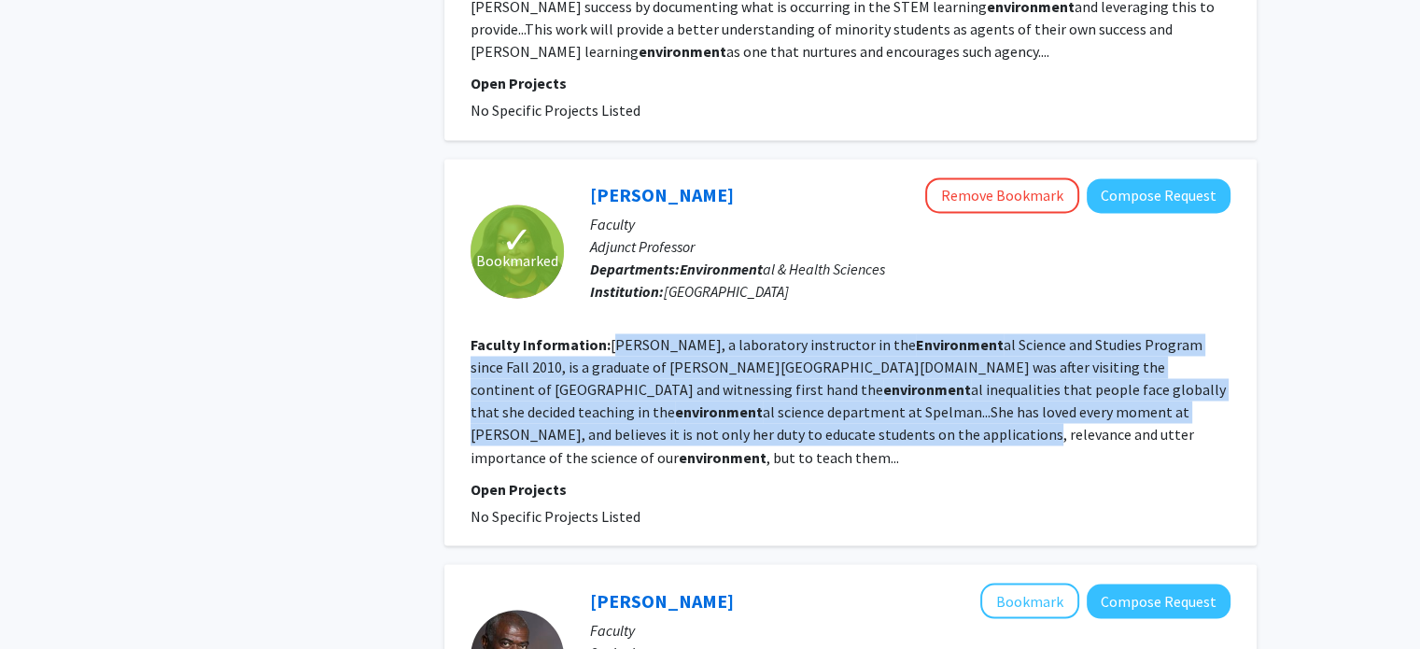
drag, startPoint x: 613, startPoint y: 240, endPoint x: 676, endPoint y: 339, distance: 117.1
click at [676, 339] on fg-read-more "Melanie Jefferson Kankam, a laboratory instructor in the Environment al Science…" at bounding box center [848, 400] width 755 height 131
click at [677, 339] on fg-read-more "Melanie Jefferson Kankam, a laboratory instructor in the Environment al Science…" at bounding box center [848, 400] width 755 height 131
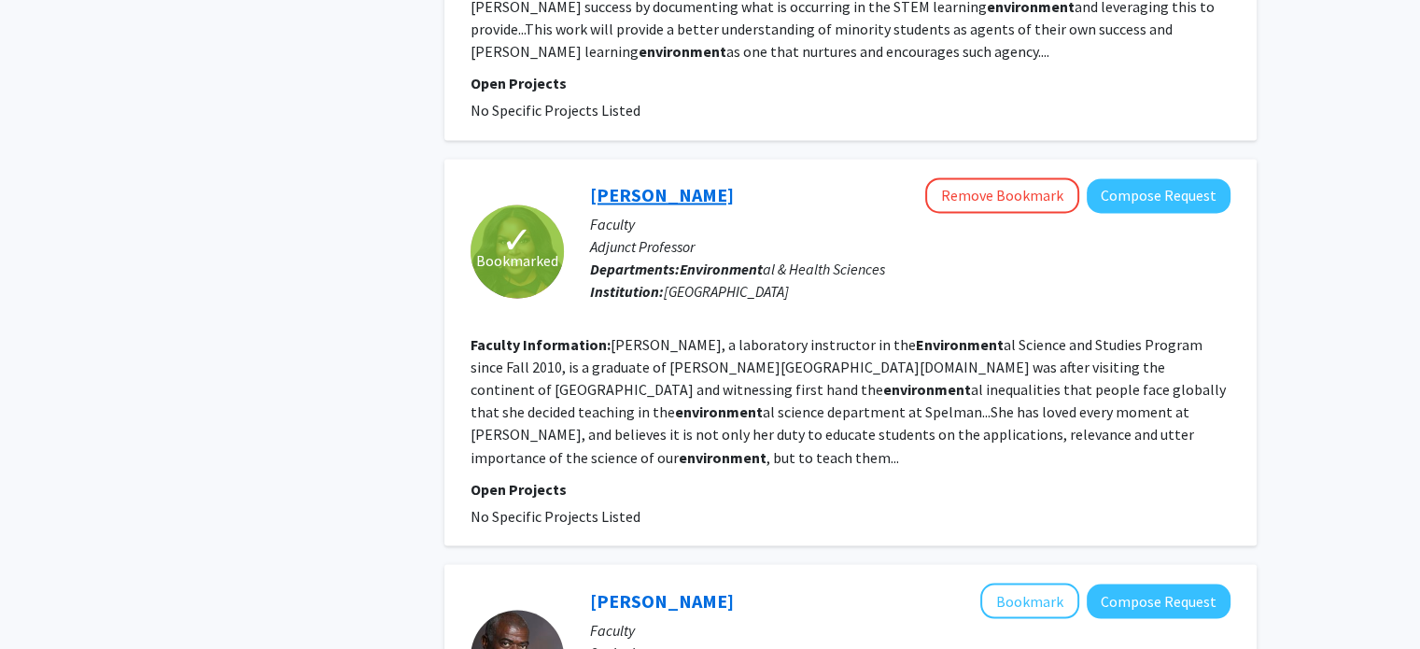
click at [619, 183] on link "Melanie Jefferson Kankam" at bounding box center [662, 194] width 144 height 23
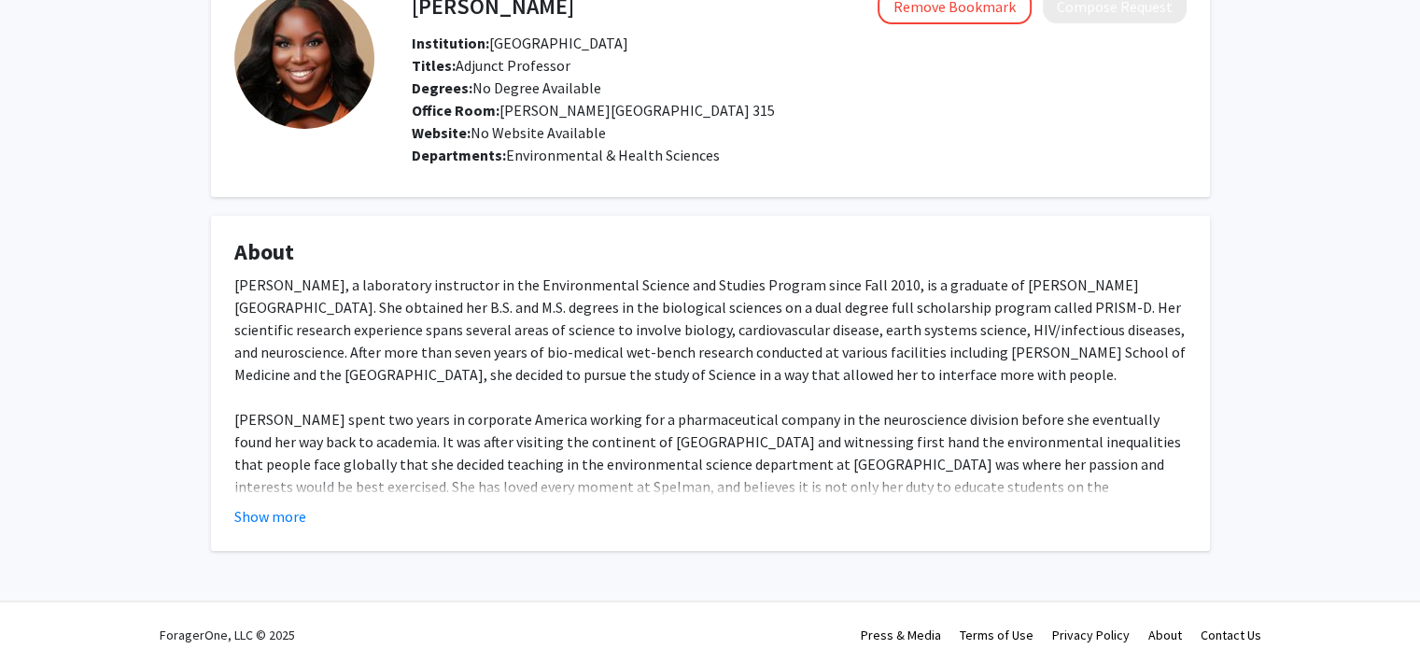
scroll to position [119, 0]
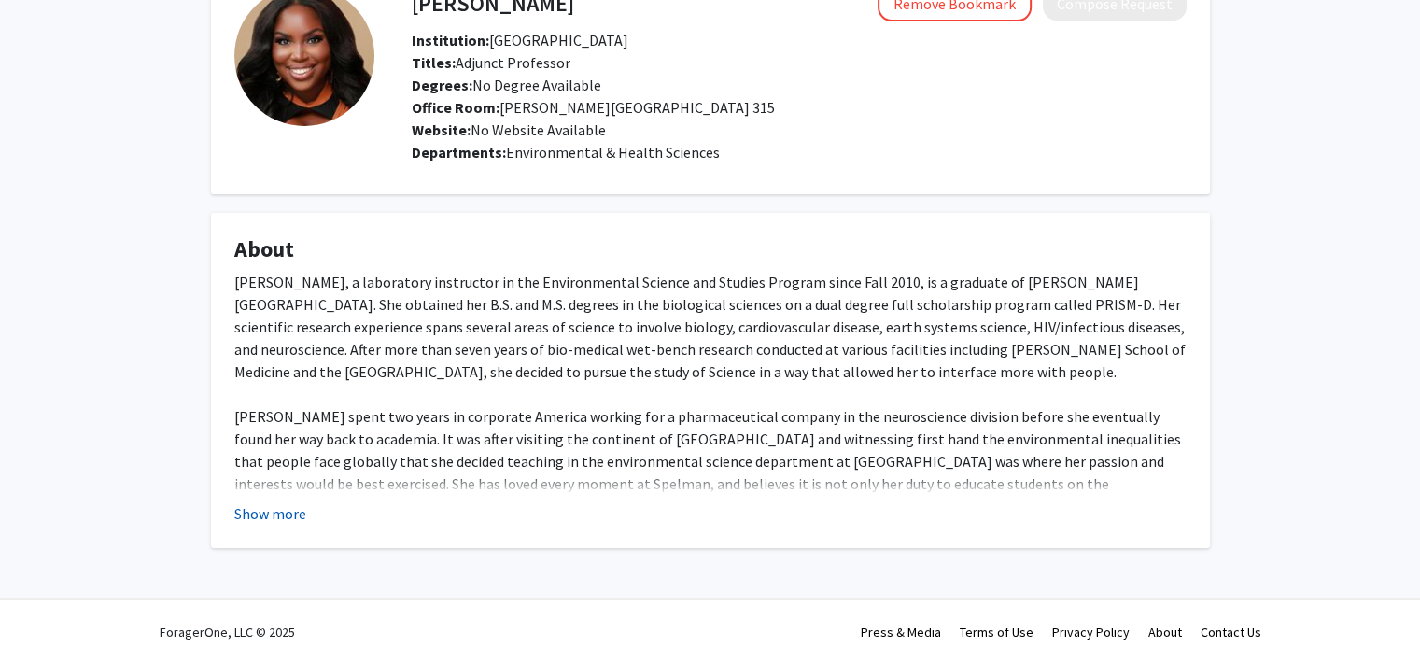
click at [256, 514] on button "Show more" at bounding box center [270, 513] width 72 height 22
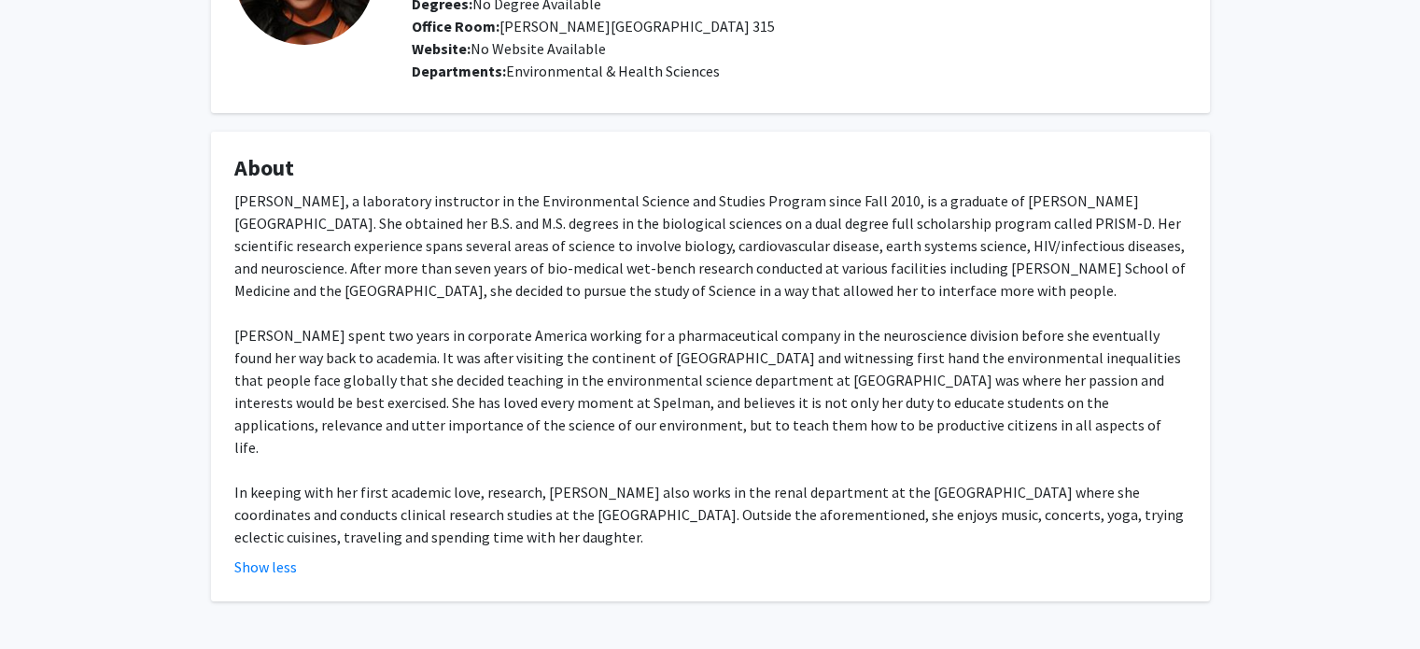
scroll to position [246, 0]
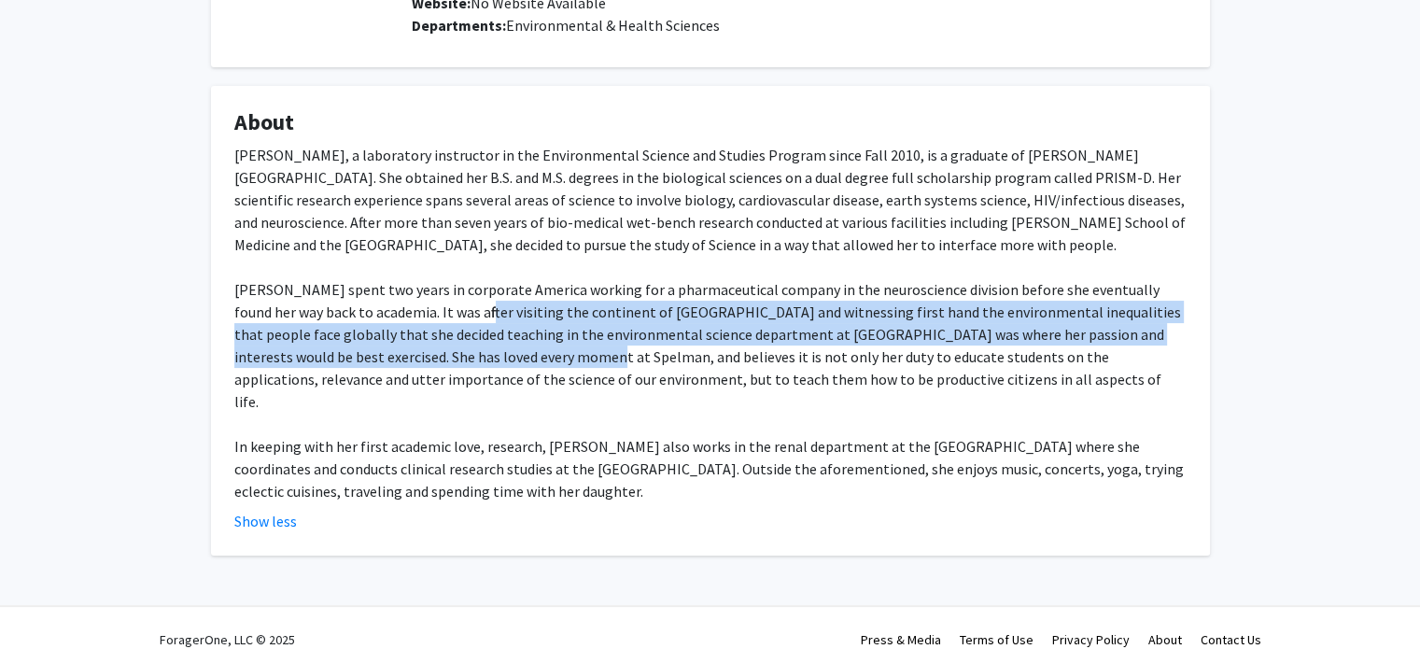
drag, startPoint x: 435, startPoint y: 309, endPoint x: 471, endPoint y: 356, distance: 58.6
click at [471, 356] on div "Melanie Jefferson Kankam, a laboratory instructor in the Environmental Science …" at bounding box center [710, 323] width 952 height 359
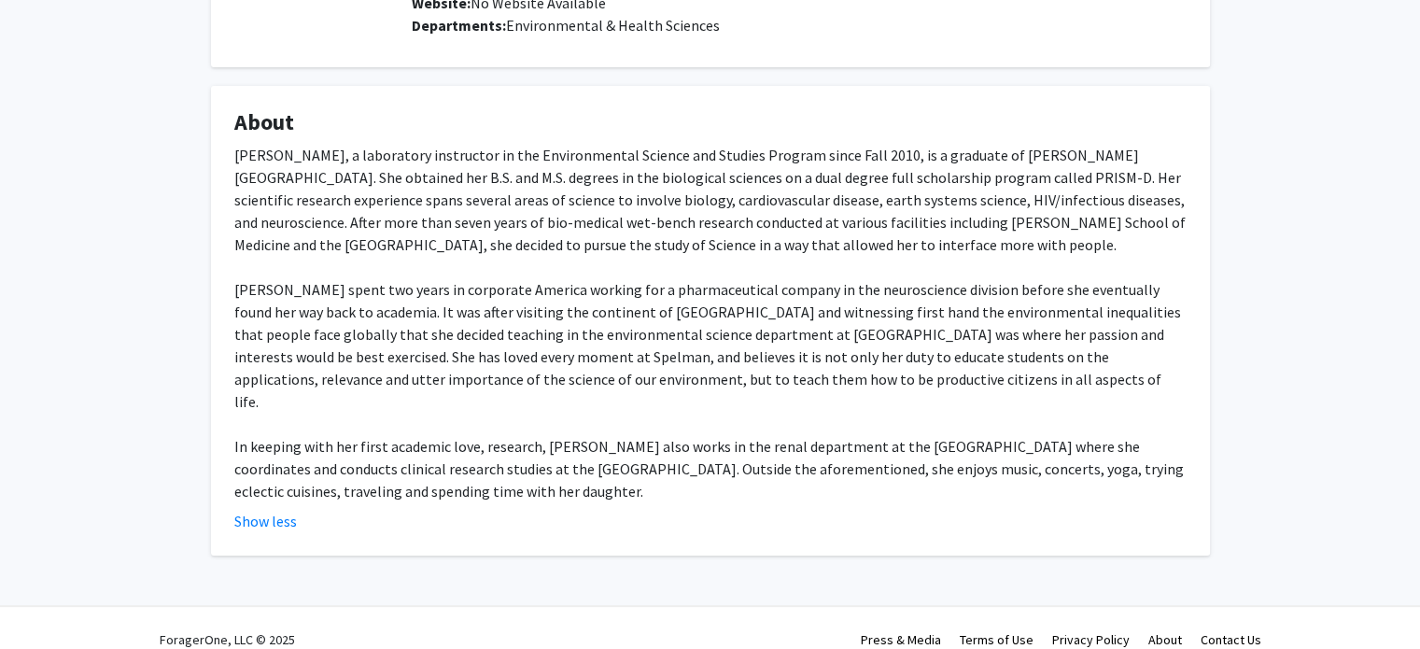
click at [615, 350] on div "Melanie Jefferson Kankam, a laboratory instructor in the Environmental Science …" at bounding box center [710, 323] width 952 height 359
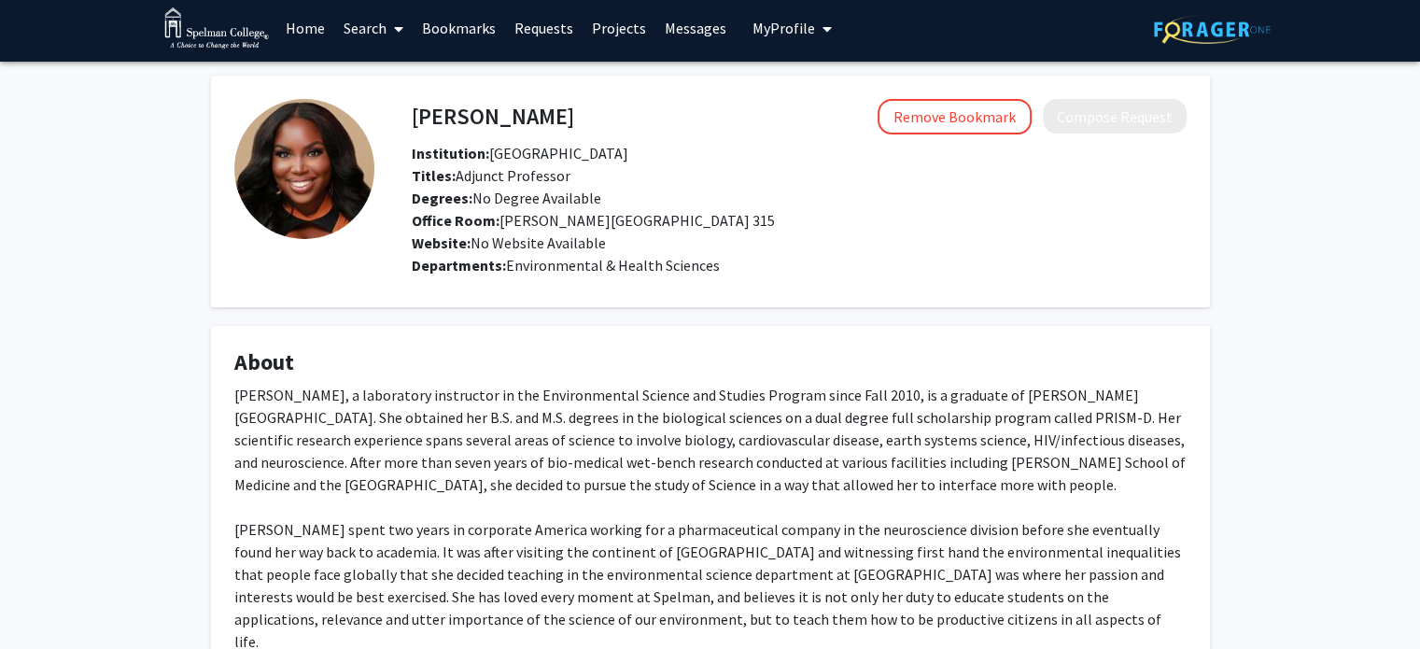
scroll to position [0, 0]
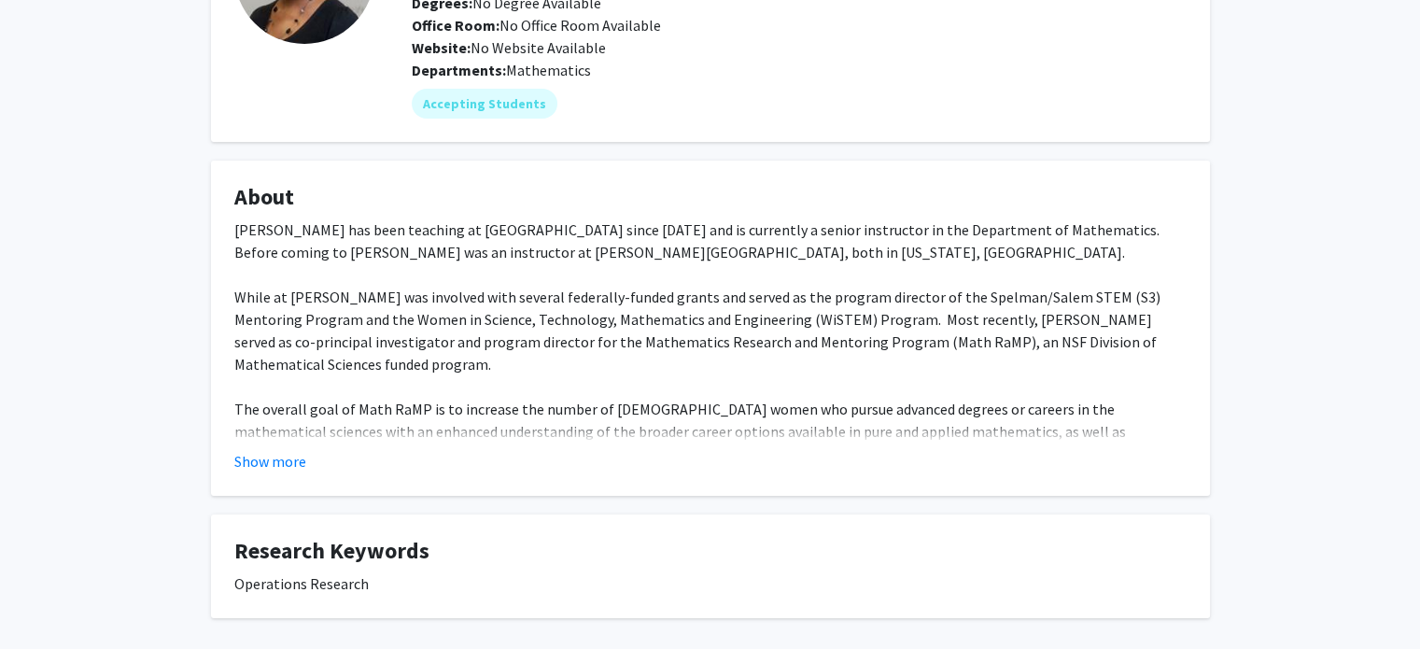
scroll to position [246, 0]
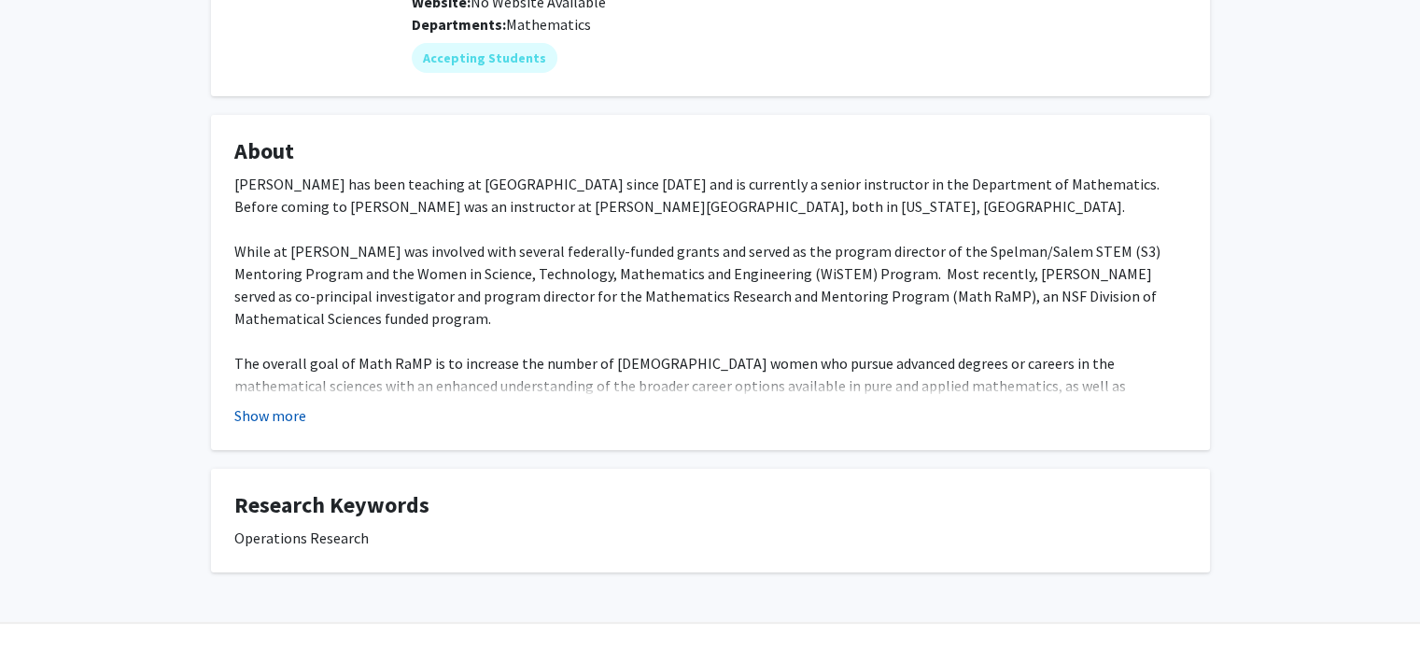
click at [279, 417] on button "Show more" at bounding box center [270, 415] width 72 height 22
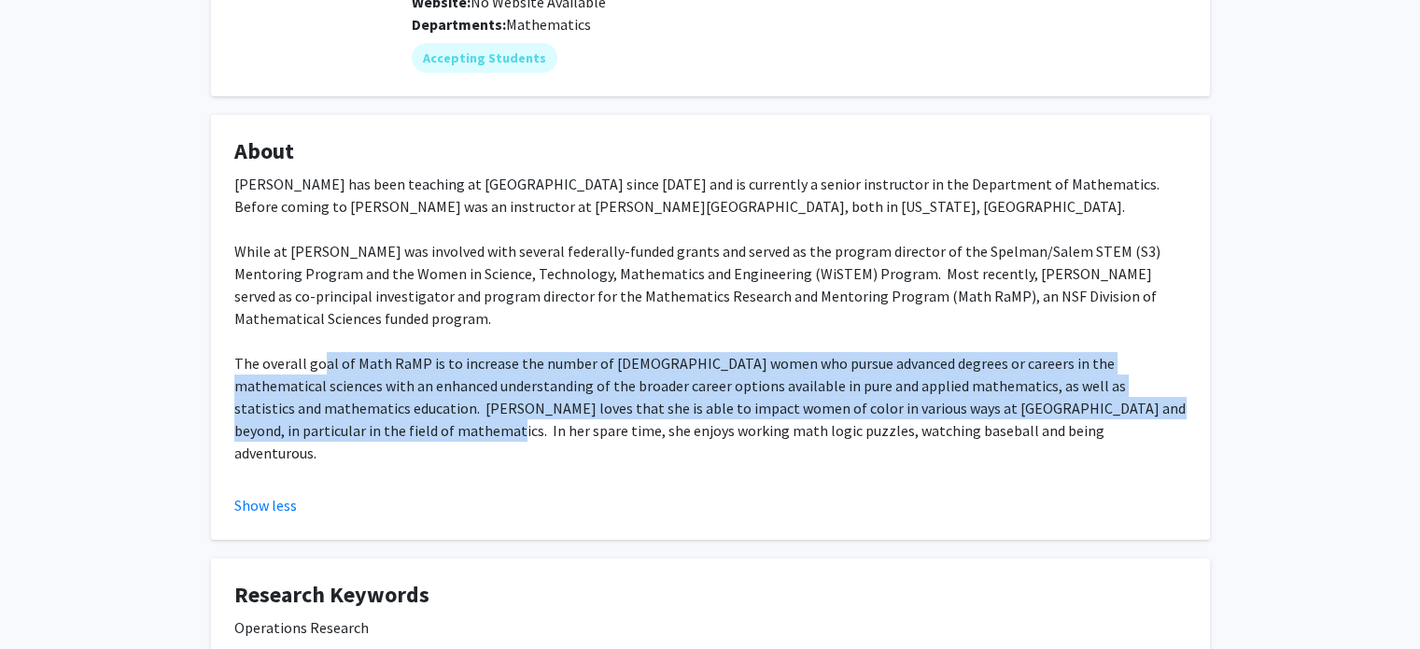
drag, startPoint x: 317, startPoint y: 366, endPoint x: 354, endPoint y: 424, distance: 68.4
click at [354, 424] on div "[PERSON_NAME] has been teaching at [GEOGRAPHIC_DATA] since [DATE] and is curren…" at bounding box center [710, 330] width 952 height 314
click at [485, 411] on div "[PERSON_NAME] has been teaching at [GEOGRAPHIC_DATA] since [DATE] and is curren…" at bounding box center [710, 330] width 952 height 314
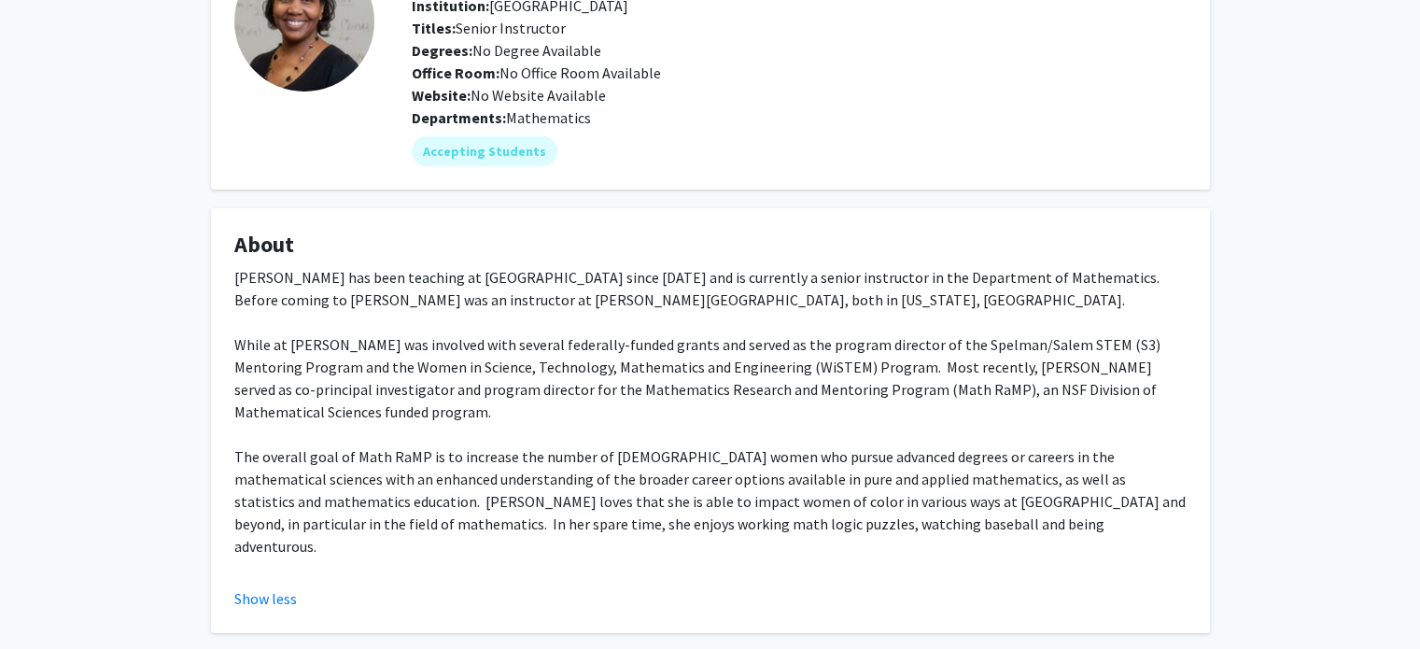
scroll to position [0, 0]
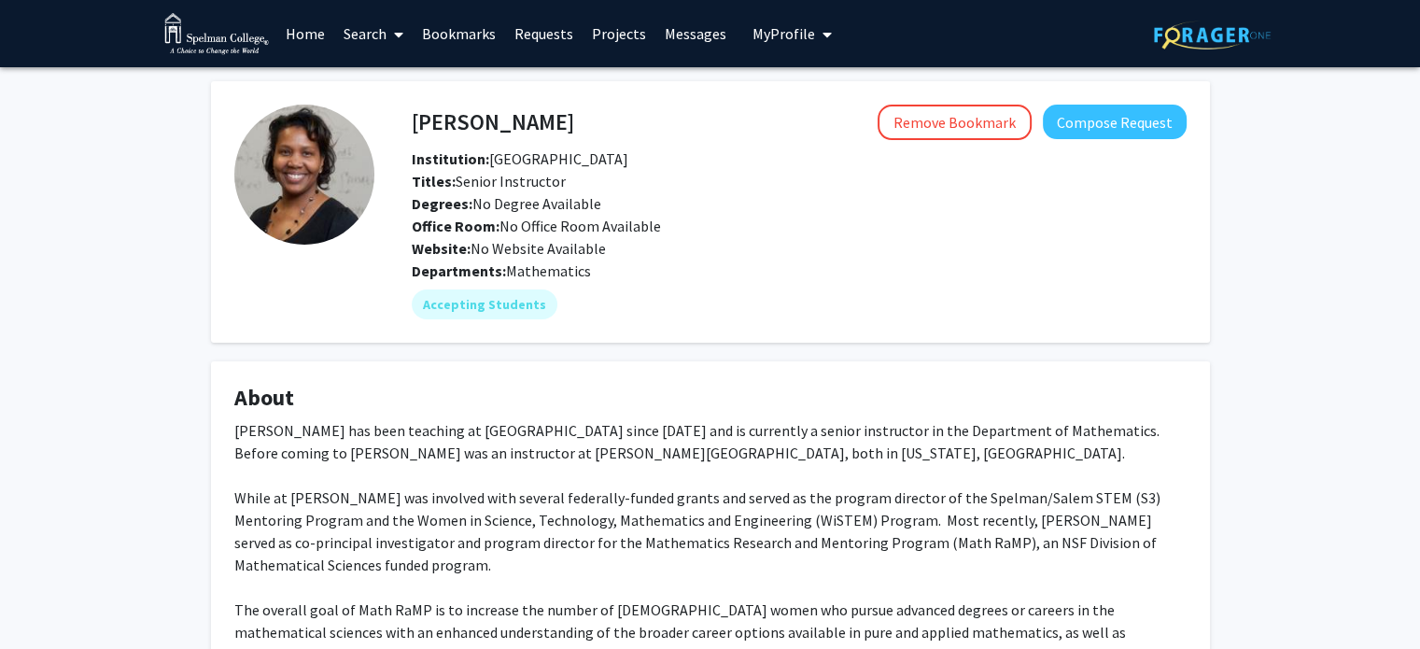
click at [370, 38] on link "Search" at bounding box center [373, 33] width 78 height 65
click at [378, 74] on span "Faculty/Staff" at bounding box center [402, 85] width 137 height 37
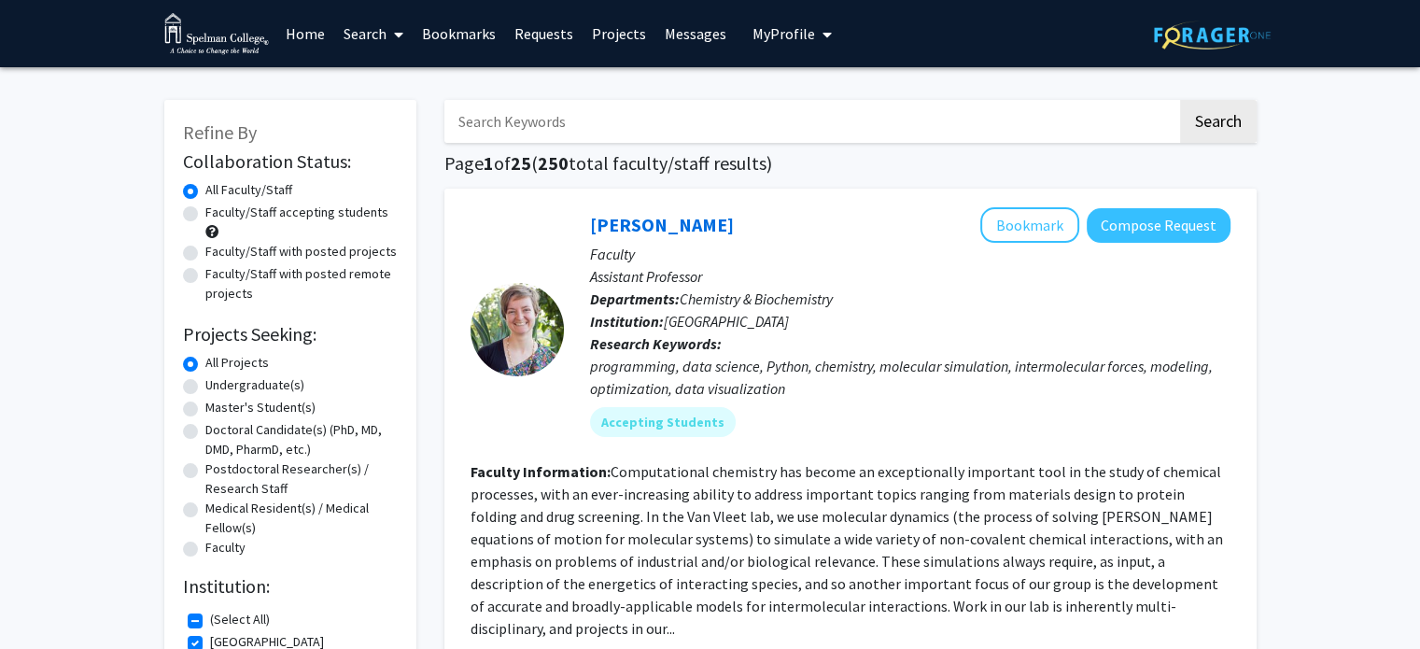
click at [493, 120] on input "Search Keywords" at bounding box center [810, 121] width 733 height 43
